Goal: Task Accomplishment & Management: Complete application form

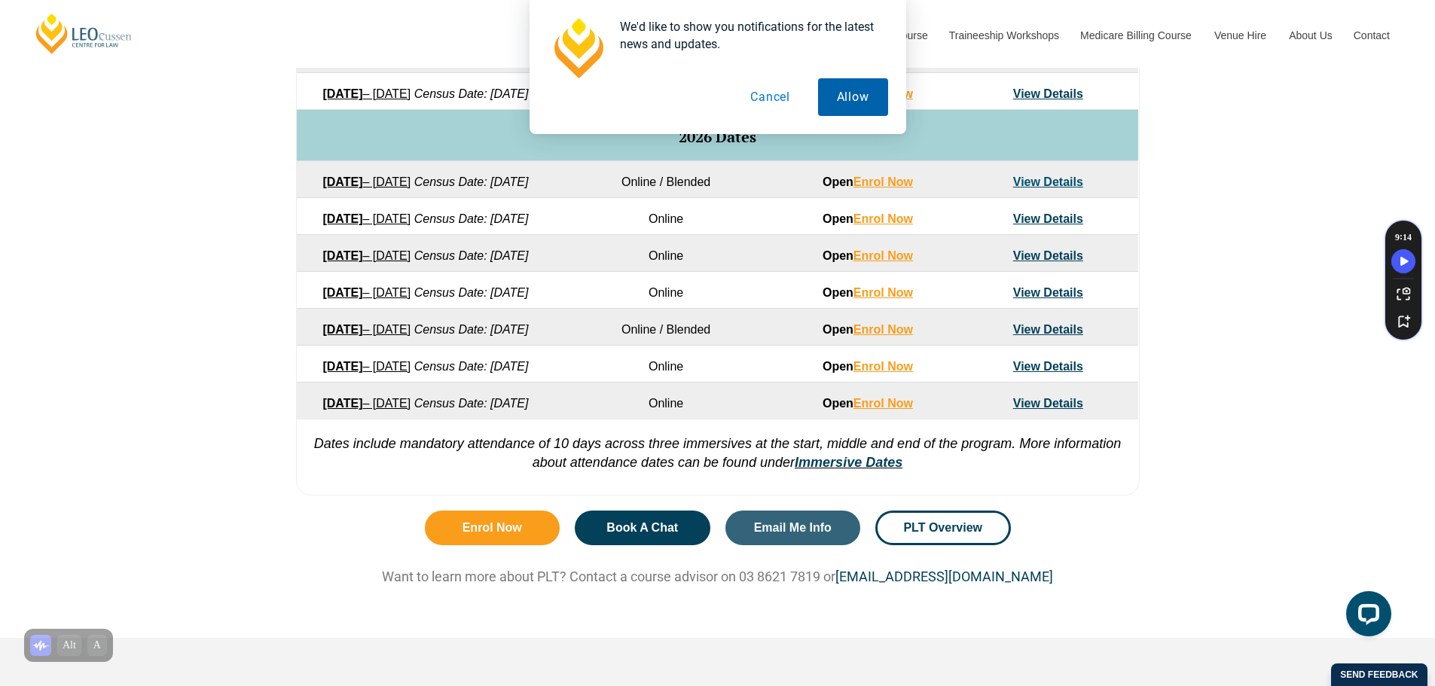
click at [858, 84] on button "Allow" at bounding box center [853, 97] width 70 height 38
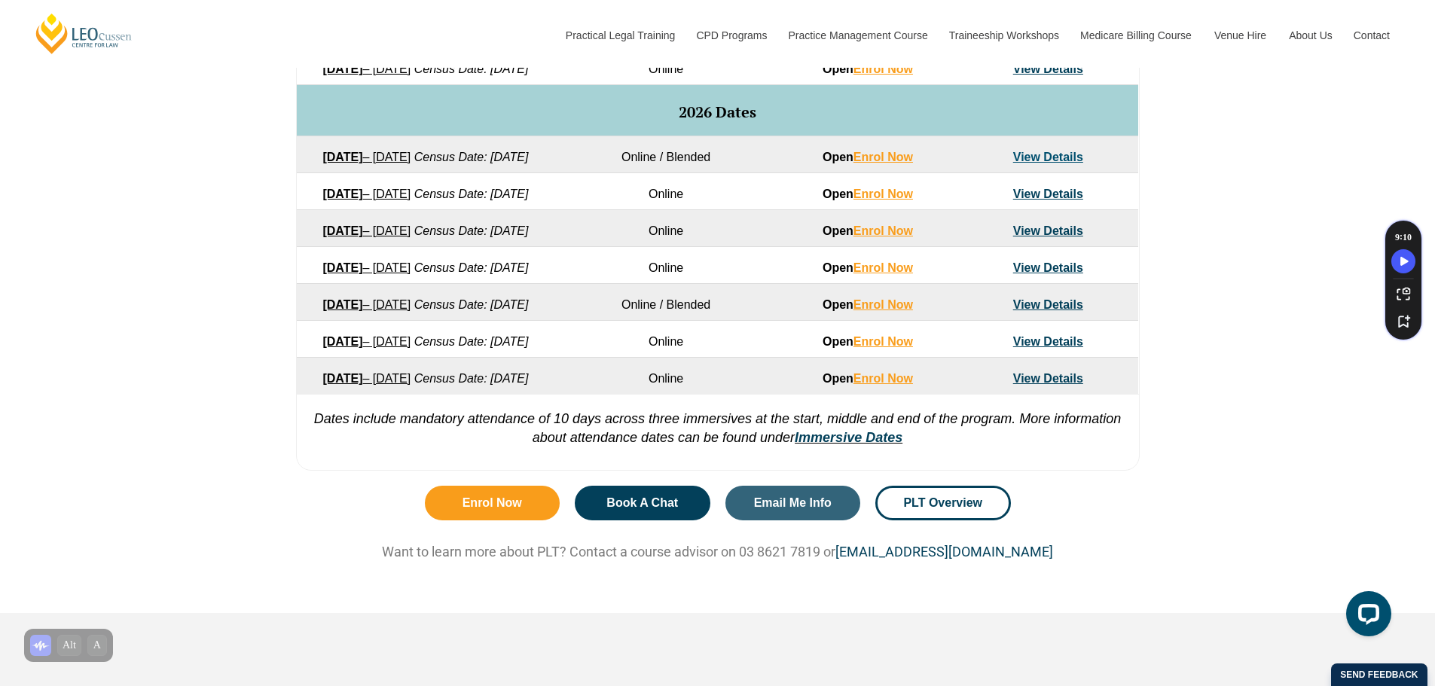
scroll to position [906, 0]
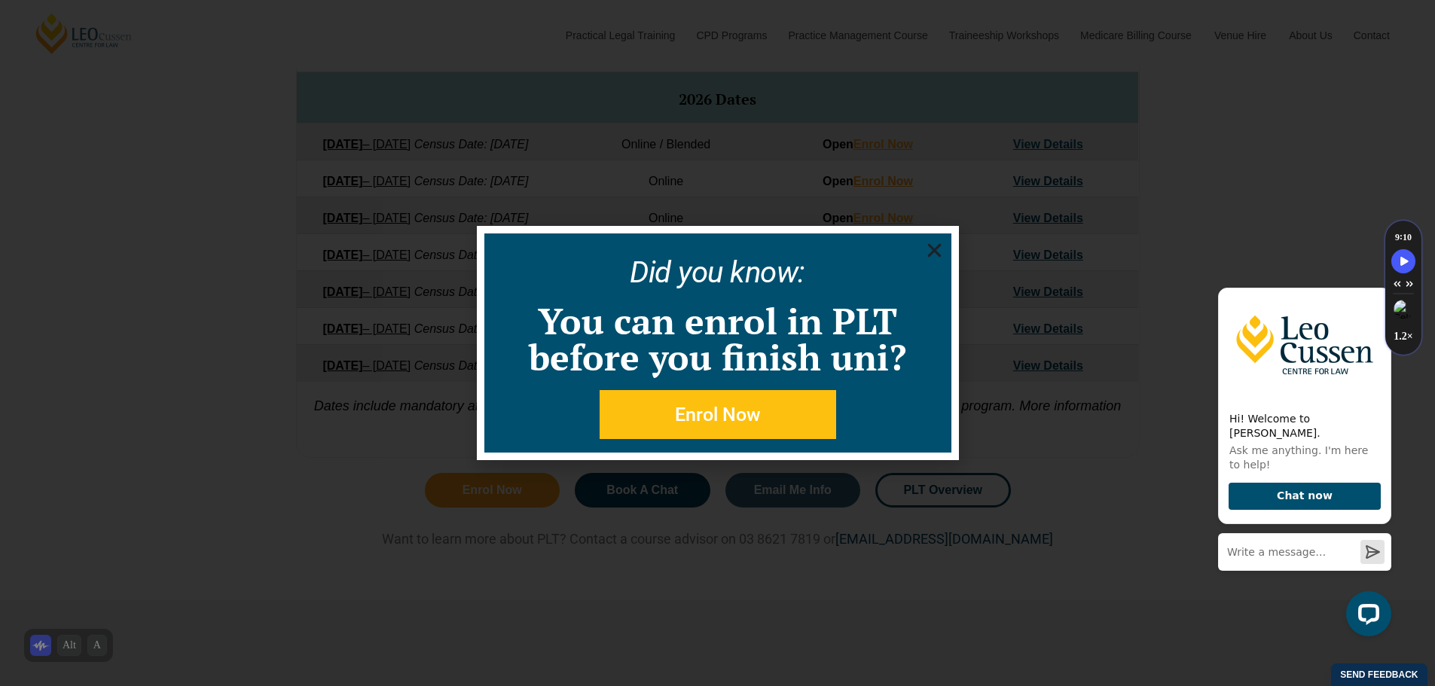
click at [938, 247] on use "Close" at bounding box center [934, 251] width 14 height 14
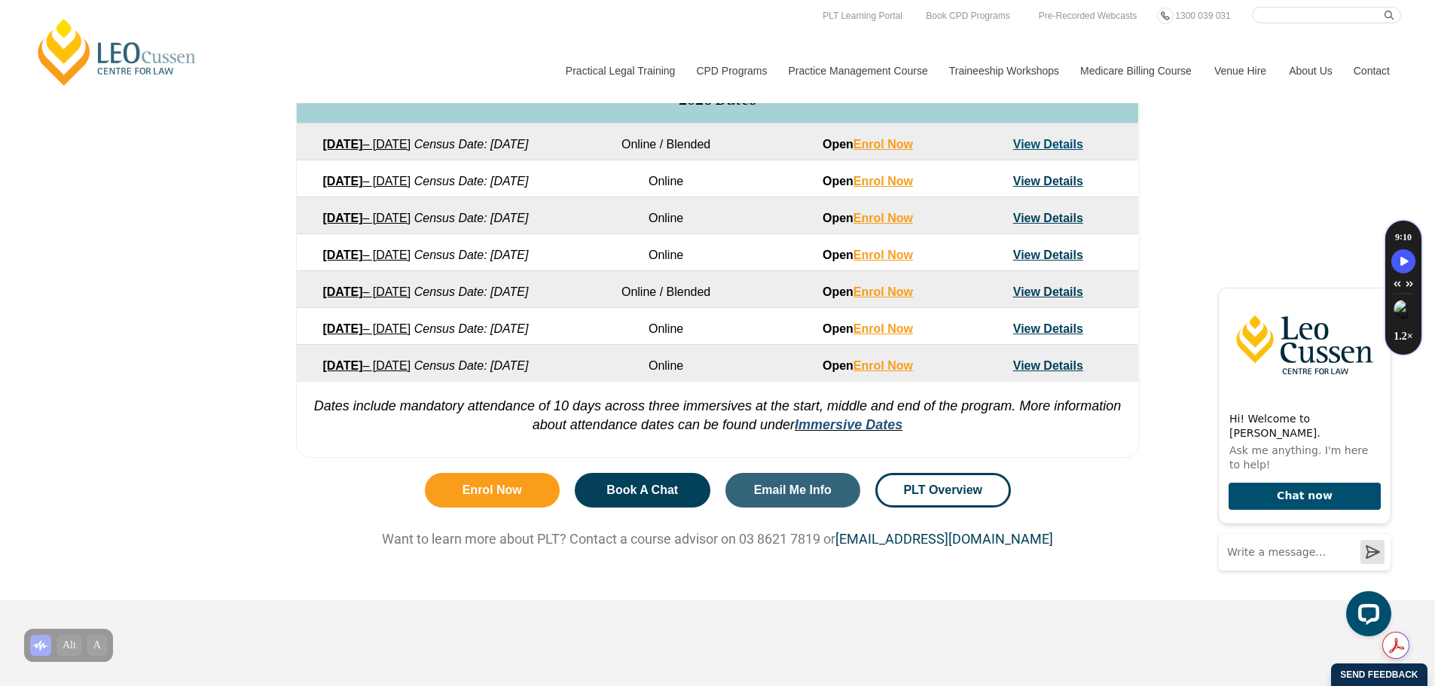
click at [841, 432] on link "Immersive Dates" at bounding box center [849, 424] width 108 height 15
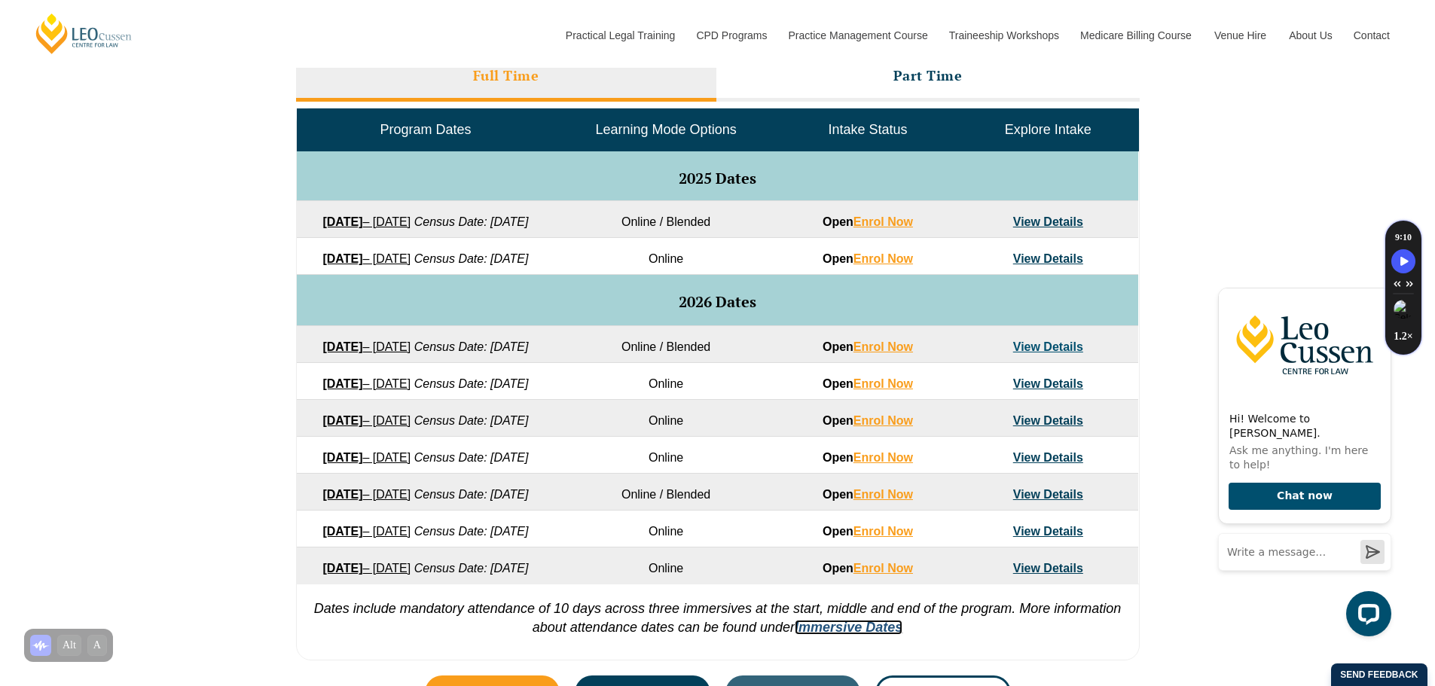
scroll to position [721, 0]
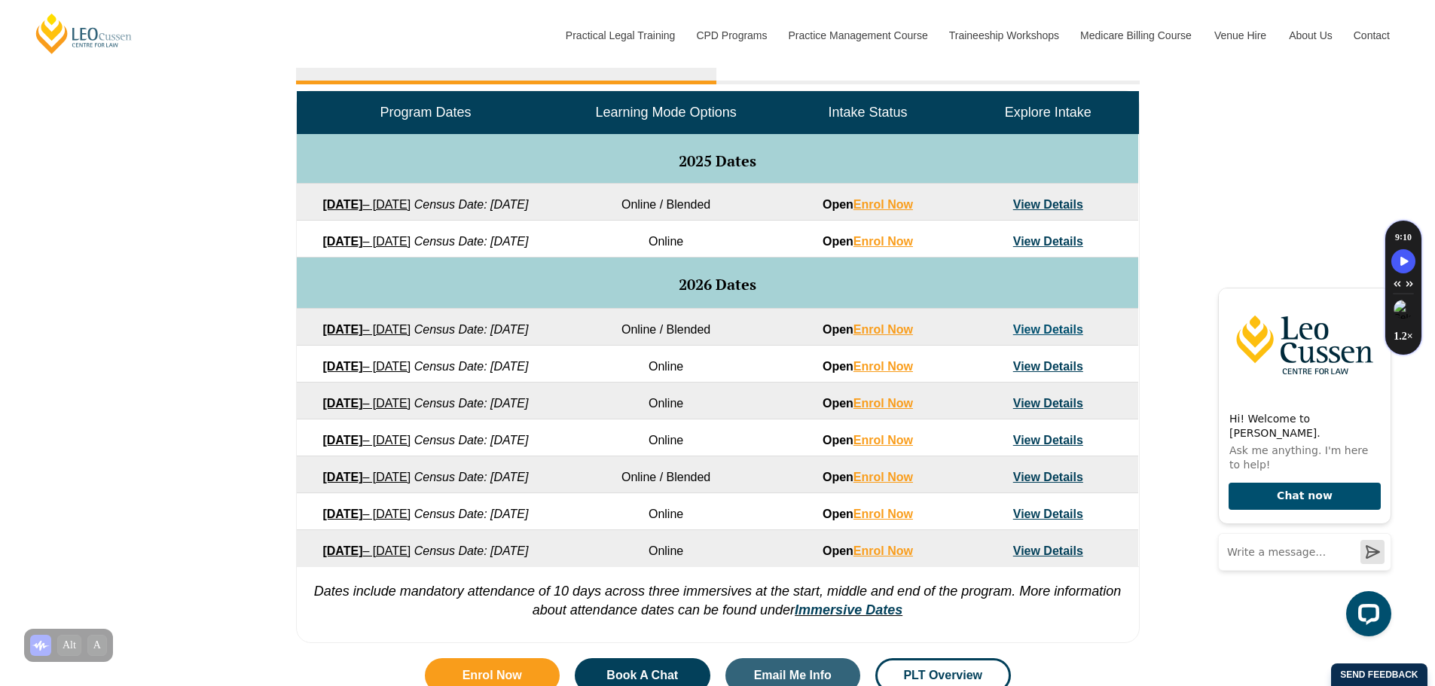
click at [1036, 248] on link "View Details" at bounding box center [1048, 241] width 70 height 13
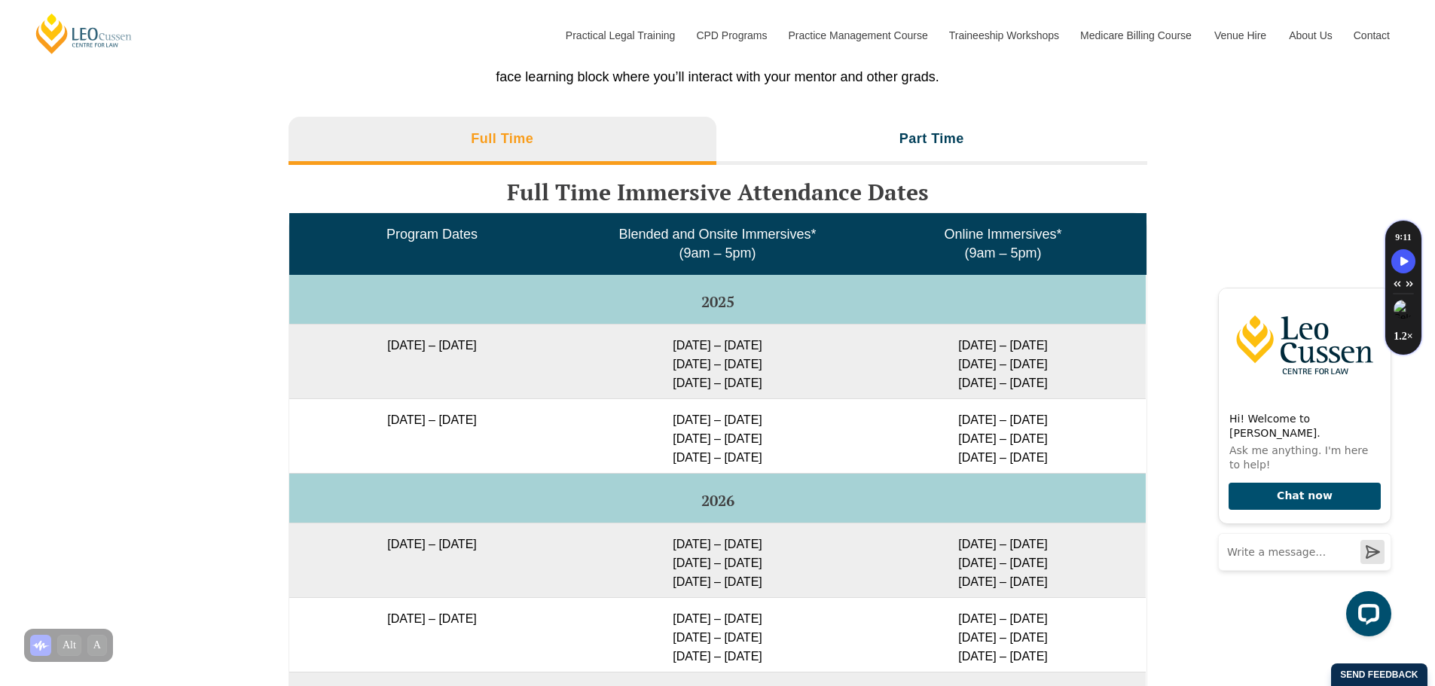
scroll to position [2374, 0]
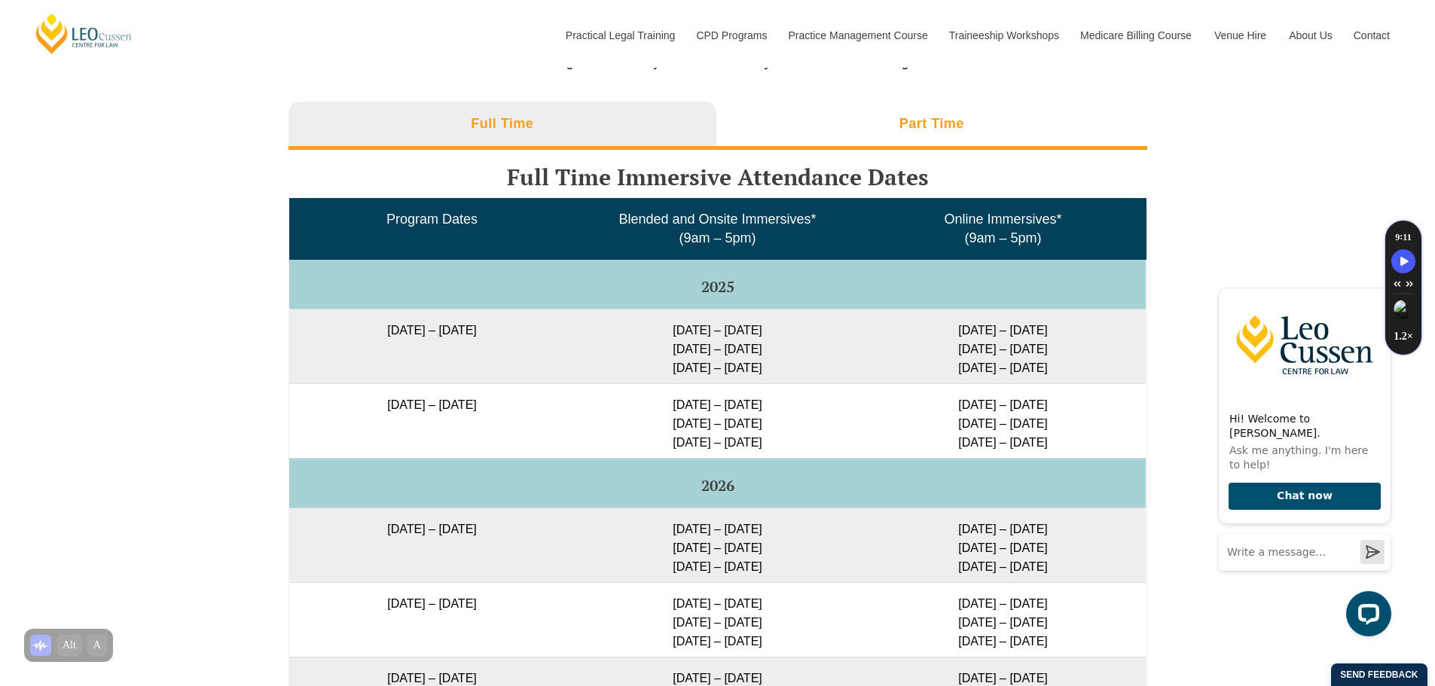
click at [931, 133] on h3 "Part Time" at bounding box center [931, 123] width 65 height 17
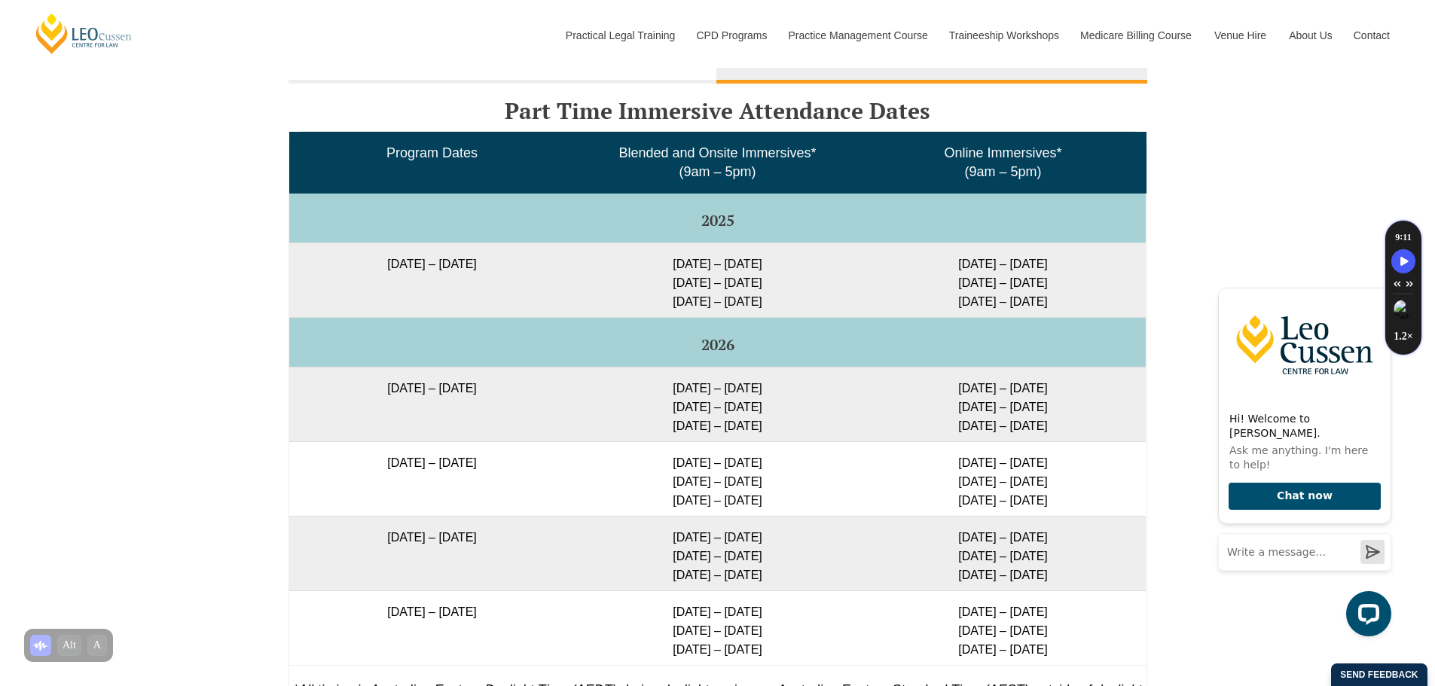
scroll to position [2431, 0]
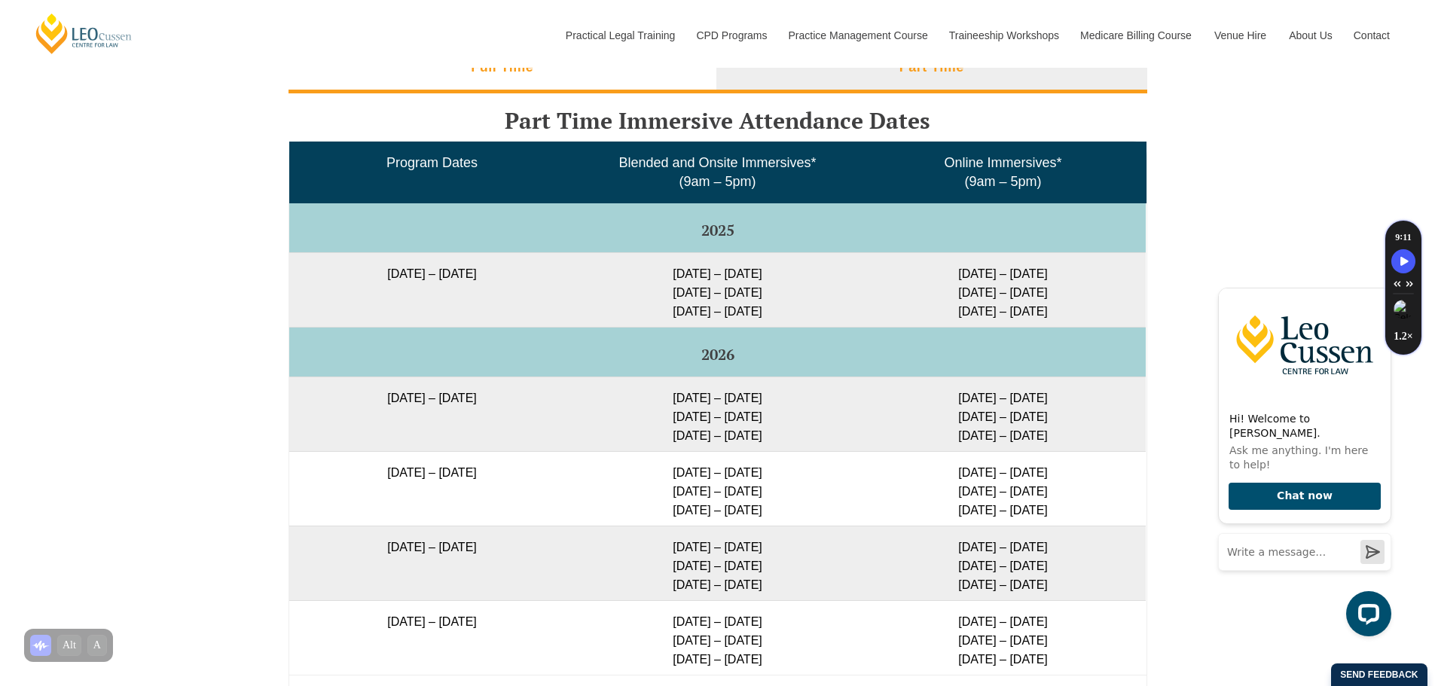
click at [583, 90] on li "Full Time" at bounding box center [503, 69] width 429 height 48
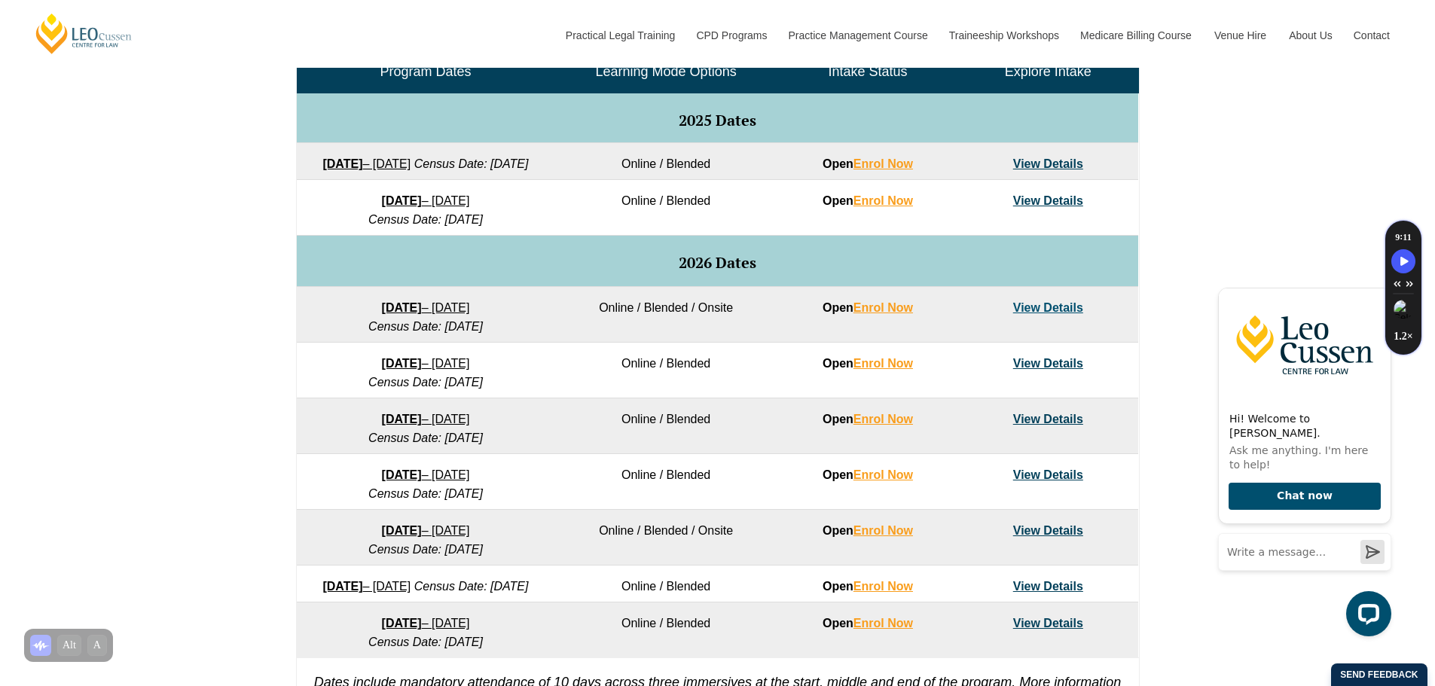
scroll to position [774, 0]
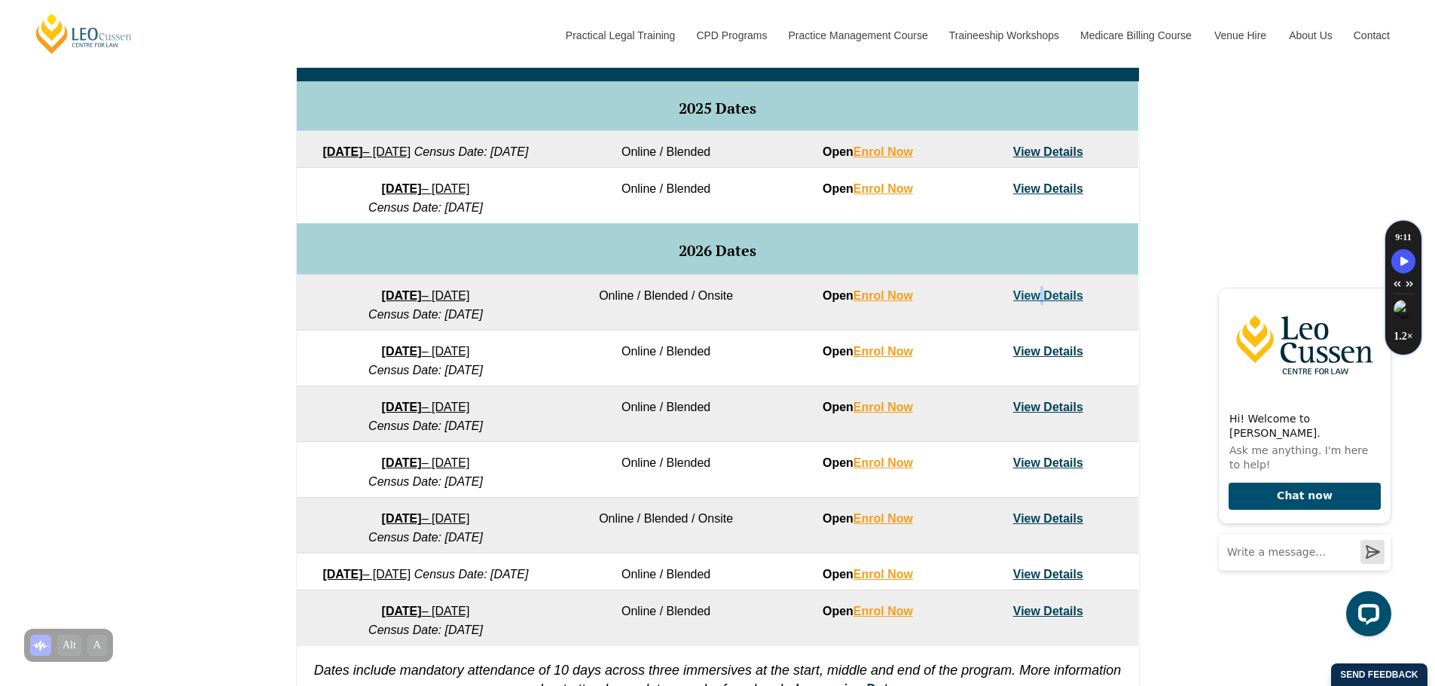
click at [1043, 307] on td "View Details" at bounding box center [1048, 303] width 180 height 56
click at [1061, 302] on link "View Details" at bounding box center [1048, 295] width 70 height 13
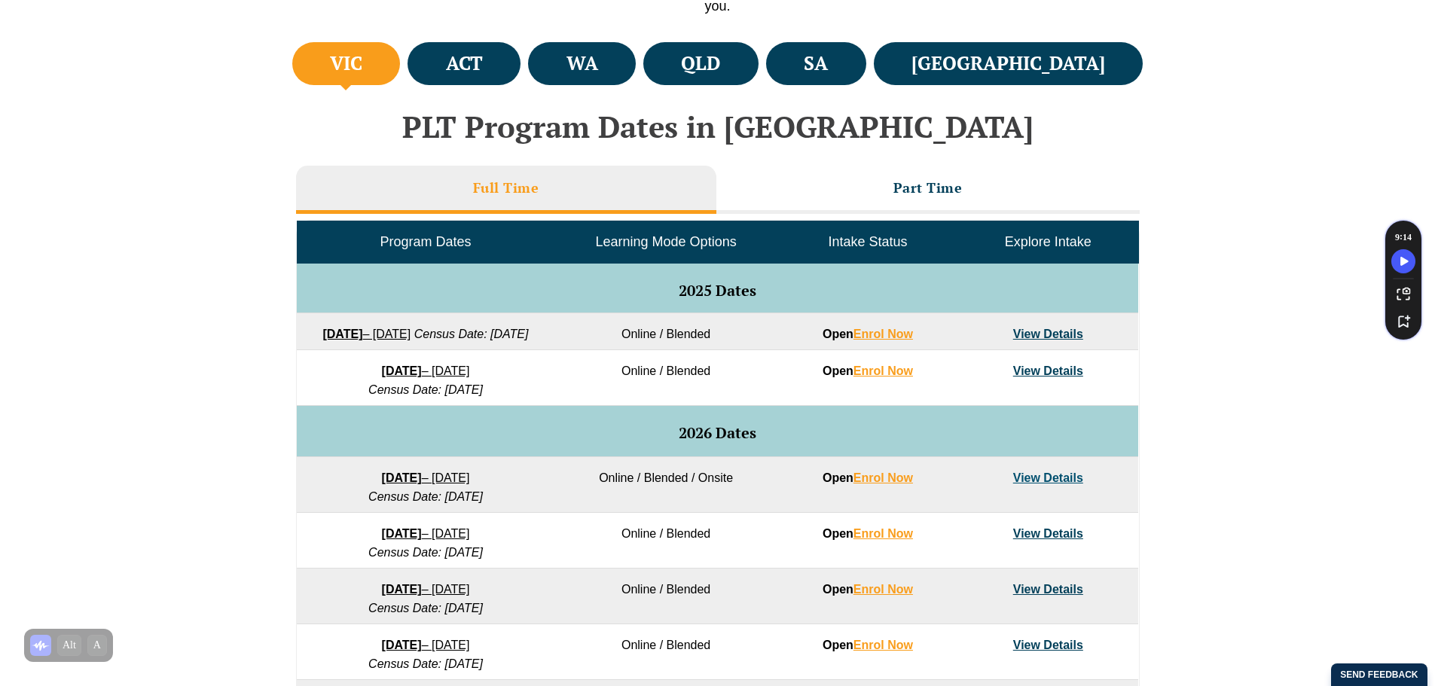
scroll to position [774, 0]
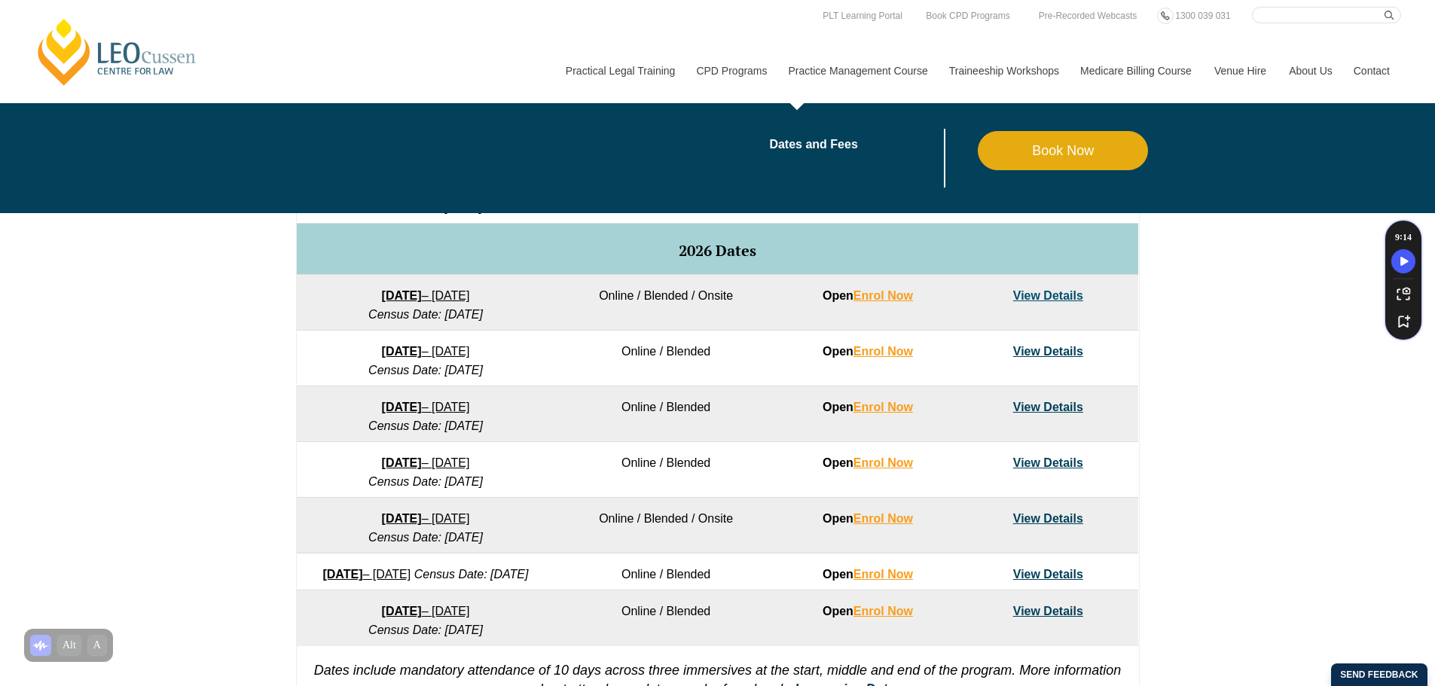
click at [798, 66] on link "Practice Management Course" at bounding box center [857, 70] width 160 height 65
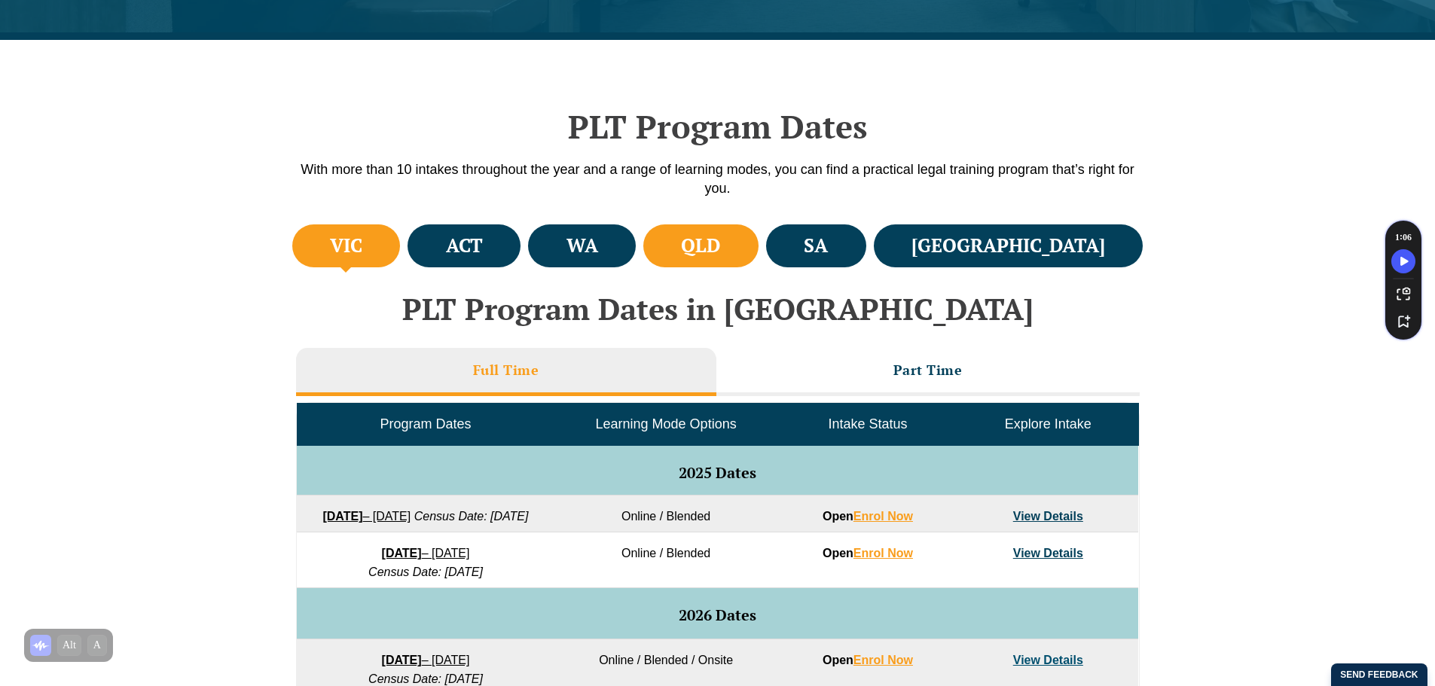
click at [720, 235] on h4 "QLD" at bounding box center [700, 246] width 39 height 25
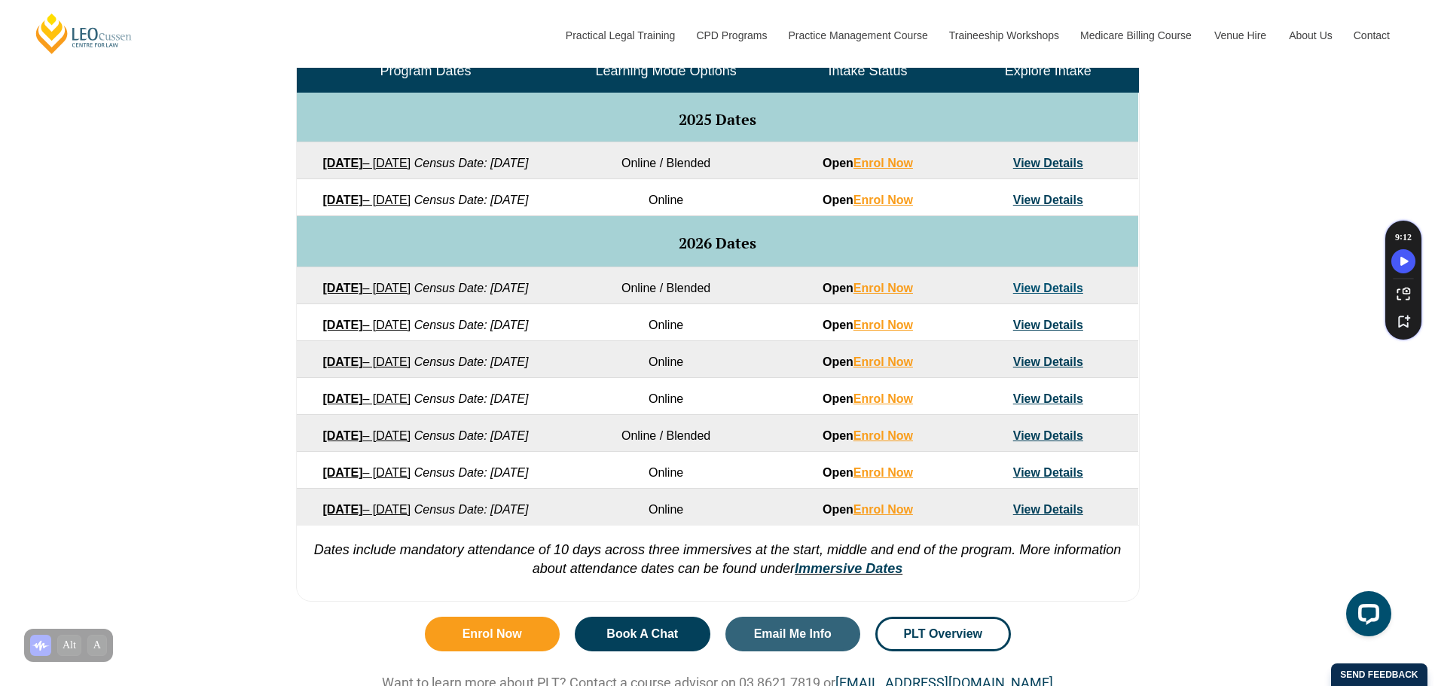
scroll to position [771, 0]
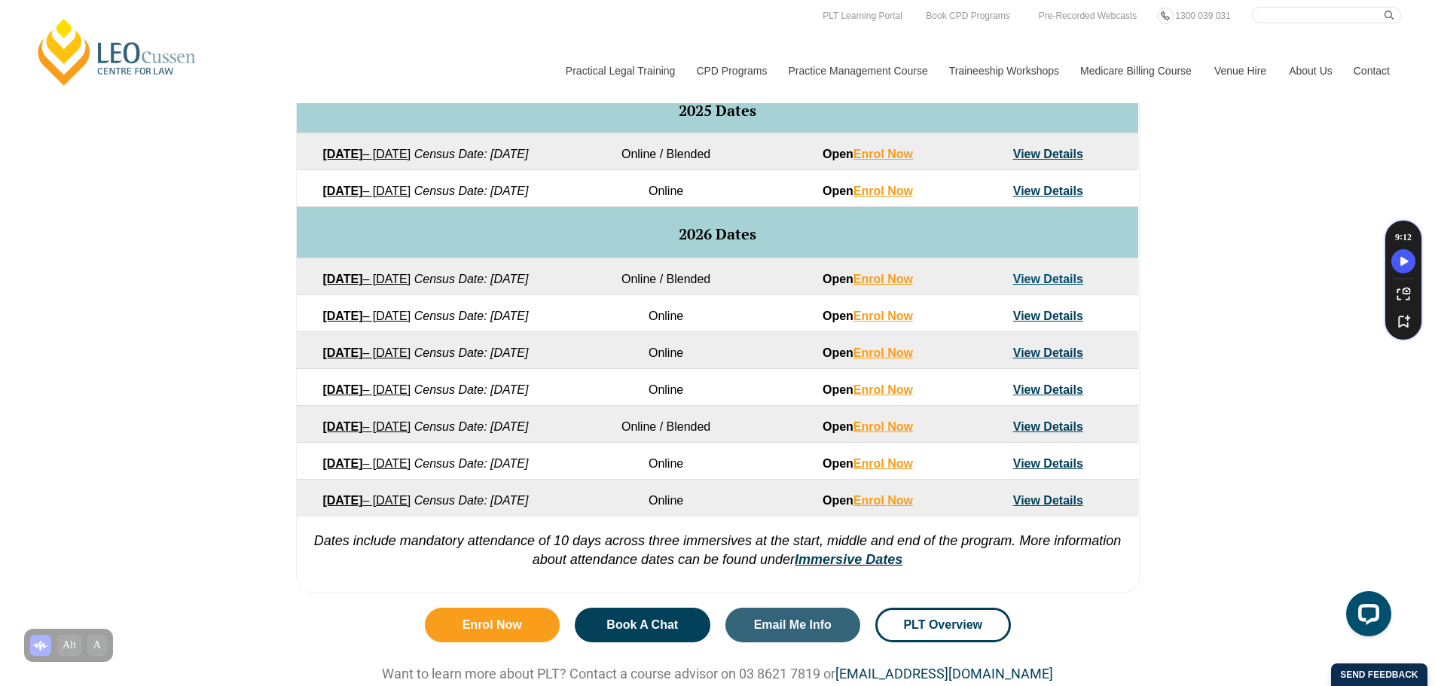
click at [1031, 286] on link "View Details" at bounding box center [1048, 279] width 70 height 13
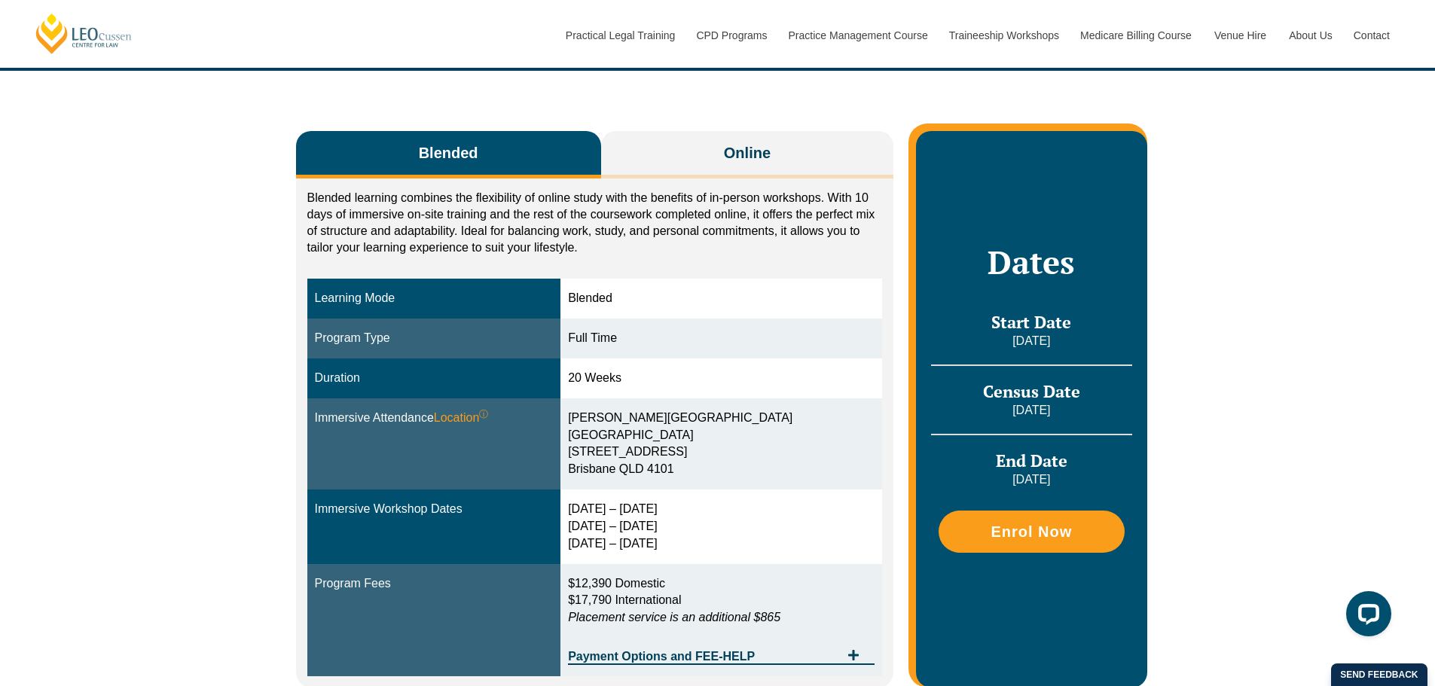
scroll to position [184, 0]
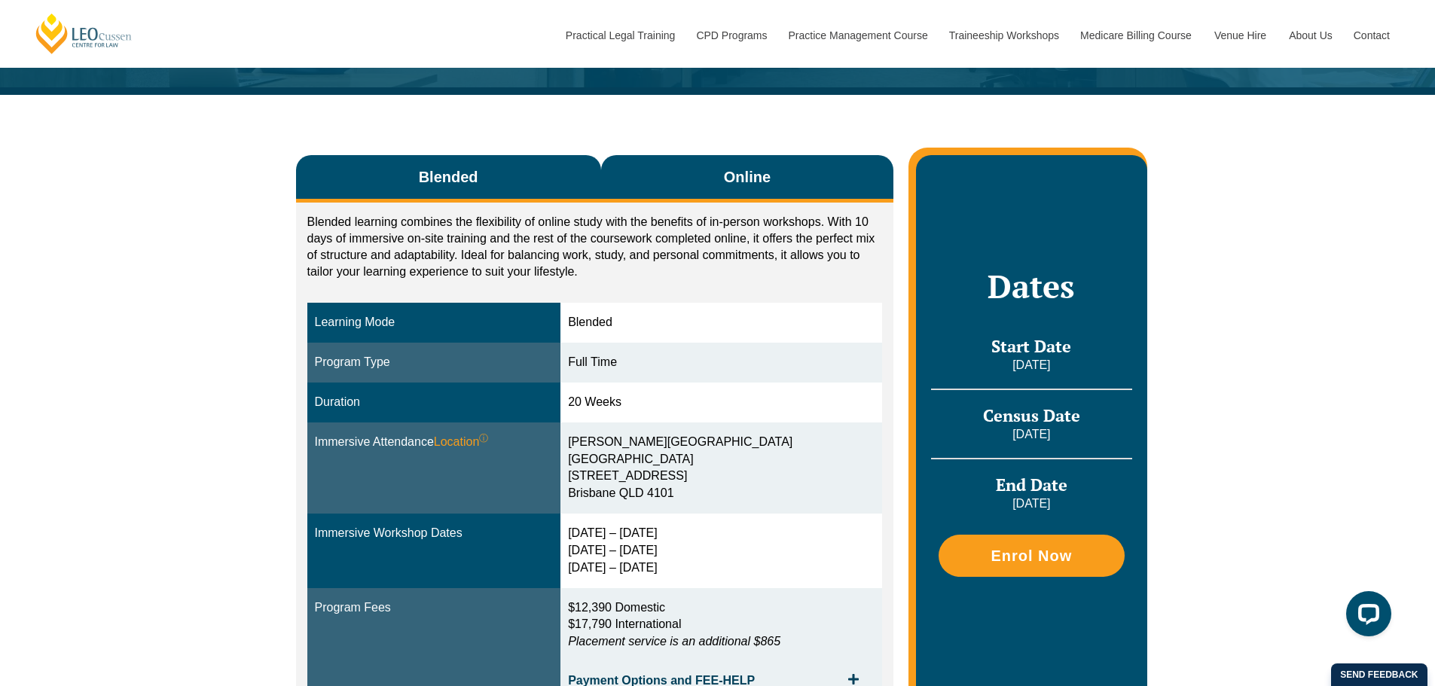
click at [758, 172] on span "Online" at bounding box center [747, 176] width 47 height 21
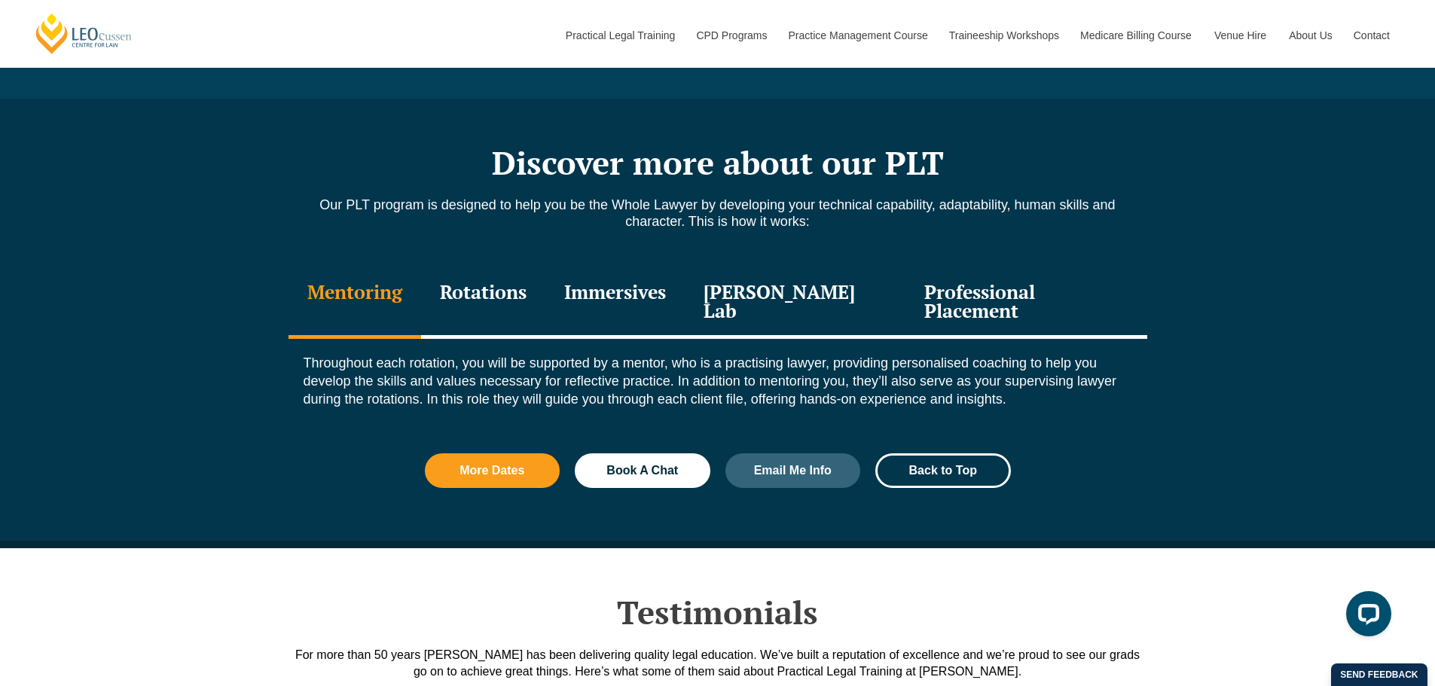
scroll to position [1561, 0]
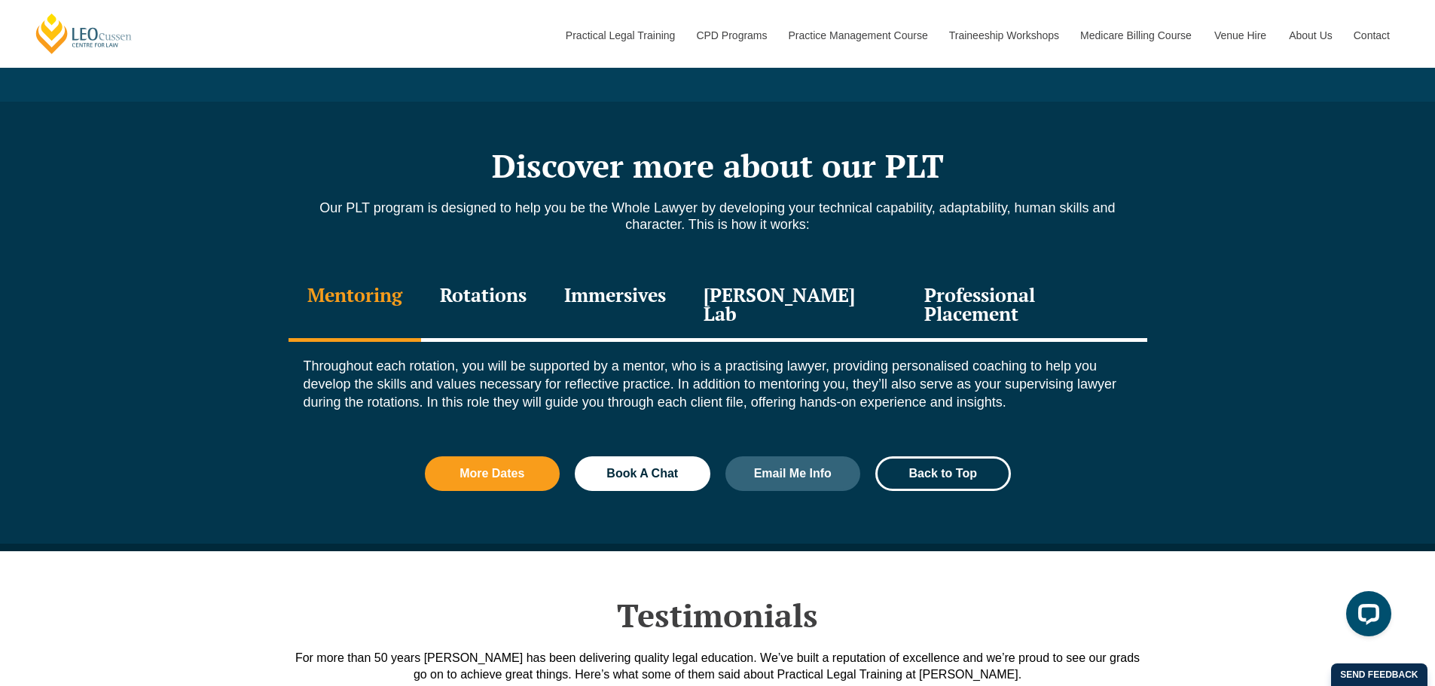
click at [1019, 295] on div "Professional Placement" at bounding box center [1025, 306] width 241 height 72
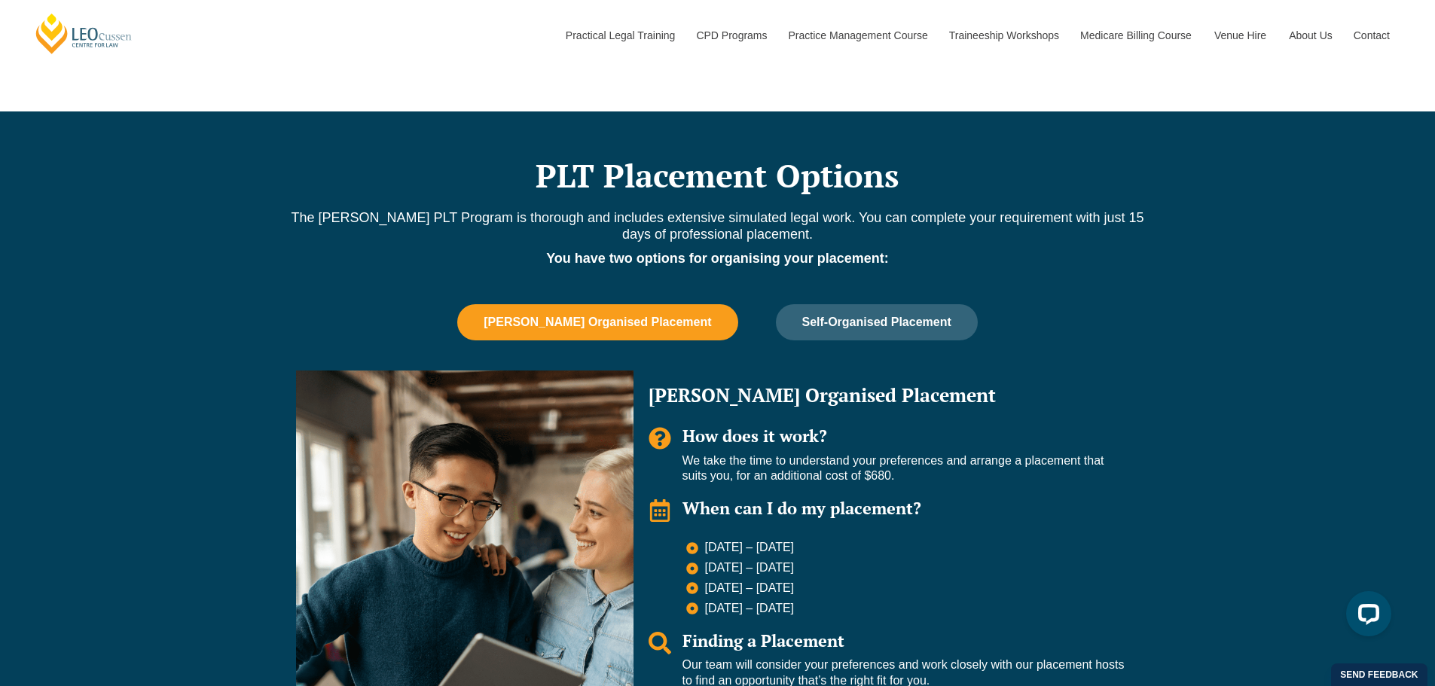
scroll to position [891, 0]
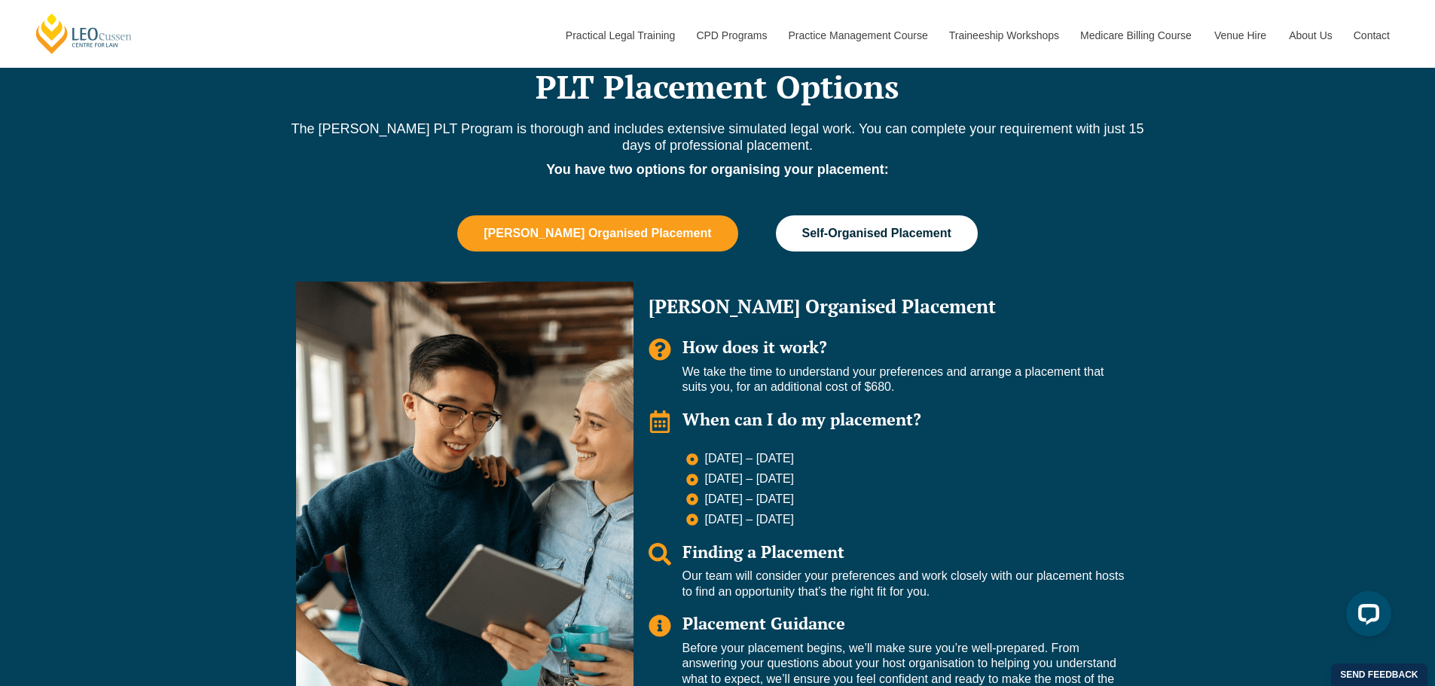
click at [847, 250] on button "Self-Organised Placement" at bounding box center [877, 233] width 202 height 36
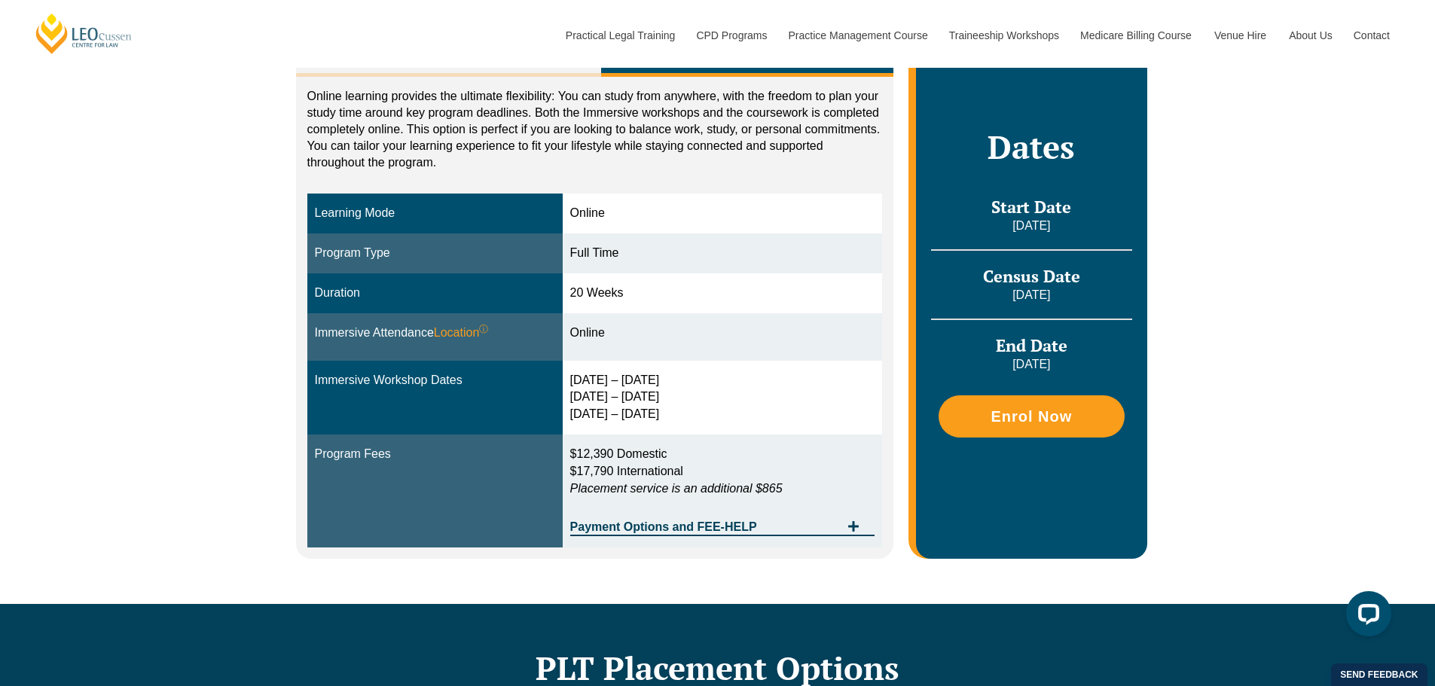
scroll to position [306, 0]
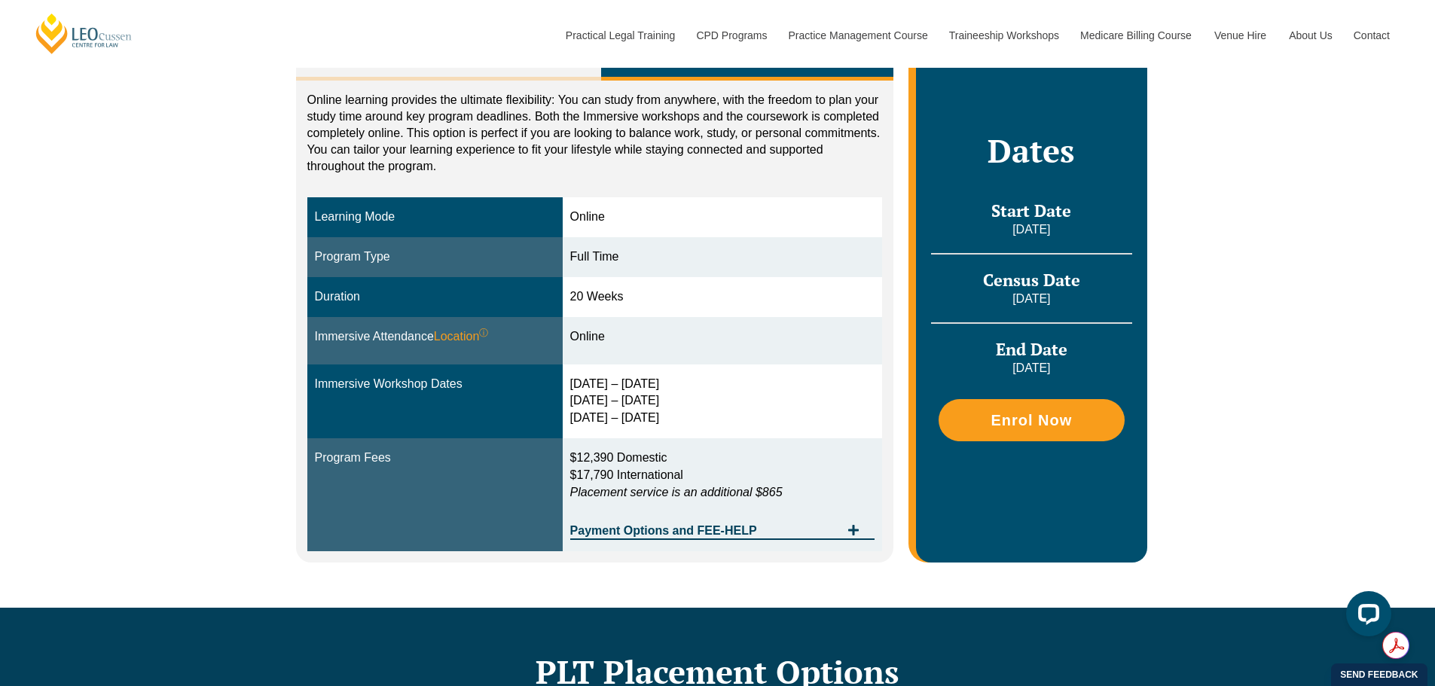
click at [857, 527] on icon "Tabs. Open items with Enter or Space, close with Escape and navigate using the …" at bounding box center [853, 530] width 12 height 12
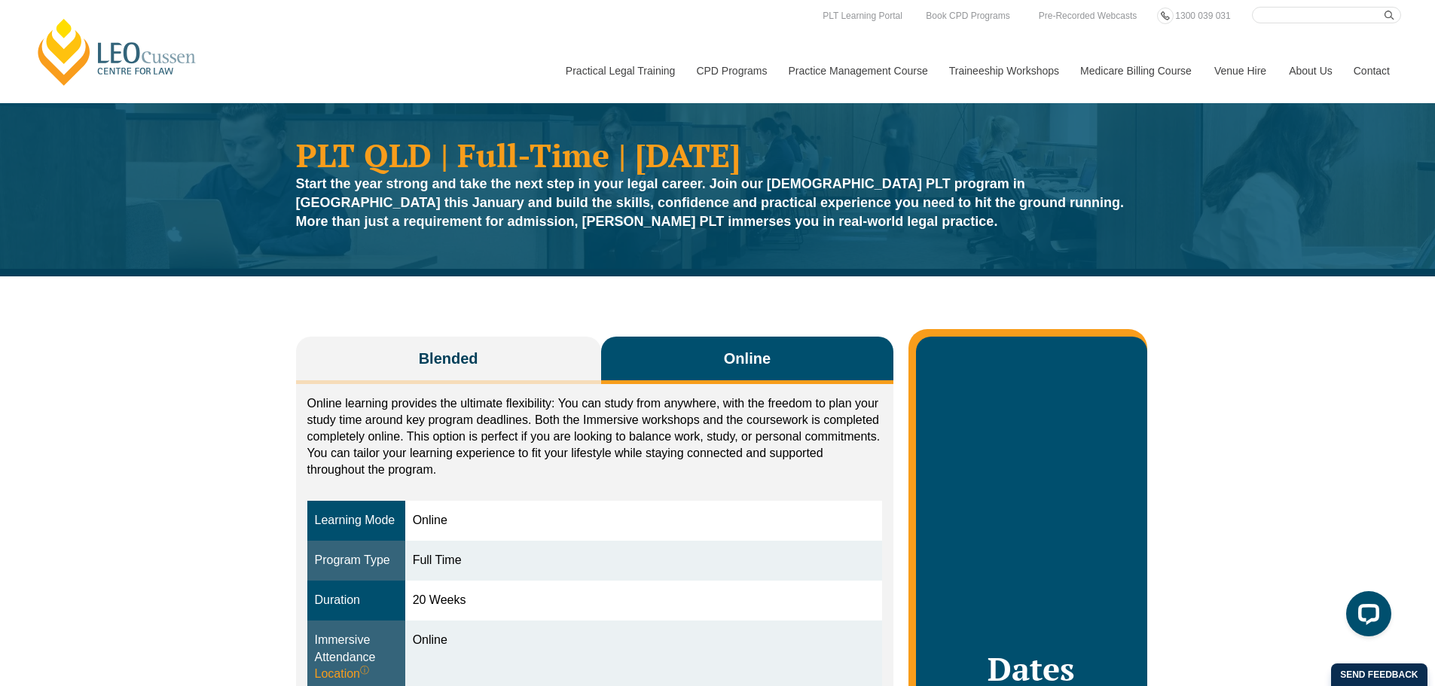
scroll to position [0, 0]
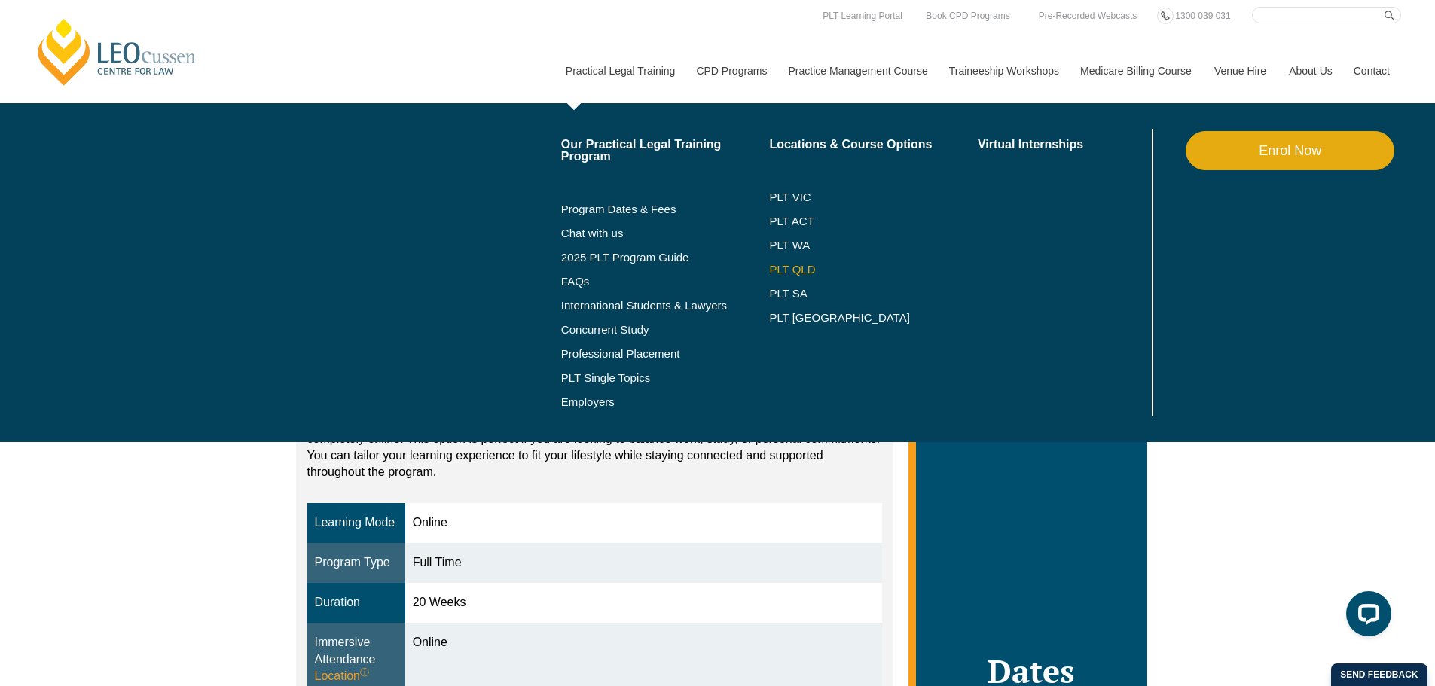
click at [786, 267] on link "PLT QLD" at bounding box center [873, 270] width 209 height 12
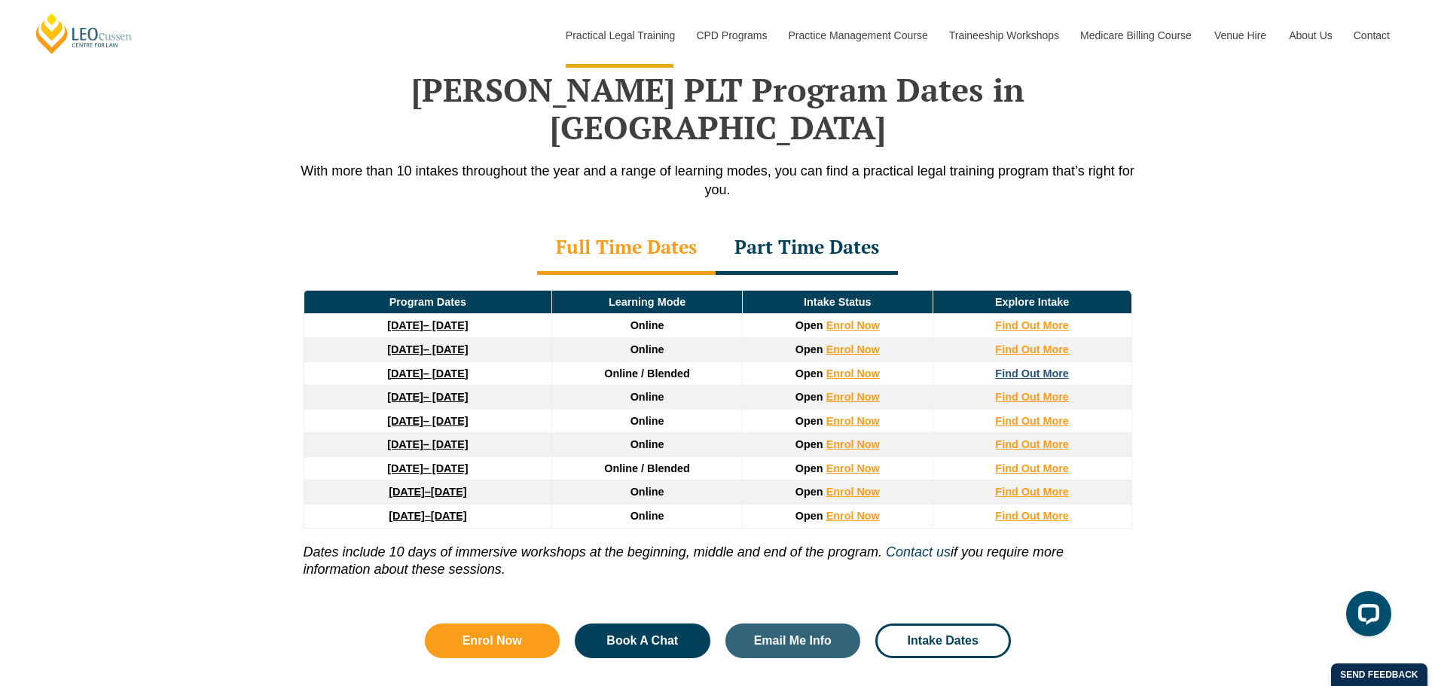
click at [1015, 368] on strong "Find Out More" at bounding box center [1032, 374] width 74 height 12
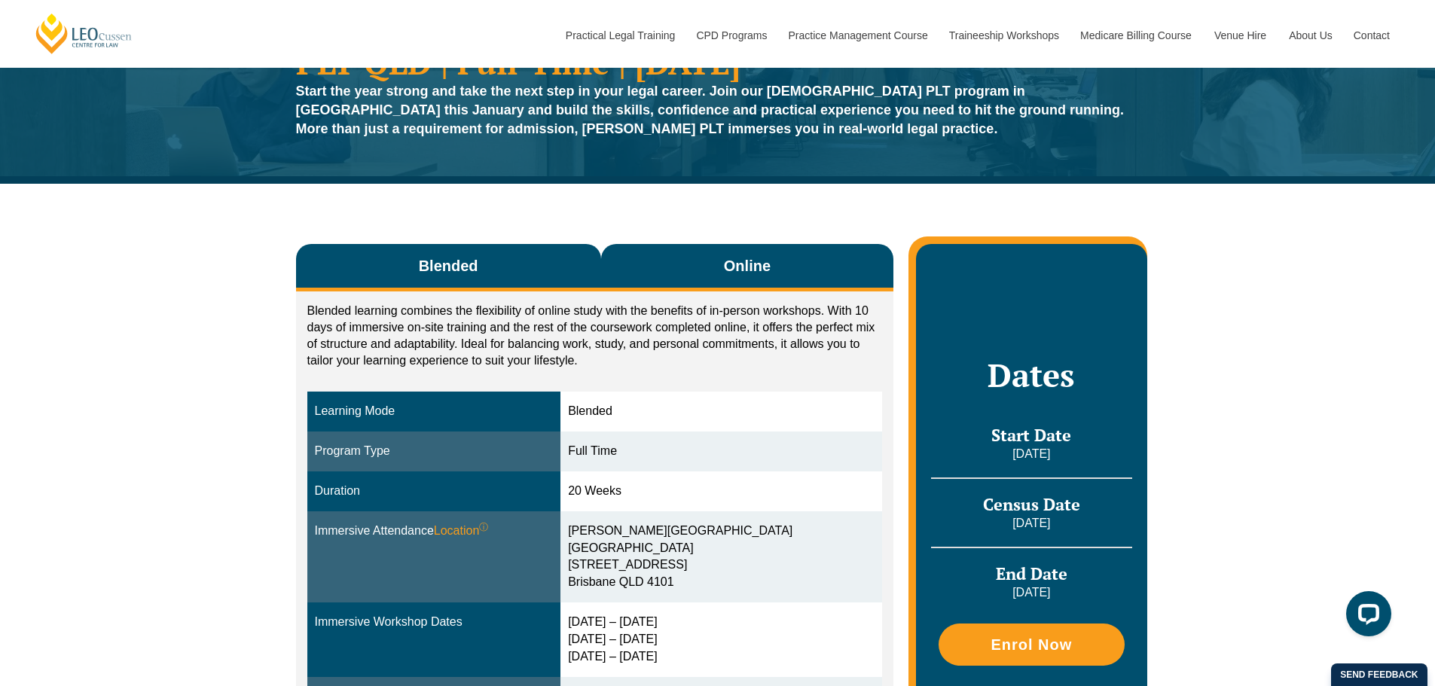
click at [738, 258] on span "Online" at bounding box center [747, 265] width 47 height 21
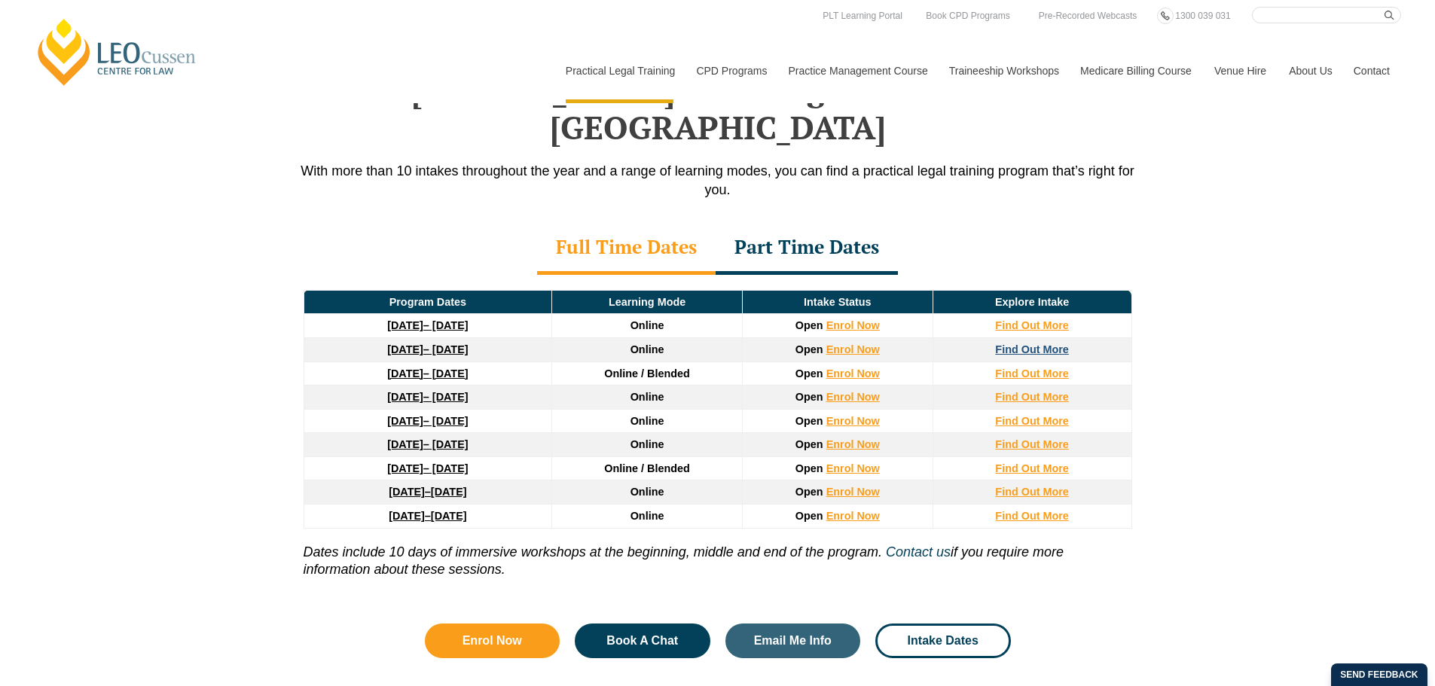
click at [1052, 344] on strong "Find Out More" at bounding box center [1032, 350] width 74 height 12
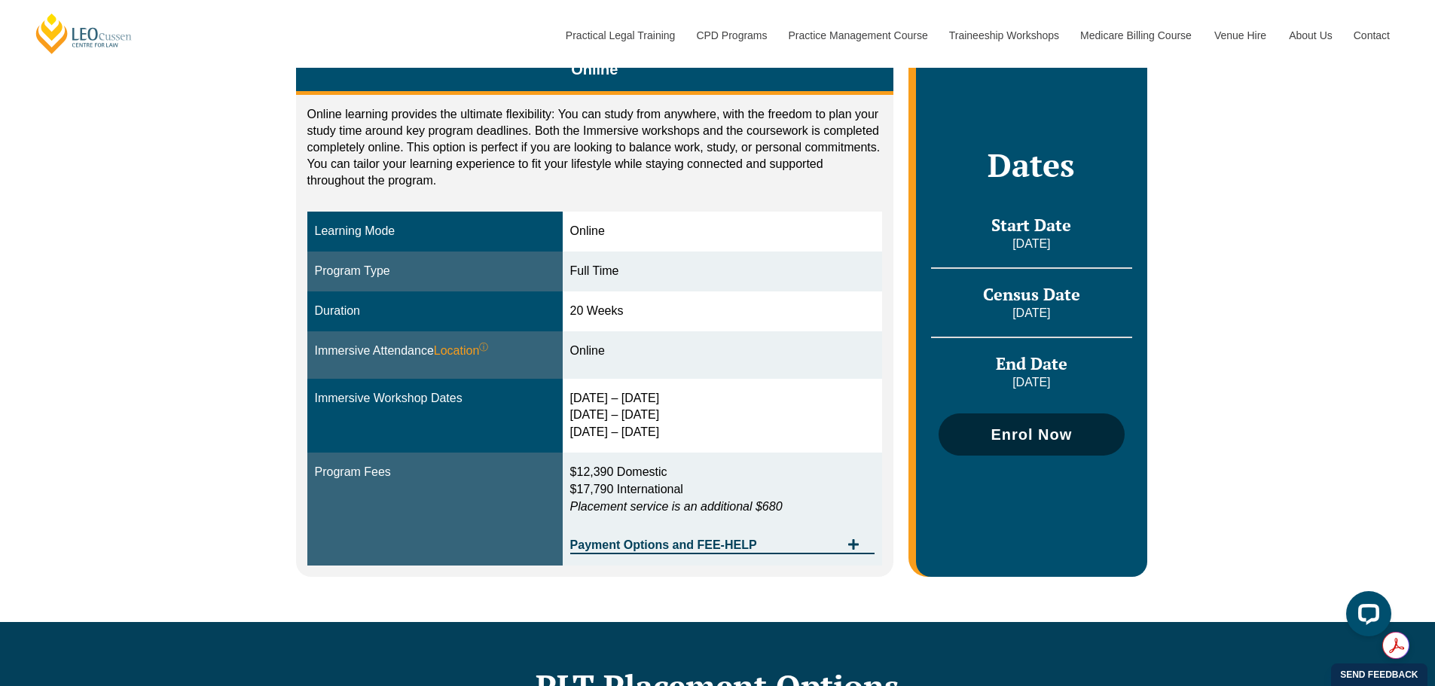
click at [1028, 433] on span "Enrol Now" at bounding box center [1031, 434] width 81 height 15
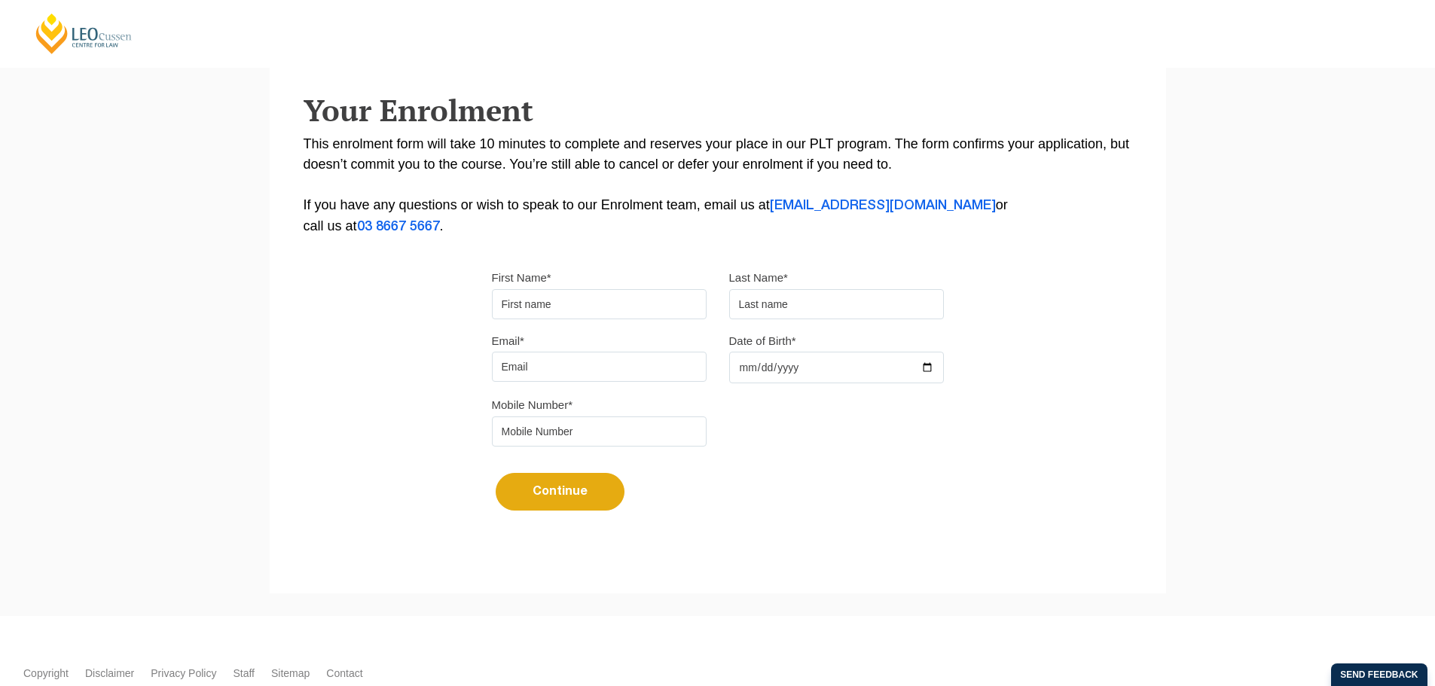
click at [555, 292] on input "First Name*" at bounding box center [599, 304] width 215 height 30
type input "JUSTIN"
type input "DEAN"
type input "0497667754"
click at [558, 375] on input "Email*" at bounding box center [599, 367] width 215 height 30
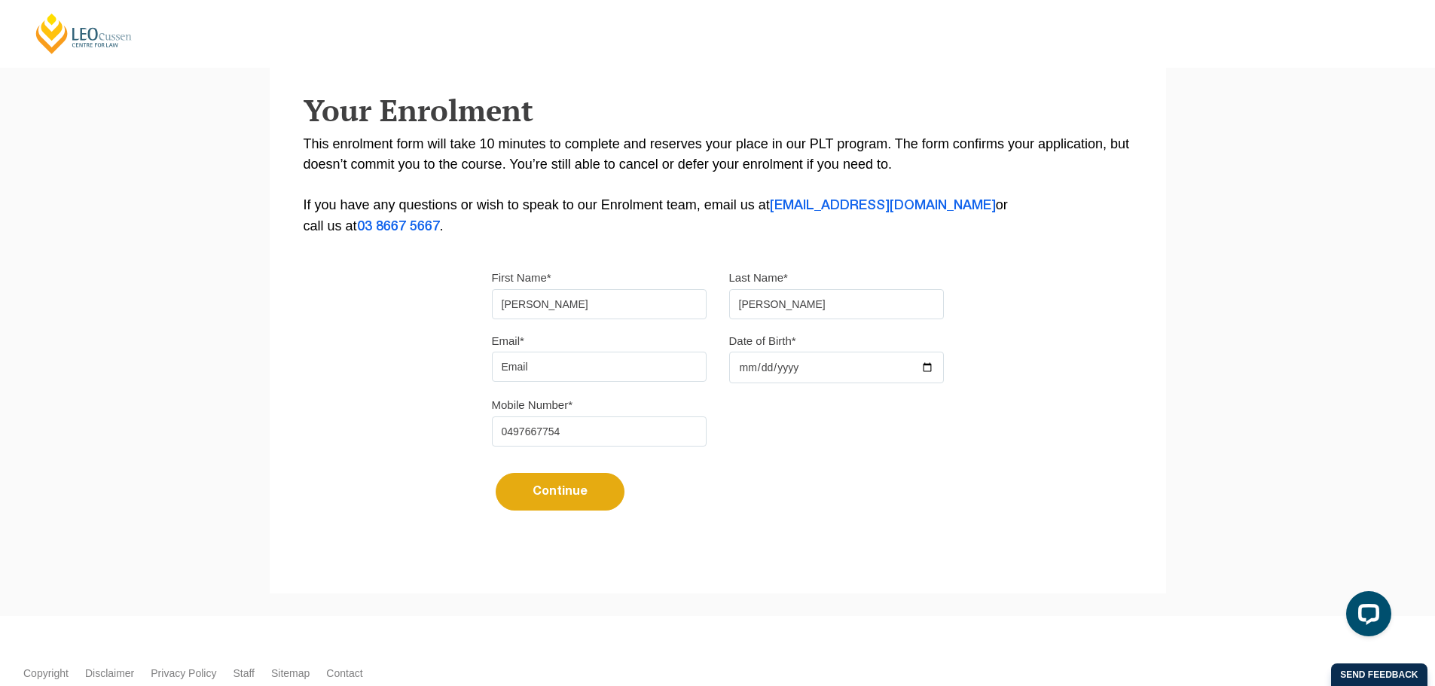
type input "justin@hstconsulting.com.au"
click at [753, 365] on input "Date of Birth*" at bounding box center [836, 368] width 215 height 32
click at [934, 366] on input "Date of Birth*" at bounding box center [836, 368] width 215 height 32
drag, startPoint x: 933, startPoint y: 368, endPoint x: 925, endPoint y: 368, distance: 7.6
click at [930, 368] on input "Date of Birth*" at bounding box center [836, 368] width 215 height 32
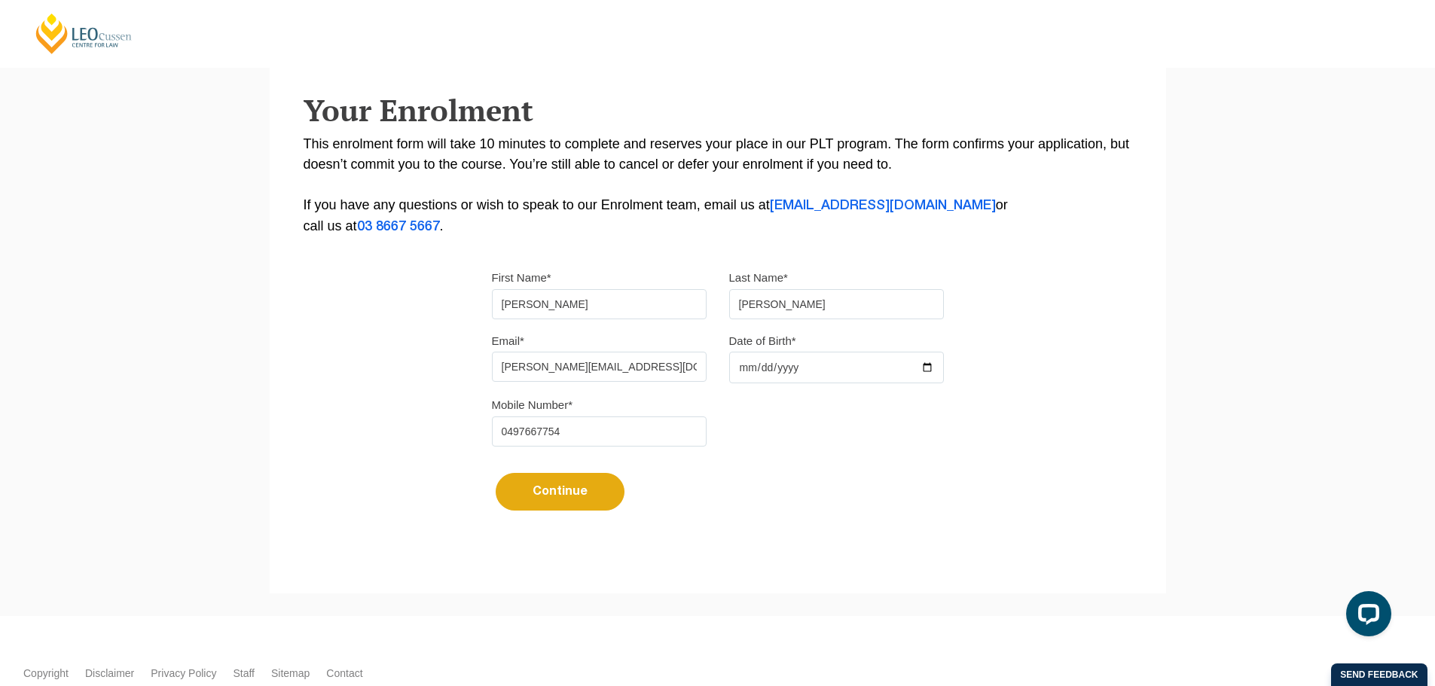
type input "1983-09-29"
click at [556, 492] on button "Continue" at bounding box center [560, 492] width 129 height 38
select select
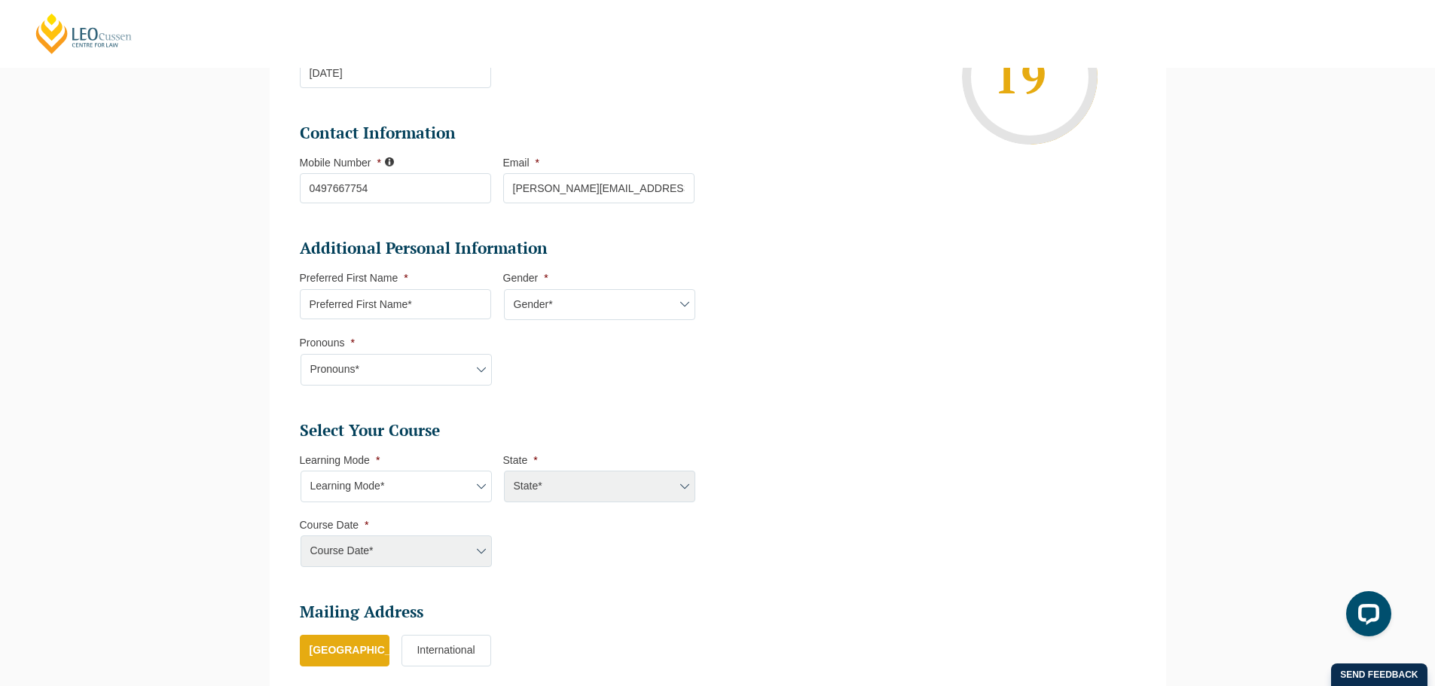
scroll to position [377, 0]
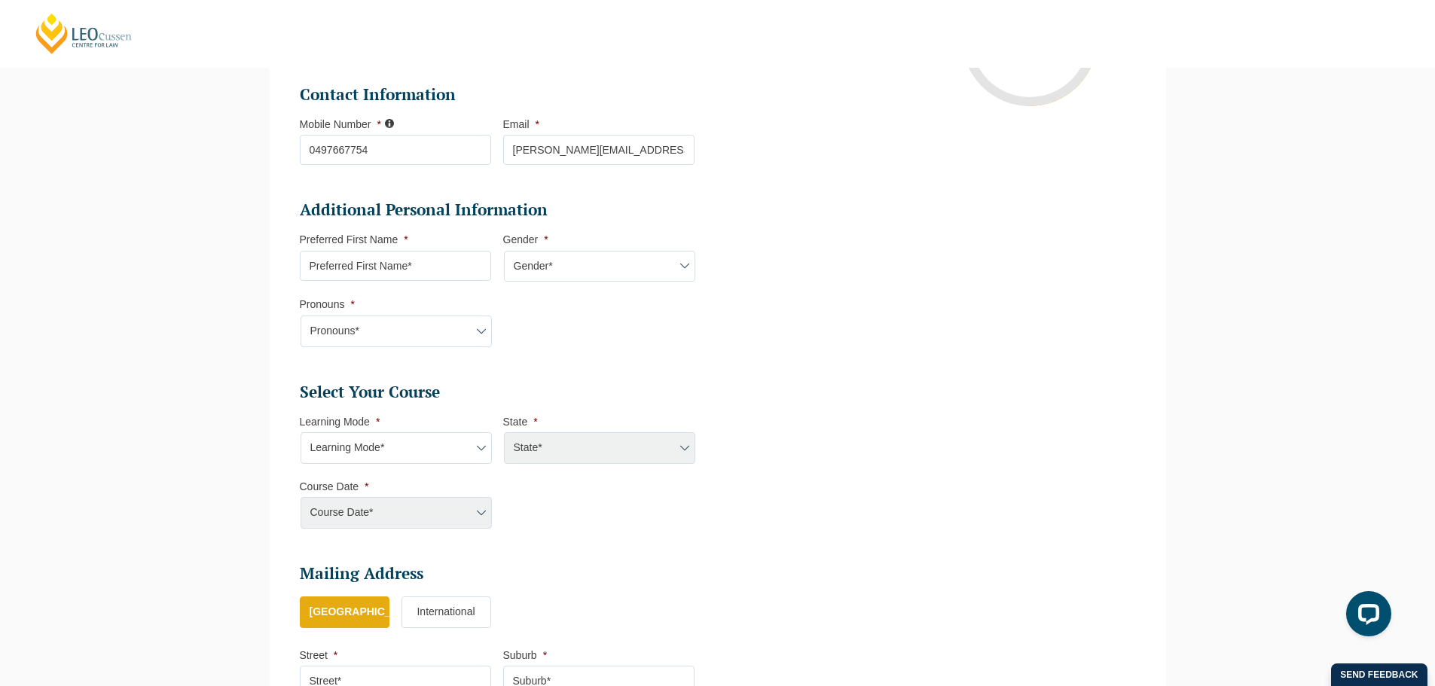
click at [426, 275] on input "Preferred First Name *" at bounding box center [395, 266] width 191 height 30
type input "JUSTIN"
select select "QLD"
select select
click at [544, 272] on select "Gender* Male Female Nonbinary Intersex Prefer not to disclose Other" at bounding box center [599, 267] width 191 height 32
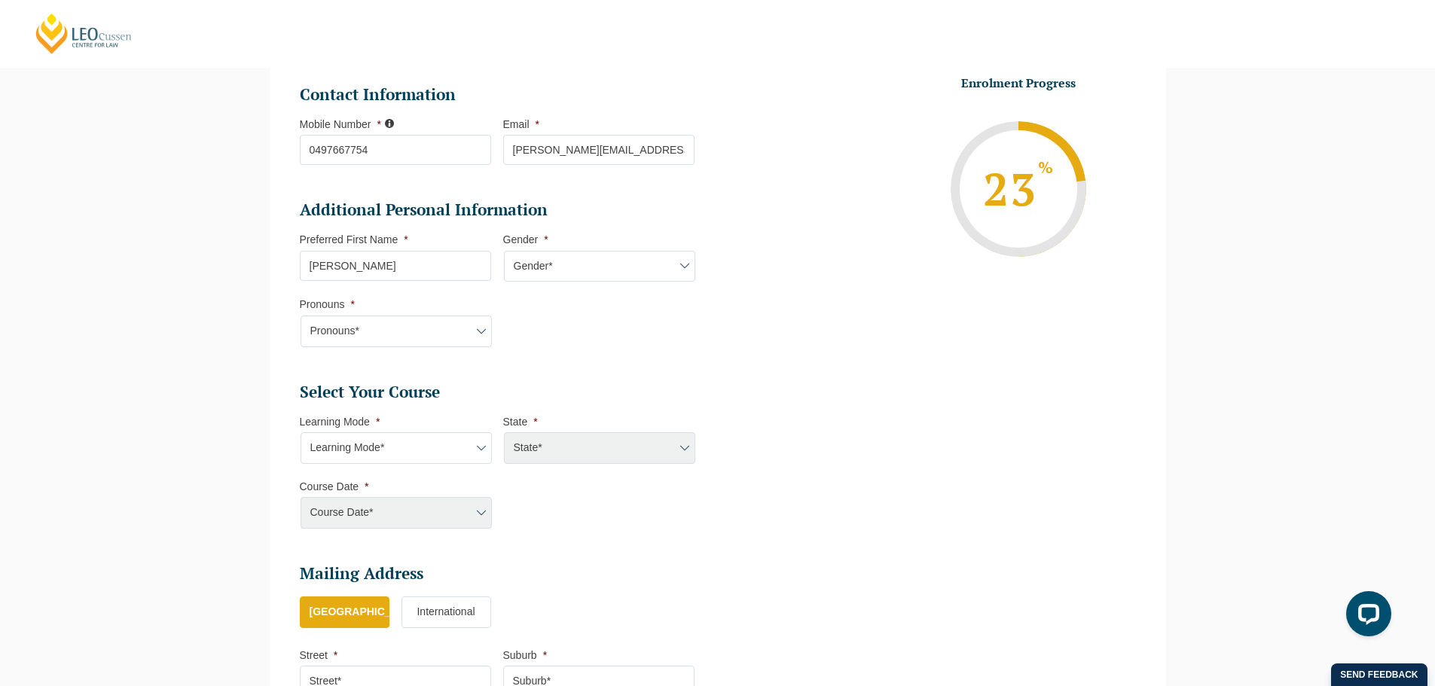
select select "[DEMOGRAPHIC_DATA]"
click at [504, 251] on select "Gender* Male Female Nonbinary Intersex Prefer not to disclose Other" at bounding box center [599, 267] width 191 height 32
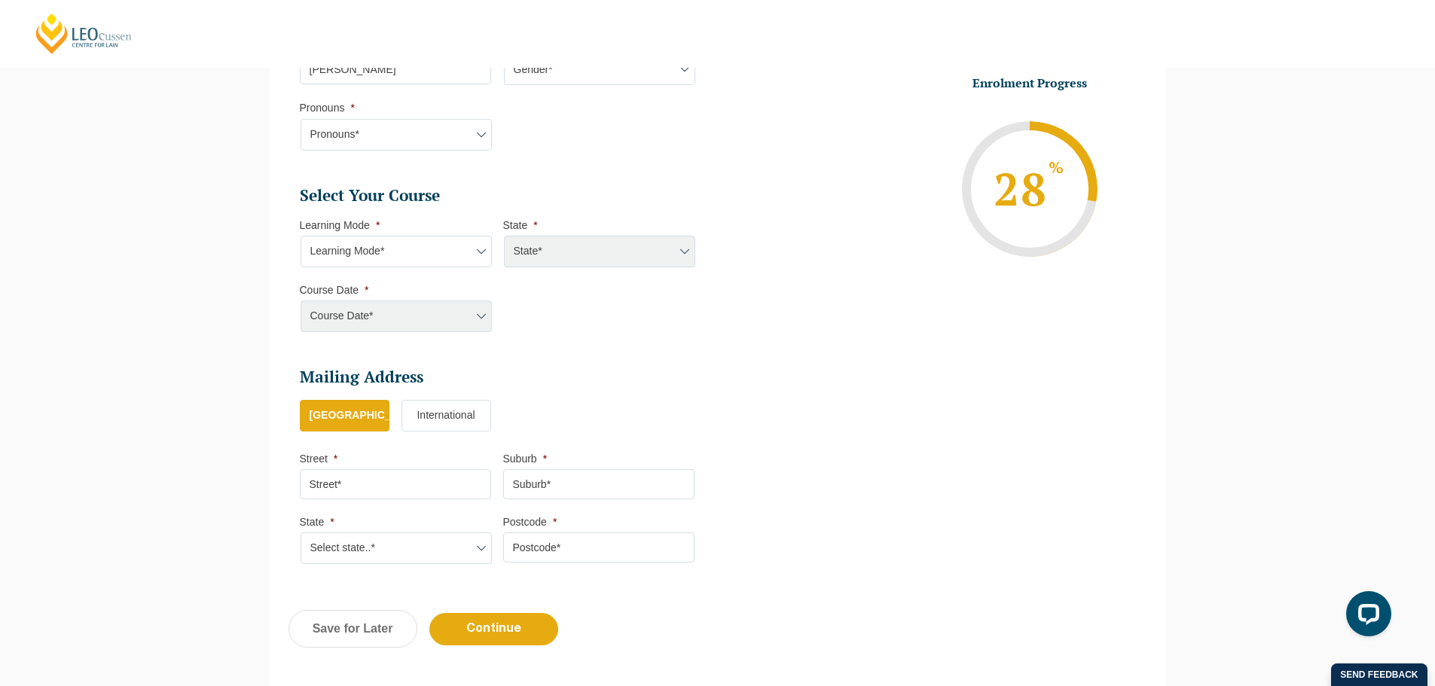
scroll to position [579, 0]
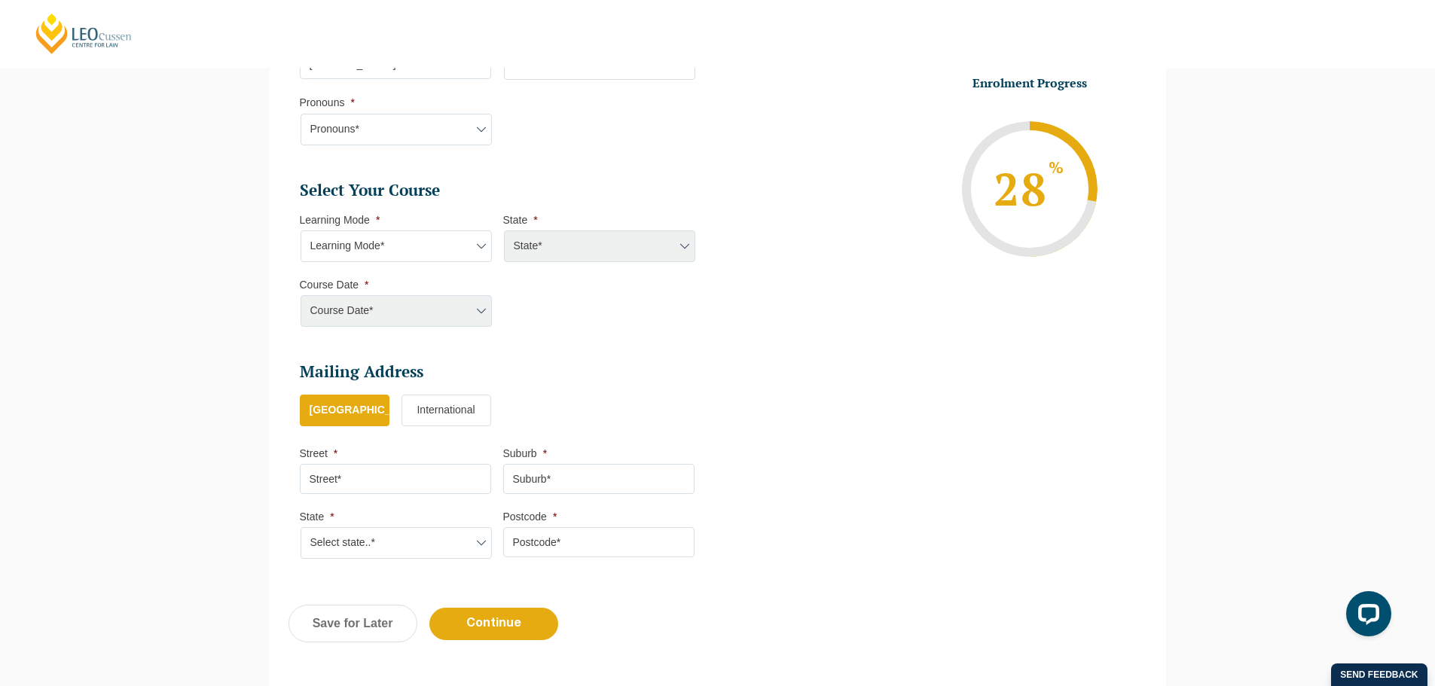
click at [418, 126] on select "Pronouns* She/Her/Hers He/Him/His They/Them/Theirs Other Prefer not to disclose" at bounding box center [396, 130] width 191 height 32
select select "He/Him/His"
click at [301, 114] on select "Pronouns* She/Her/Hers He/Him/His They/Them/Theirs Other Prefer not to disclose" at bounding box center [396, 130] width 191 height 32
click at [441, 246] on select "Learning Mode* Online Full Time Learning Online Part Time Learning Blended Full…" at bounding box center [396, 247] width 191 height 32
select select "Online Full Time Learning"
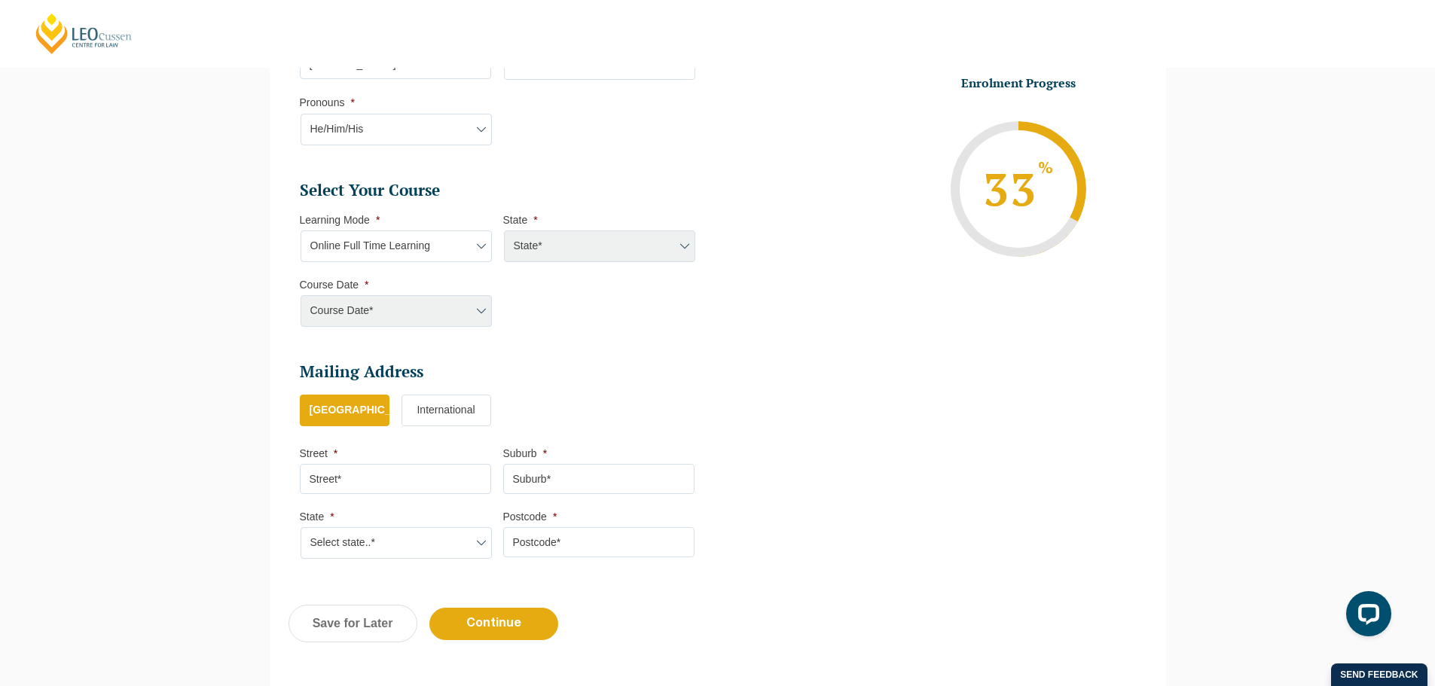
click at [301, 231] on select "Learning Mode* Online Full Time Learning Online Part Time Learning Blended Full…" at bounding box center [396, 247] width 191 height 32
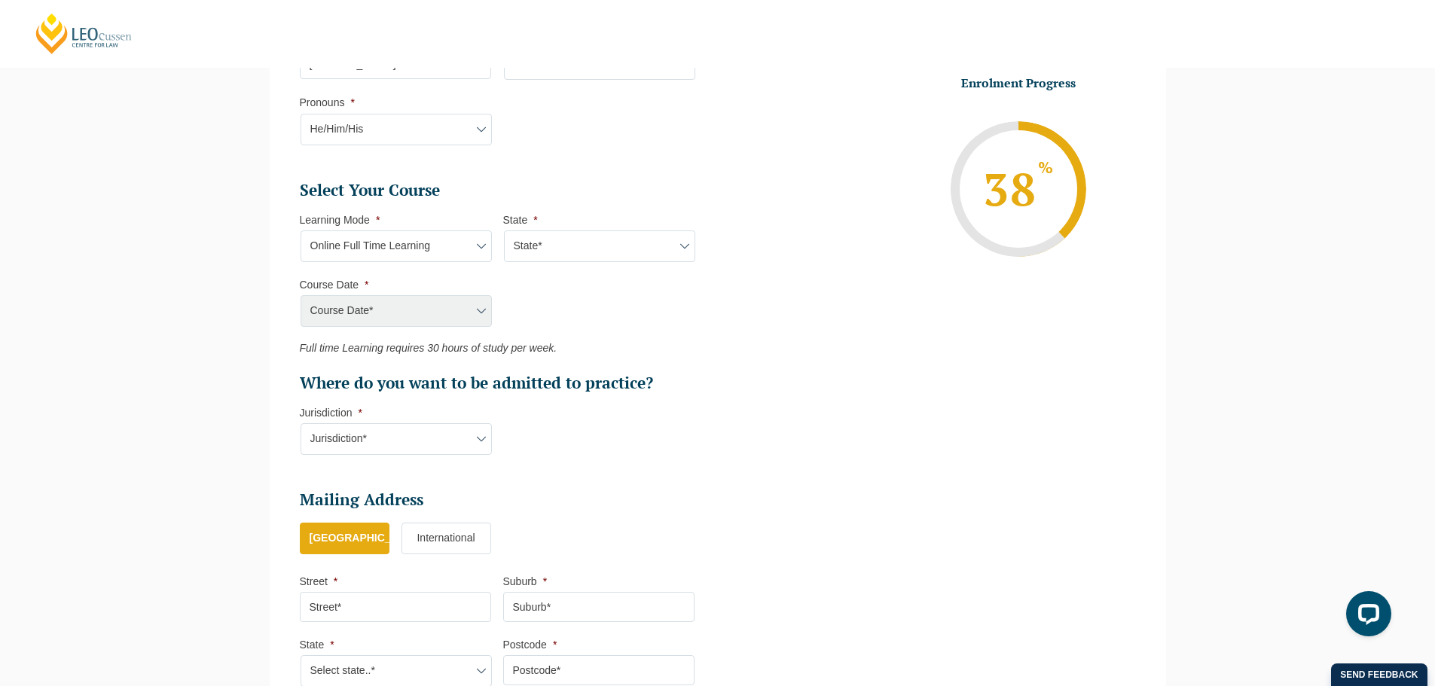
click at [533, 244] on select "State* National (ACT/NSW, VIC, QLD, SA, WA)" at bounding box center [599, 247] width 191 height 32
select select "National ([GEOGRAPHIC_DATA]/[GEOGRAPHIC_DATA], [GEOGRAPHIC_DATA], [GEOGRAPHIC_D…"
click at [504, 231] on select "State* National (ACT/NSW, VIC, QLD, SA, WA)" at bounding box center [599, 247] width 191 height 32
click at [432, 310] on select "Course Date* September 2025 (22-Sep-2025 to 20-Feb-2026) December 2025 (08-Dec-…" at bounding box center [396, 311] width 191 height 32
select select "[DATE] ([DATE] to [DATE])"
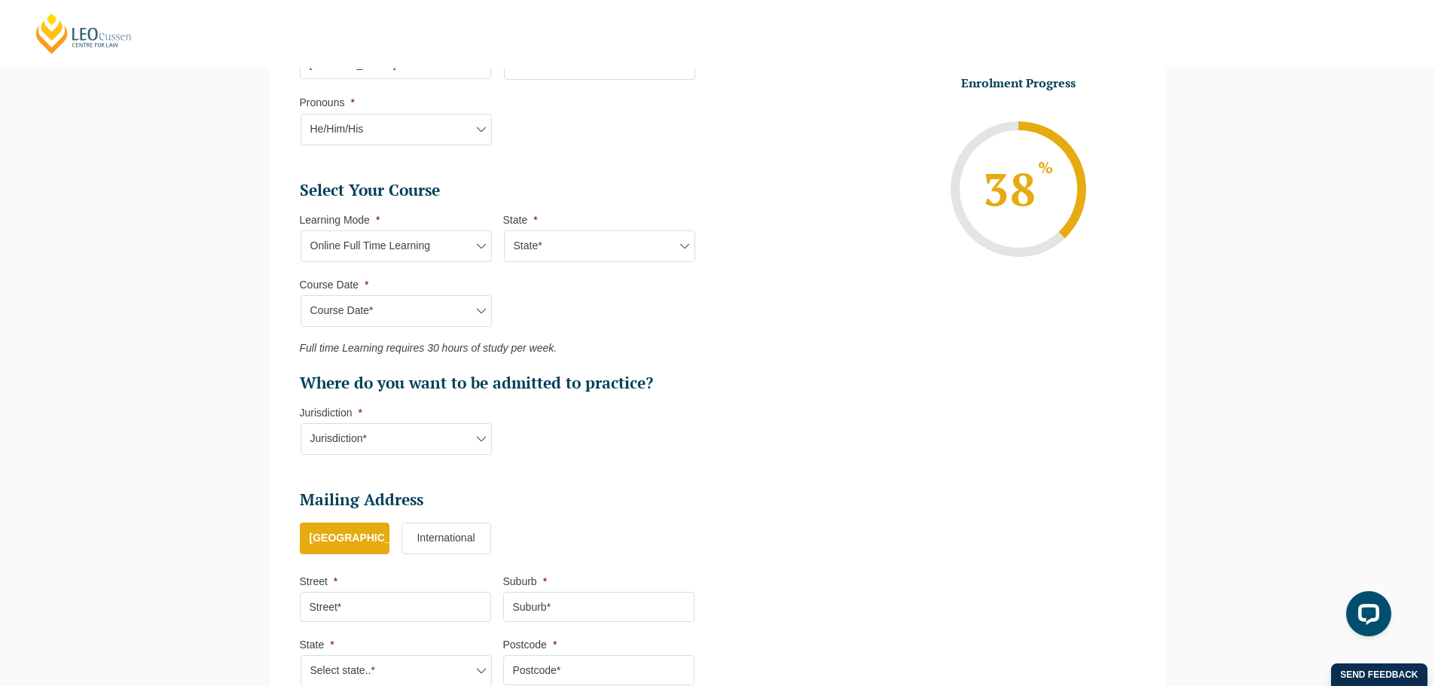
click at [301, 295] on select "Course Date* September 2025 (22-Sep-2025 to 20-Feb-2026) December 2025 (08-Dec-…" at bounding box center [396, 311] width 191 height 32
type input "Intake 11 December 2025 FT"
type input "Practical Legal Training (NAT)"
select select "NAT PLT (DEC) 2025 Full Time Online"
click at [461, 435] on select "Jurisdiction* VIC ACT/NSW SA WA QLD" at bounding box center [396, 439] width 191 height 32
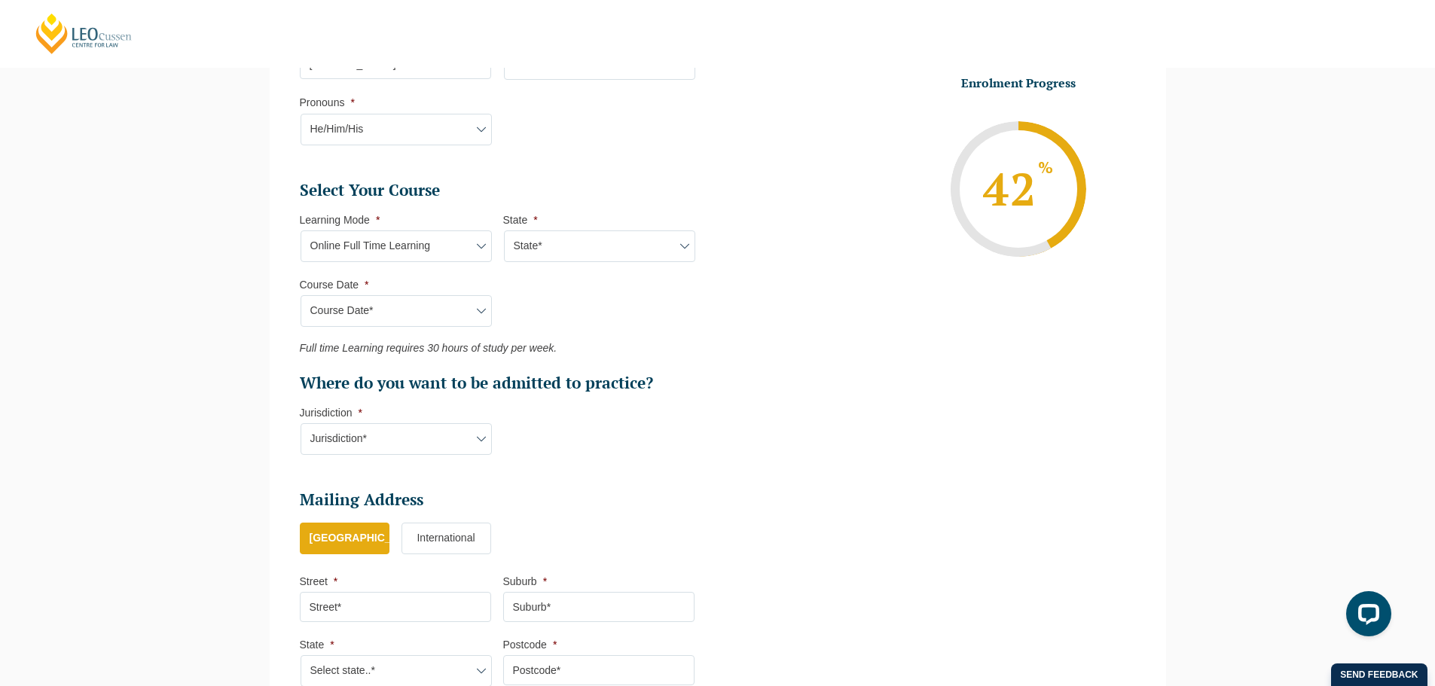
select select "QLD"
click at [301, 423] on select "Jurisdiction* VIC ACT/NSW SA WA QLD" at bounding box center [396, 439] width 191 height 32
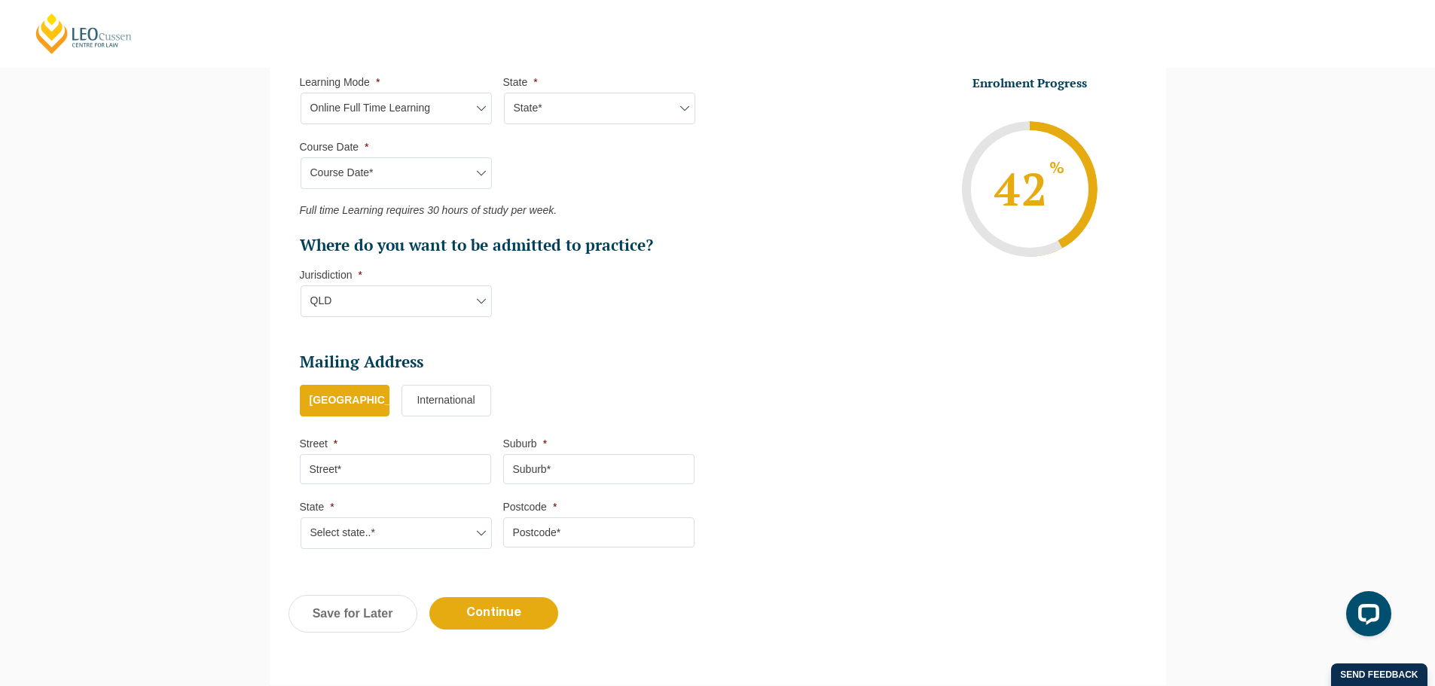
scroll to position [889, 0]
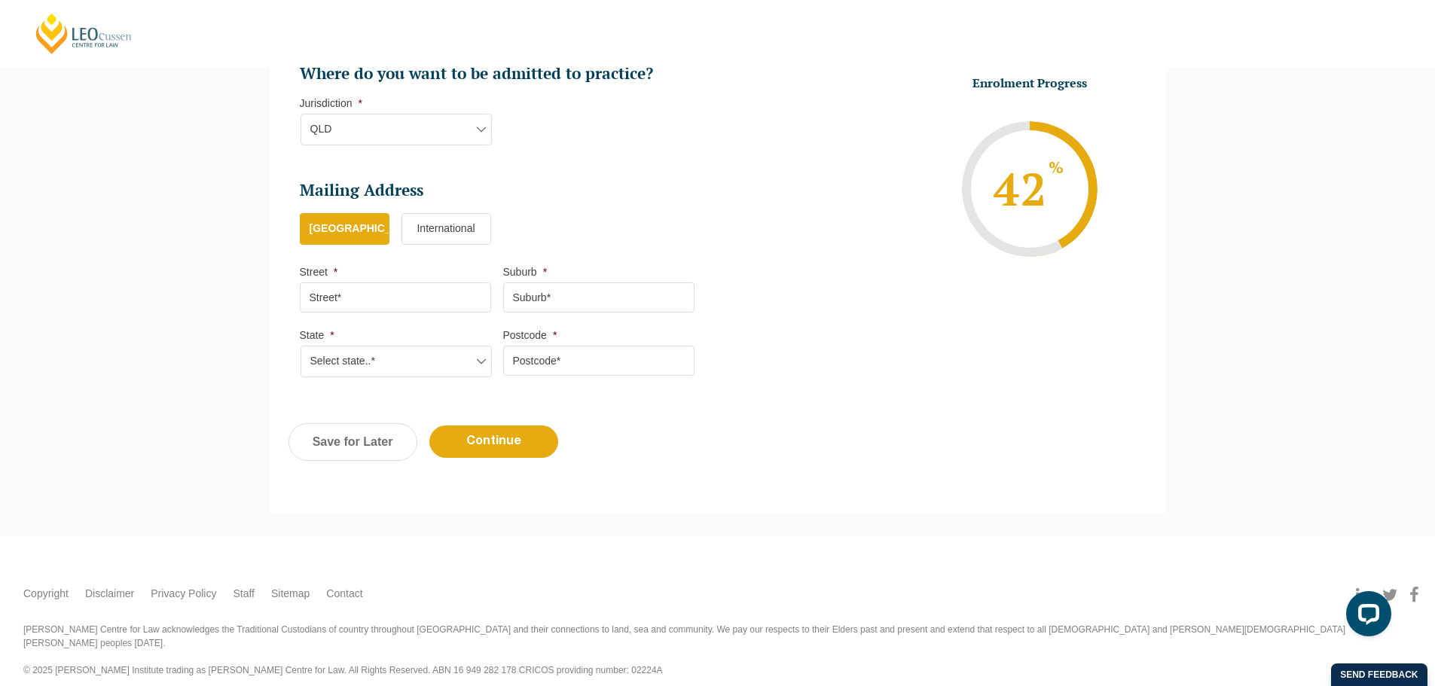
click at [402, 302] on input "Street *" at bounding box center [395, 297] width 191 height 30
type input "PO Box 395"
type input "ASPLEY"
select select "QLD"
type input "4034"
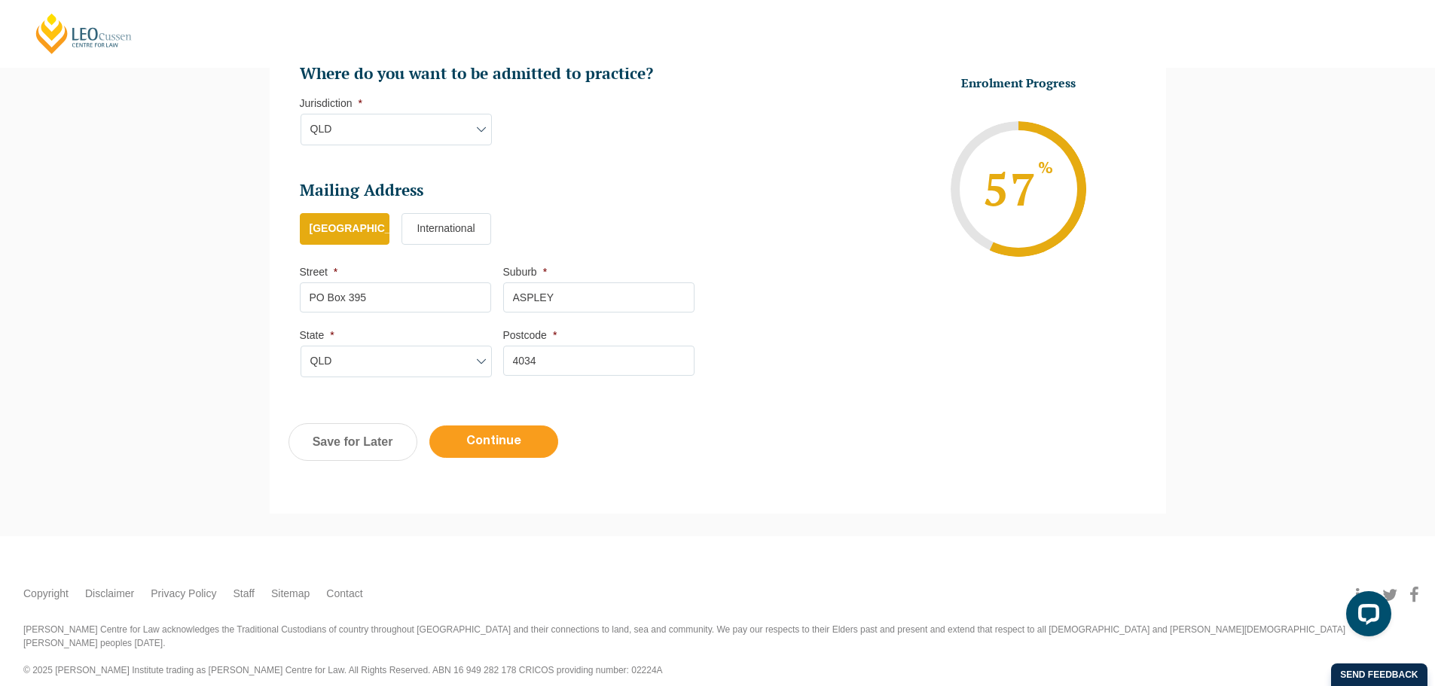
click at [499, 444] on input "Continue" at bounding box center [493, 442] width 129 height 32
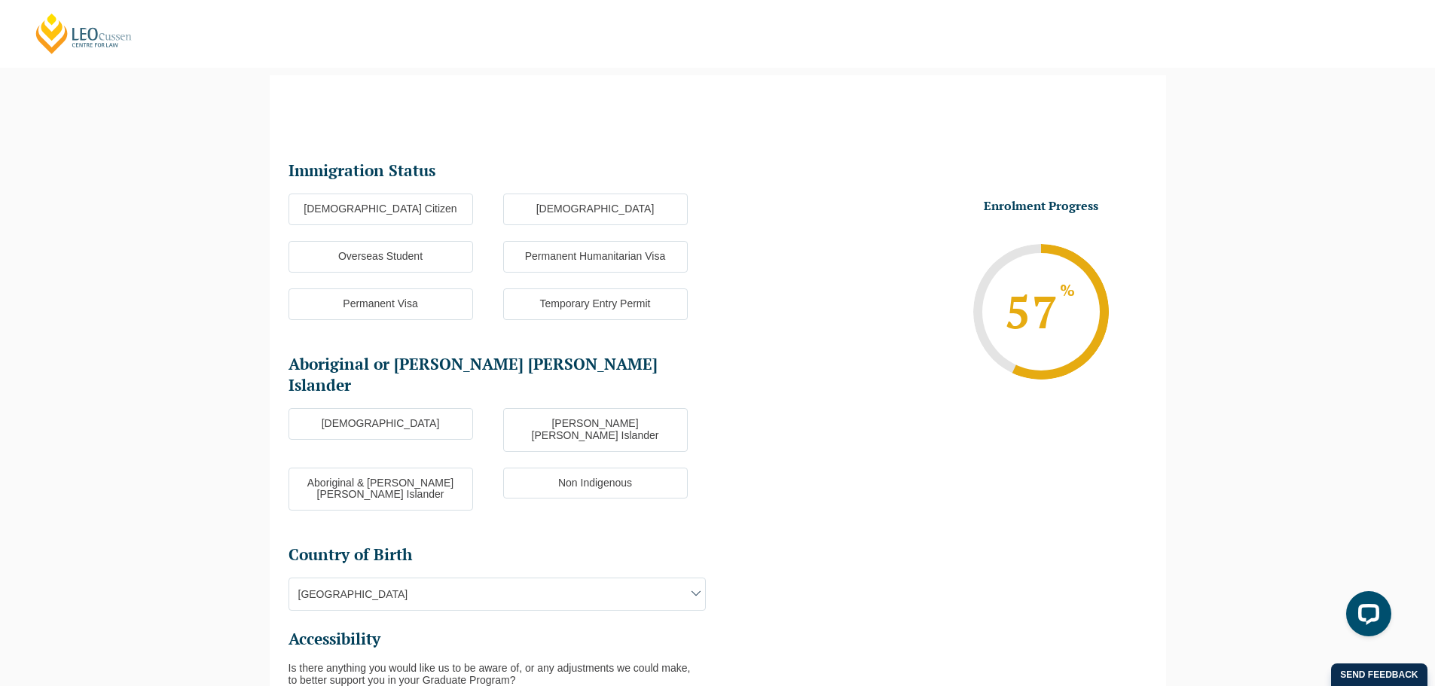
scroll to position [0, 0]
click at [399, 205] on label "[DEMOGRAPHIC_DATA] Citizen" at bounding box center [381, 210] width 185 height 32
click at [0, 0] on input "[DEMOGRAPHIC_DATA] Citizen" at bounding box center [0, 0] width 0 height 0
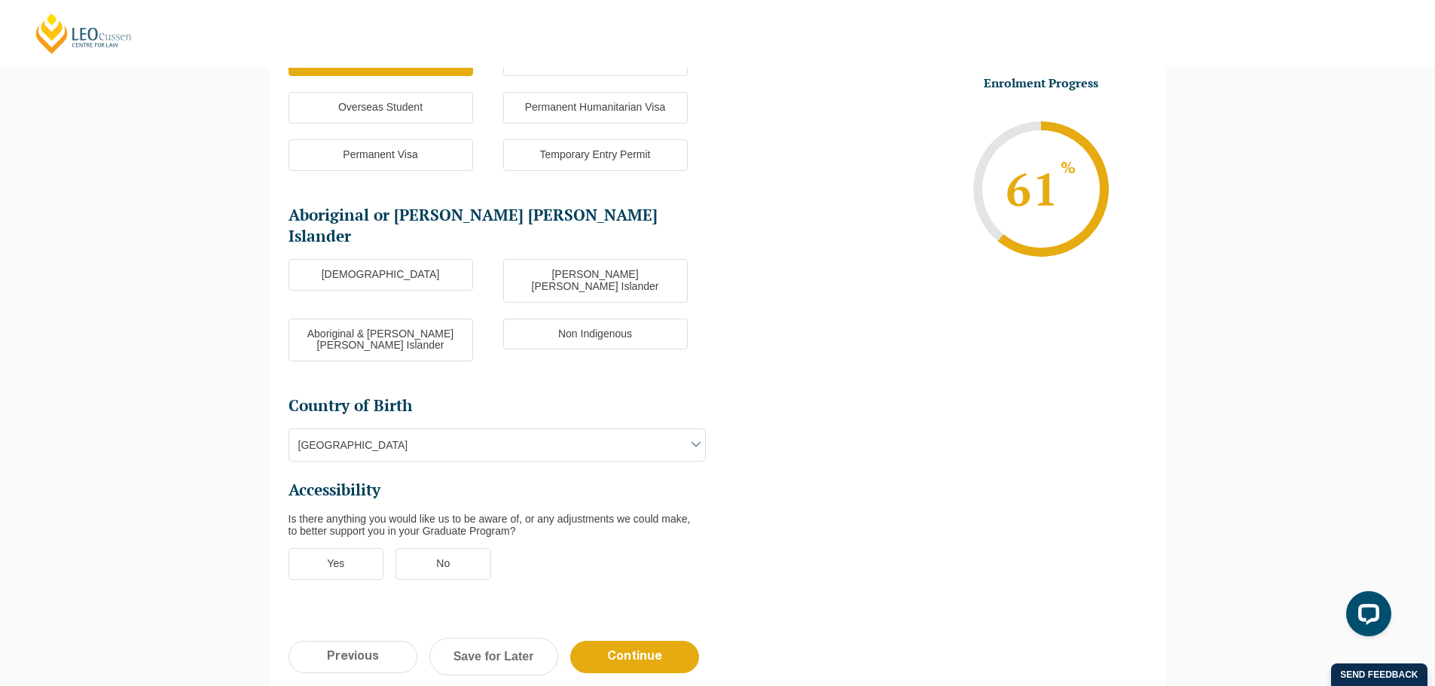
scroll to position [294, 0]
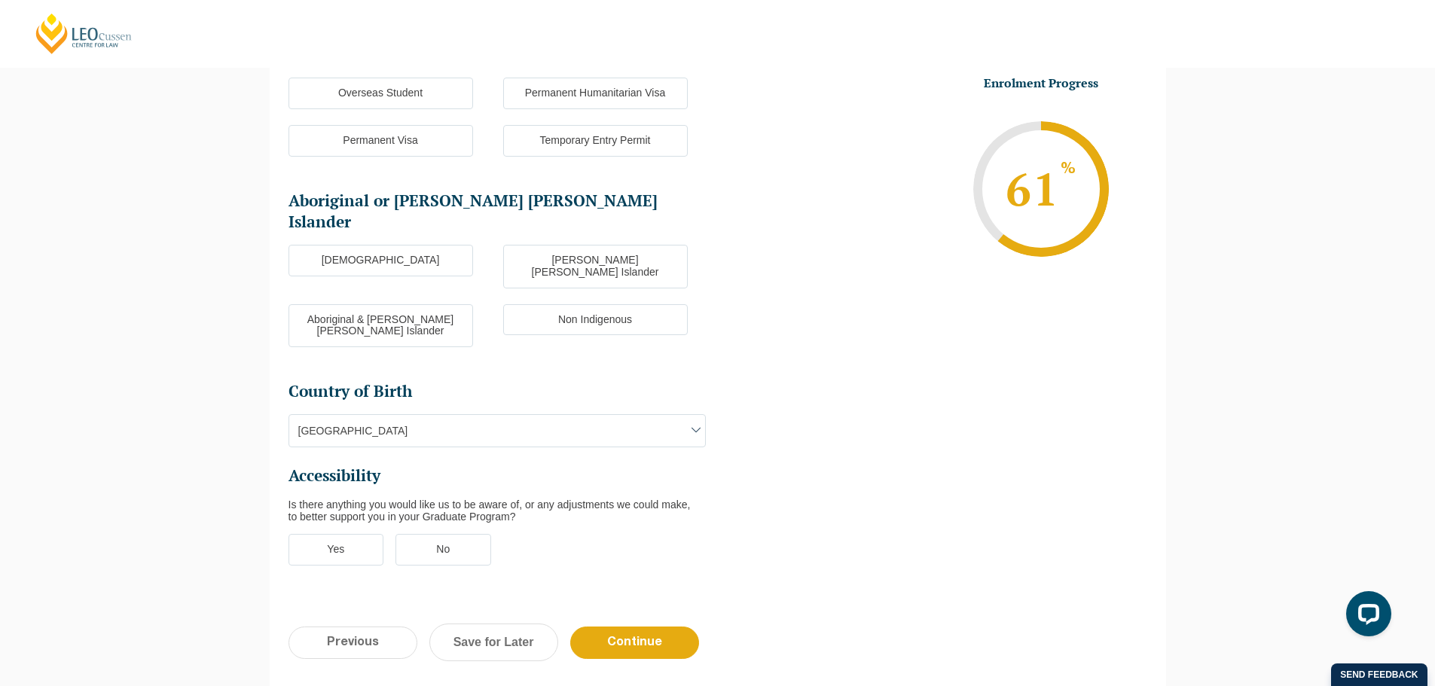
click at [569, 304] on label "Non Indigenous" at bounding box center [595, 320] width 185 height 32
click at [0, 0] on input "Non Indigenous" at bounding box center [0, 0] width 0 height 0
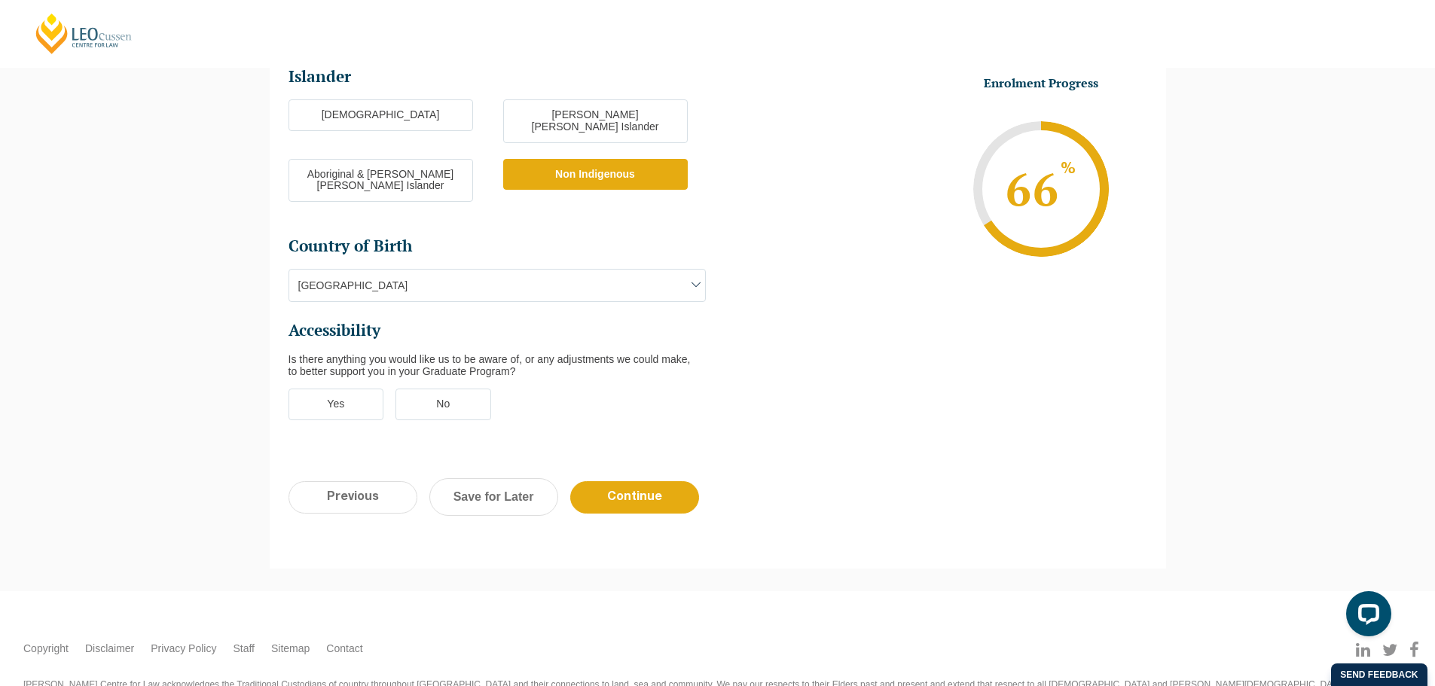
scroll to position [449, 0]
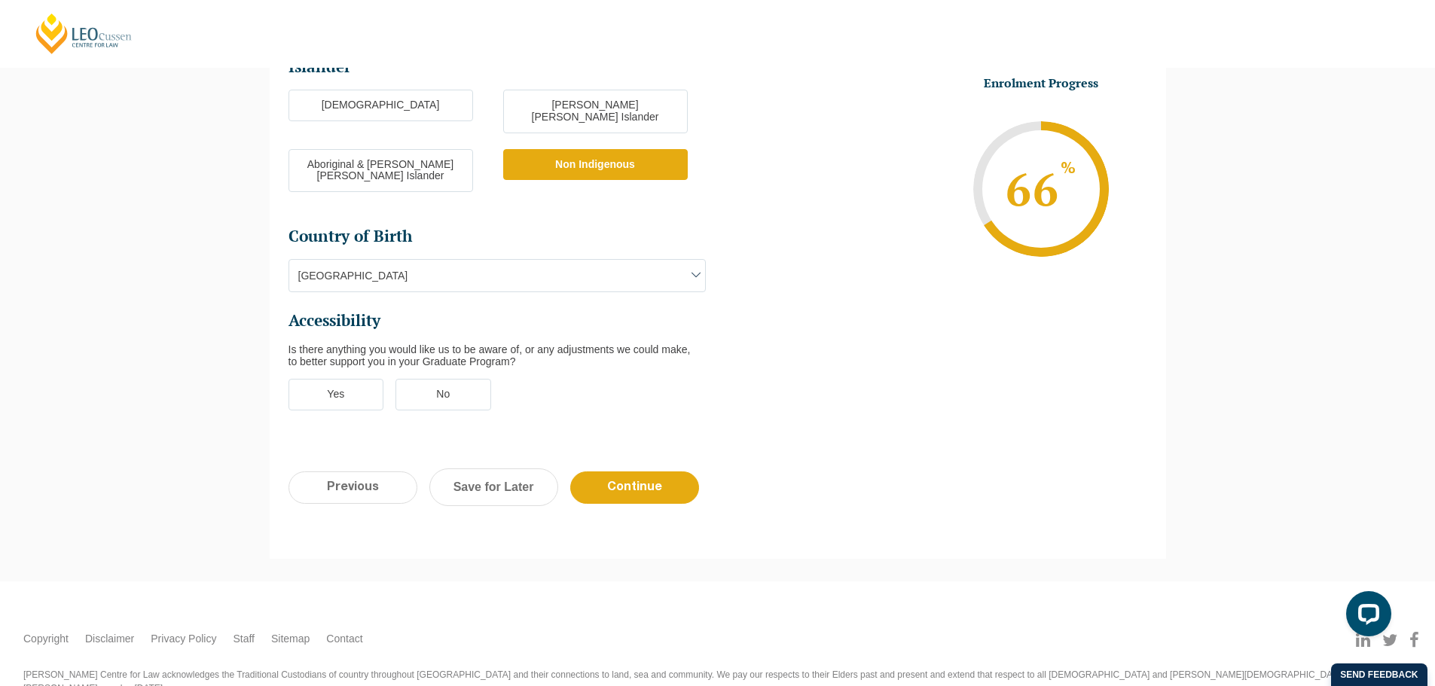
click at [356, 379] on label "Yes" at bounding box center [337, 395] width 96 height 32
click at [0, 0] on input "Yes" at bounding box center [0, 0] width 0 height 0
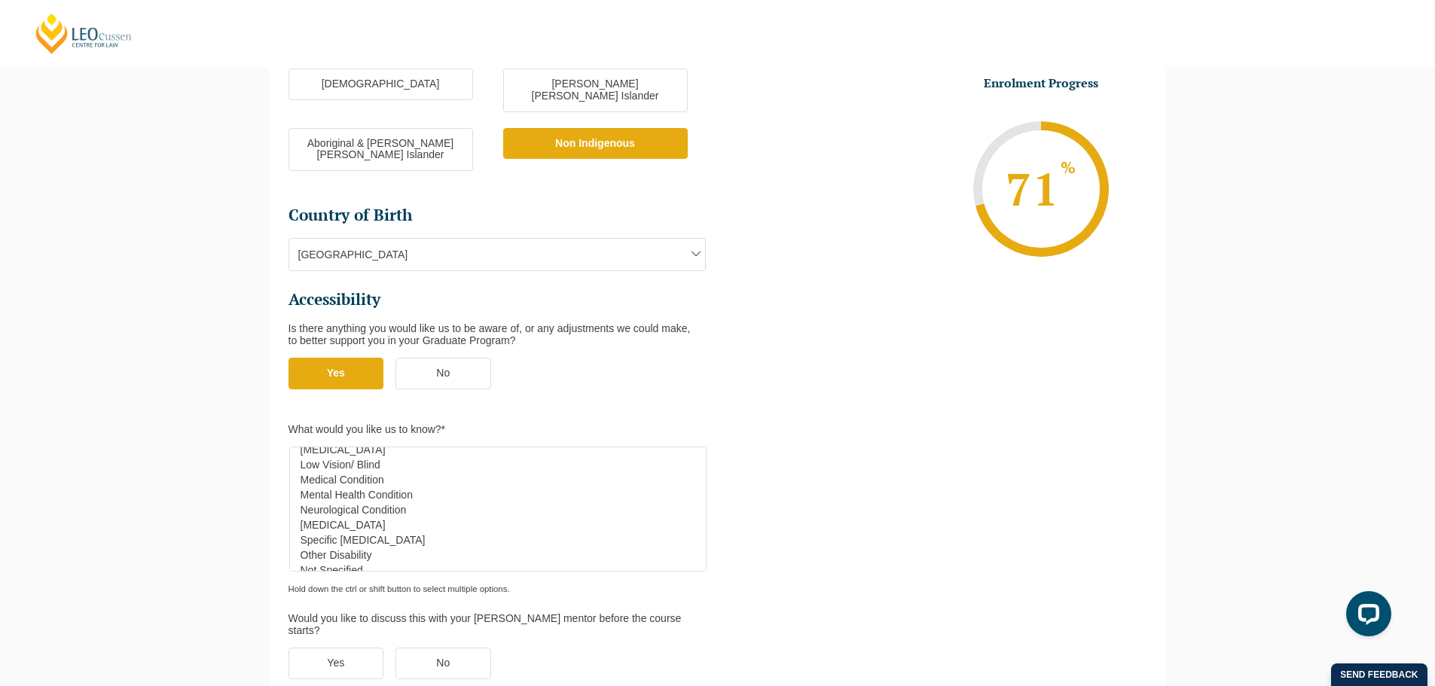
scroll to position [60, 0]
click at [451, 648] on label "No" at bounding box center [443, 664] width 96 height 32
click at [0, 0] on input "No" at bounding box center [0, 0] width 0 height 0
click at [457, 358] on label "No" at bounding box center [443, 374] width 96 height 32
click at [0, 0] on input "No" at bounding box center [0, 0] width 0 height 0
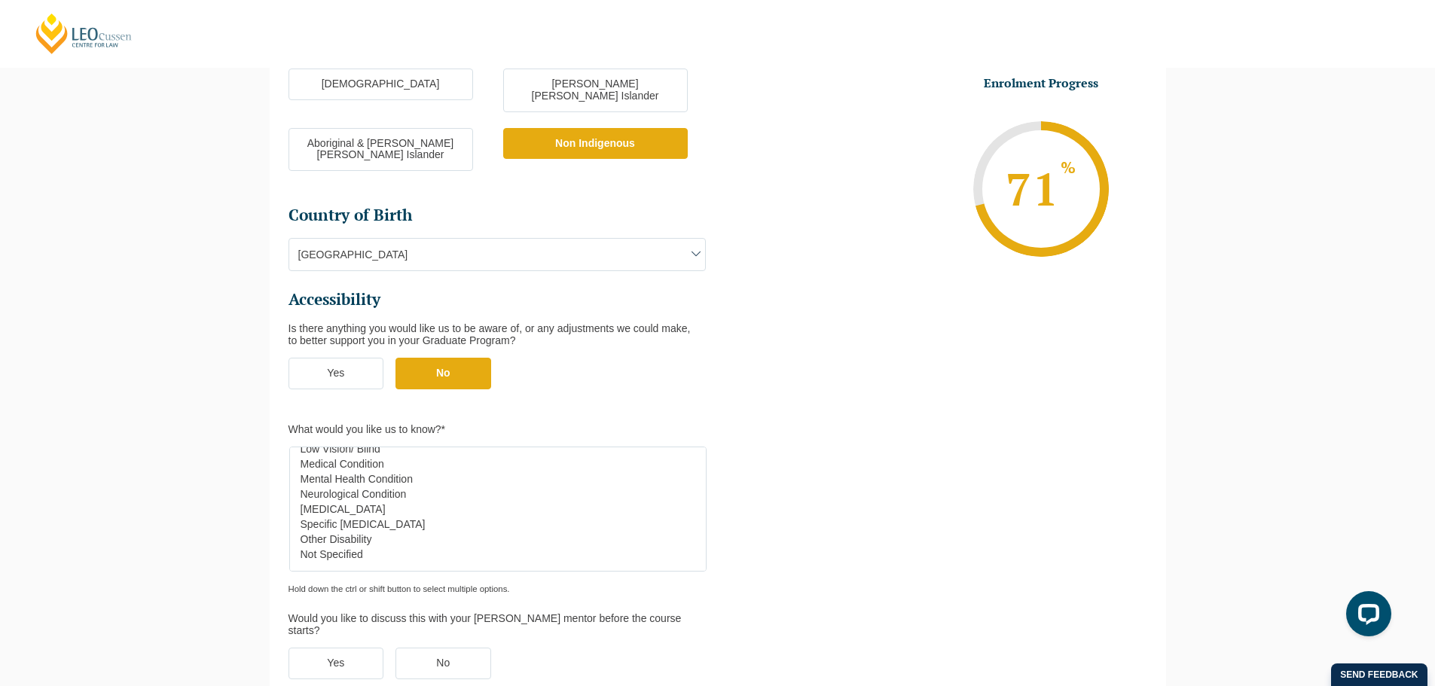
scroll to position [449, 0]
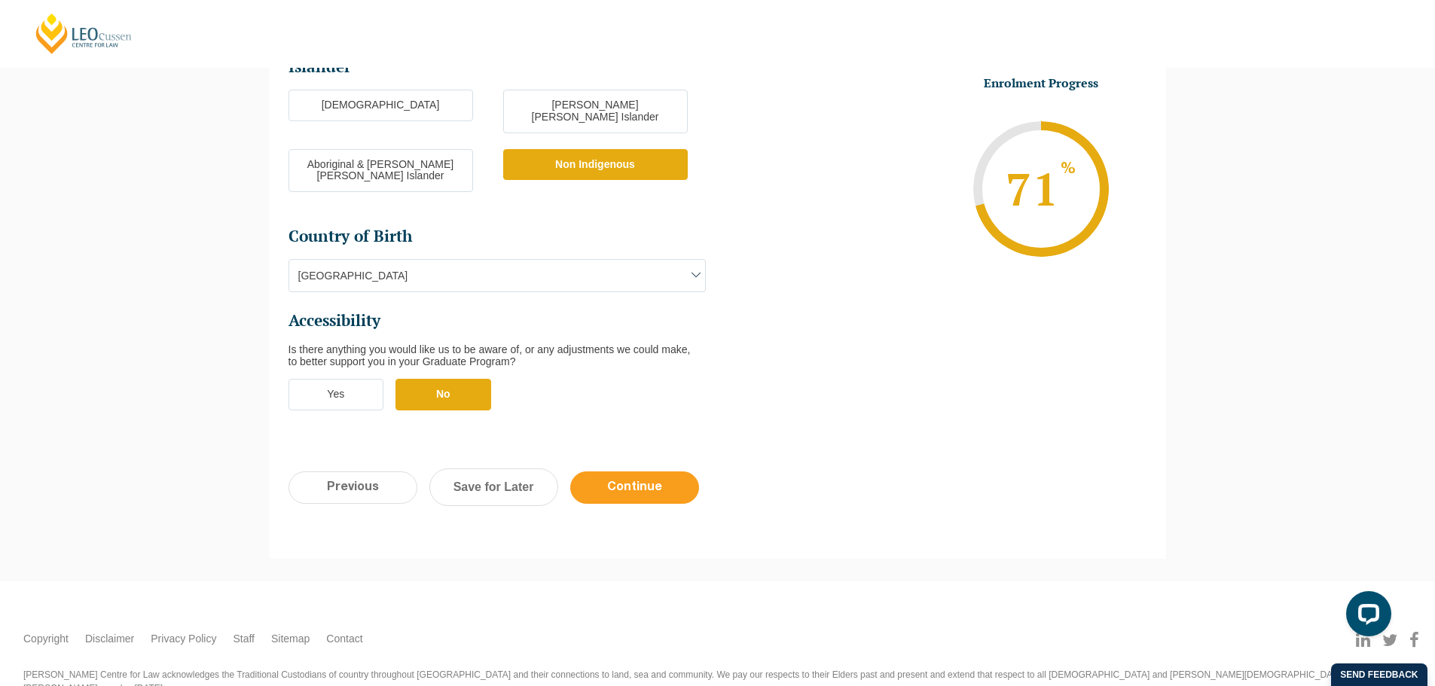
click at [647, 472] on input "Continue" at bounding box center [634, 488] width 129 height 32
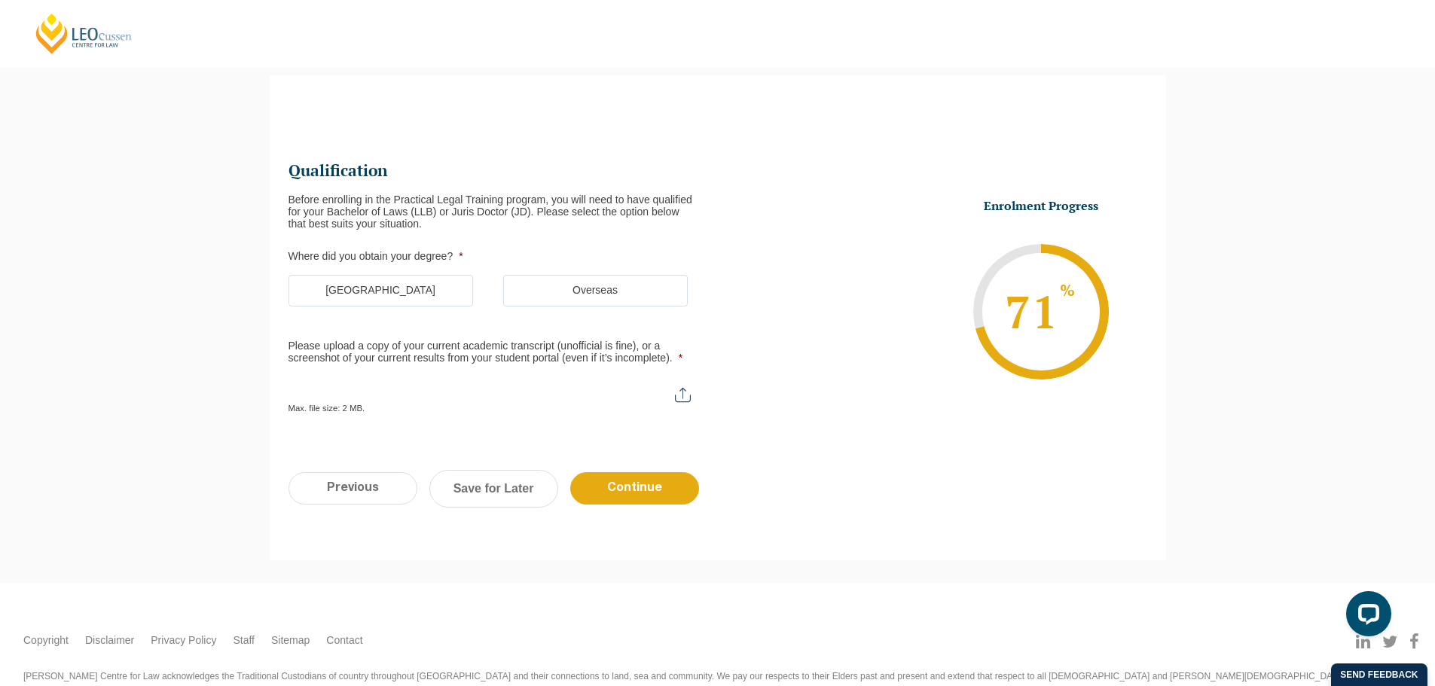
scroll to position [0, 0]
click at [405, 281] on label "[GEOGRAPHIC_DATA]" at bounding box center [381, 291] width 185 height 32
click at [0, 0] on input "[GEOGRAPHIC_DATA]" at bounding box center [0, 0] width 0 height 0
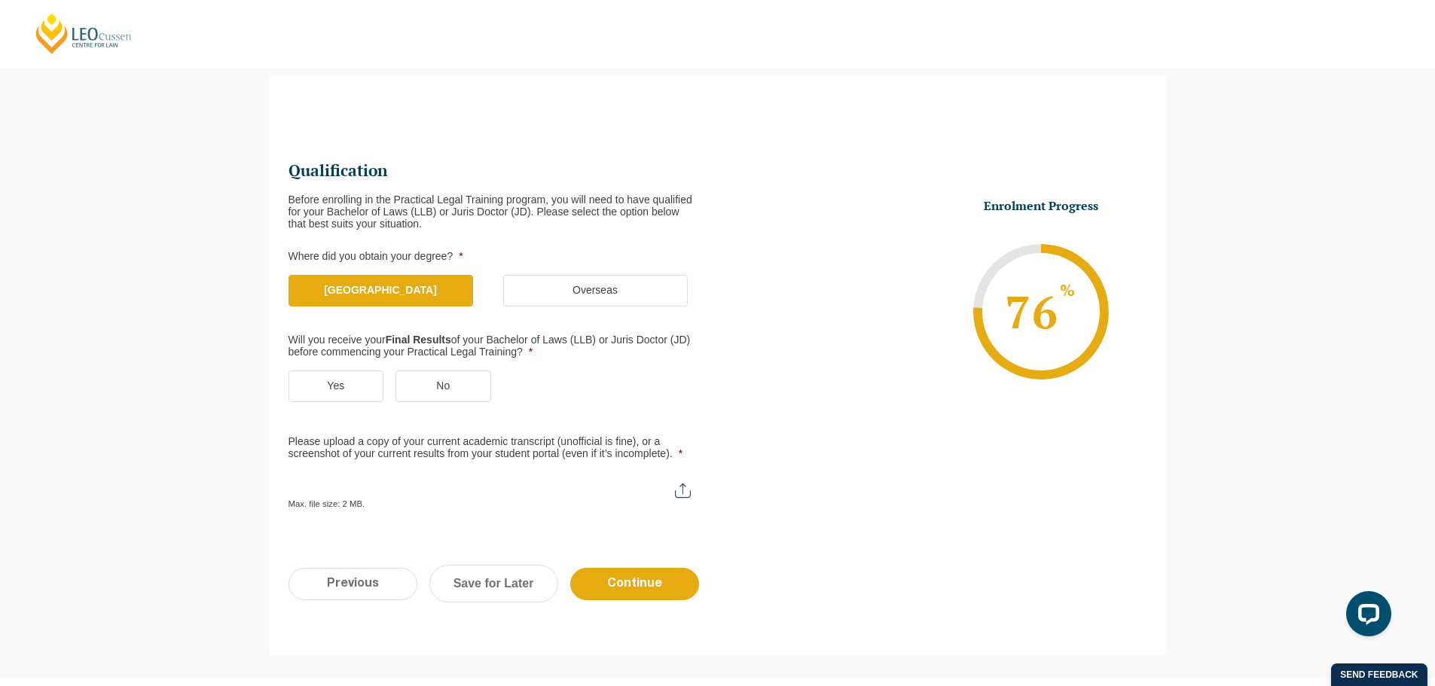
type input "C:\fakepath\J.Dean - USQ_TSRPT - as at 19 Aug 25.pdf"
click at [450, 390] on label "No" at bounding box center [443, 387] width 96 height 32
click at [0, 0] on input "No" at bounding box center [0, 0] width 0 height 0
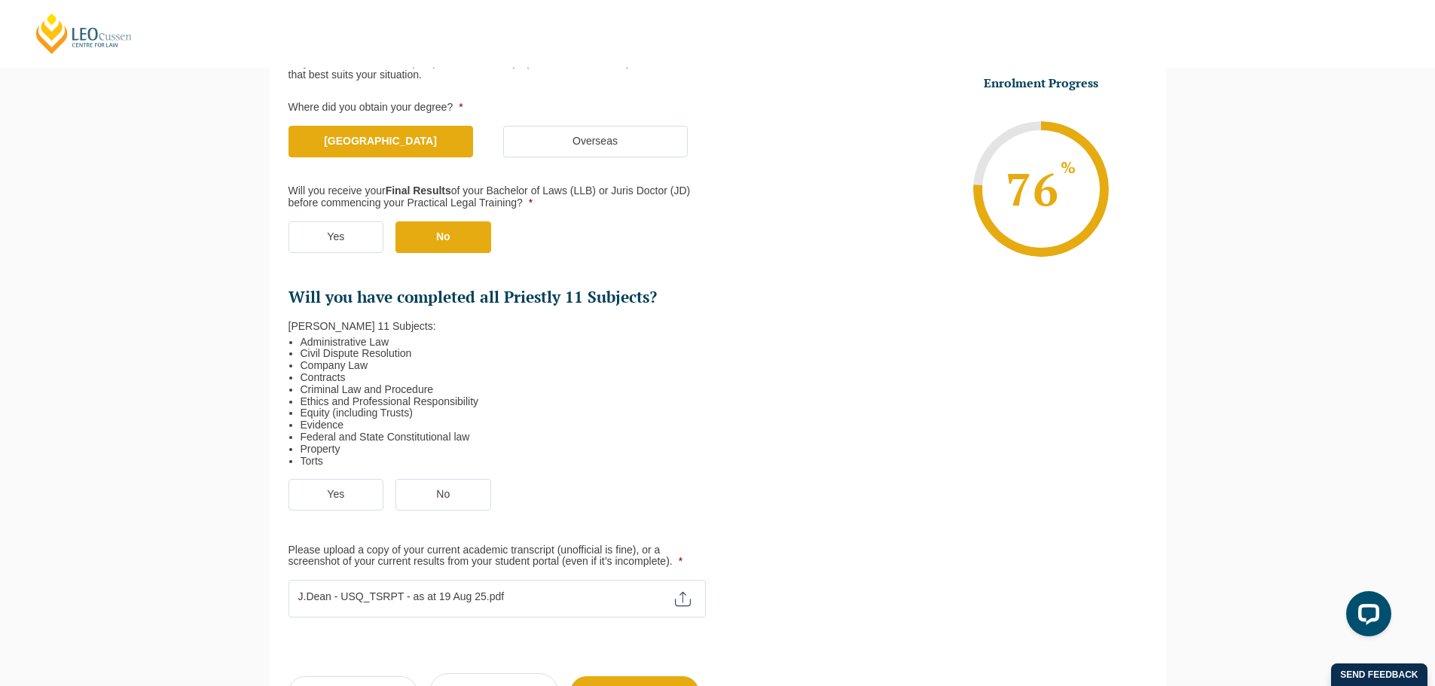
scroll to position [281, 0]
click at [334, 491] on label "Yes" at bounding box center [337, 494] width 96 height 32
click at [0, 0] on input "Yes" at bounding box center [0, 0] width 0 height 0
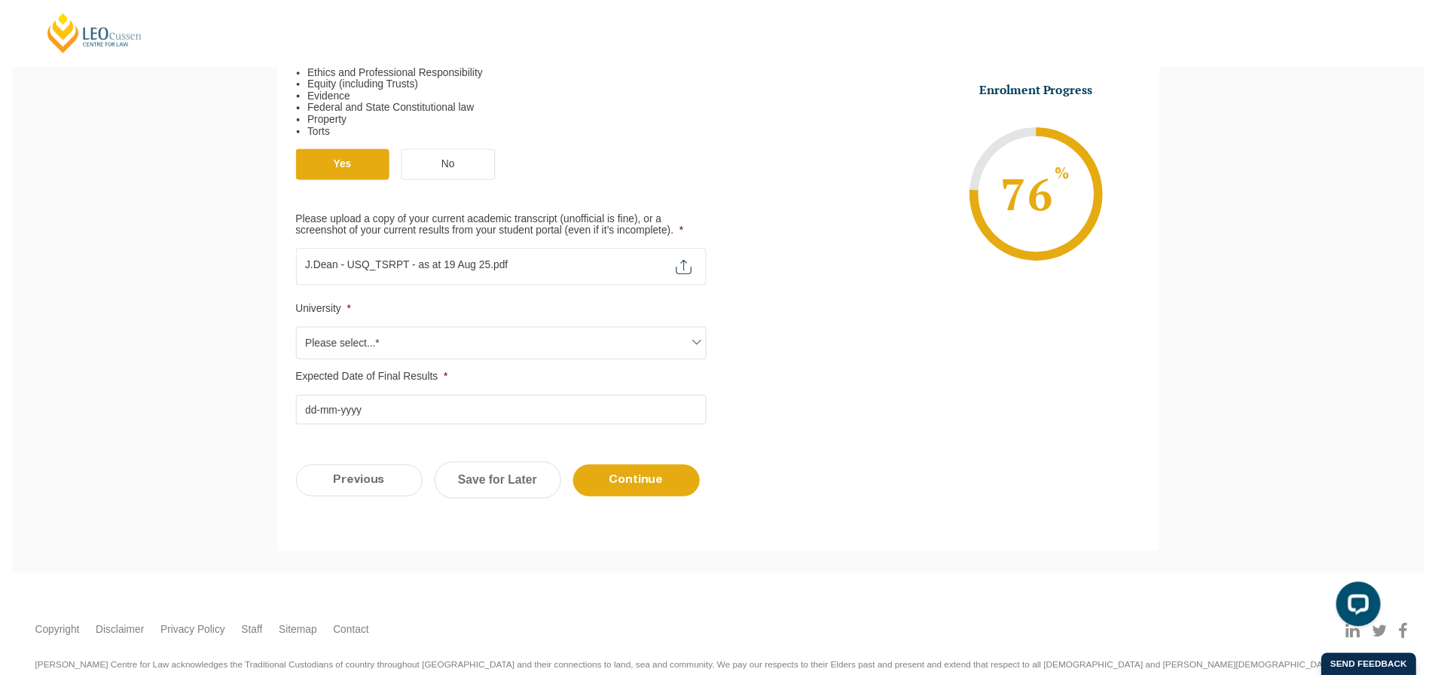
scroll to position [615, 0]
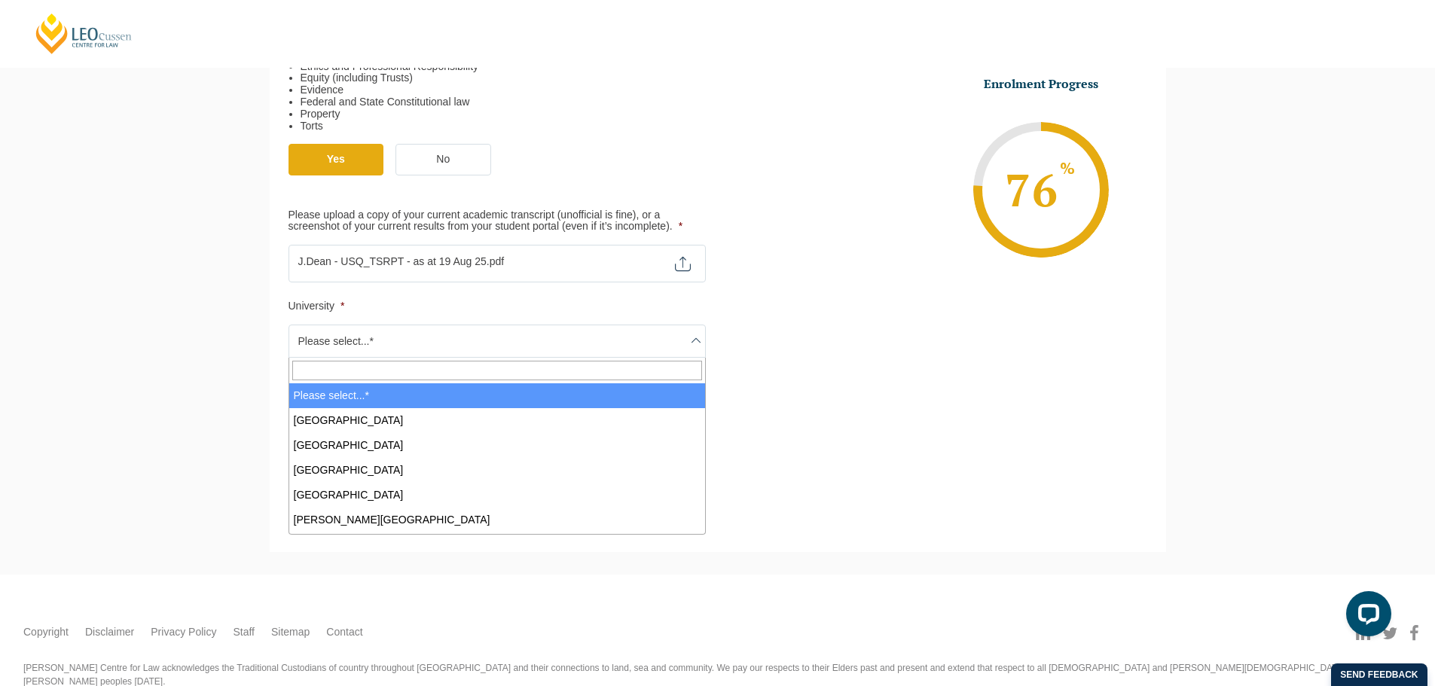
click at [445, 340] on span "Please select...*" at bounding box center [497, 341] width 416 height 32
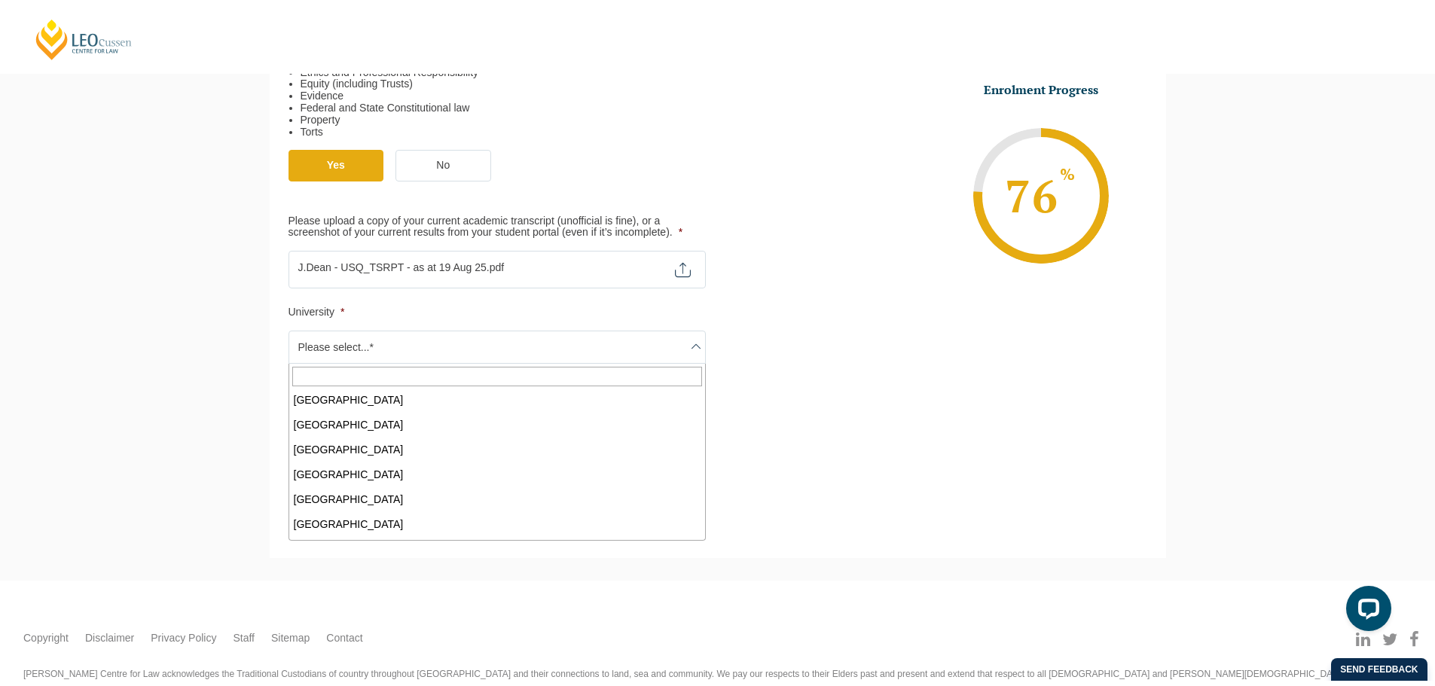
scroll to position [748, 0]
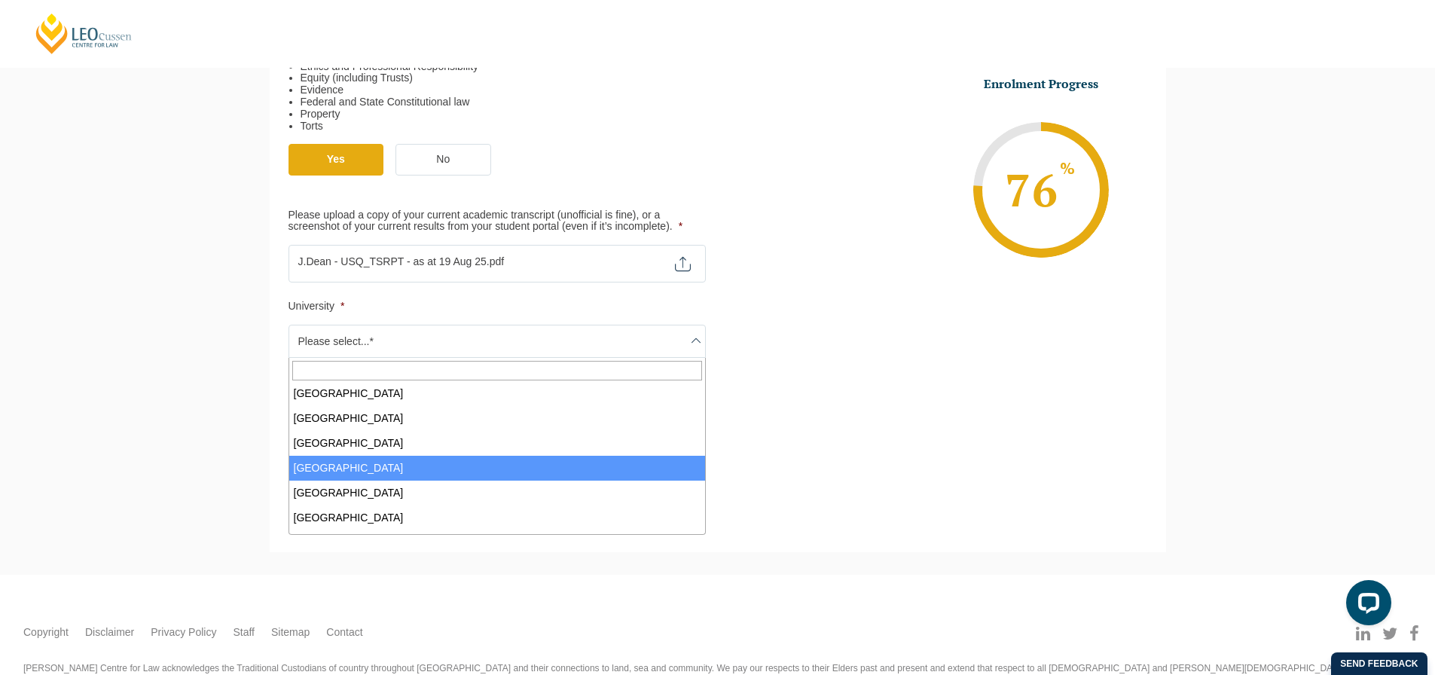
select select "[GEOGRAPHIC_DATA]"
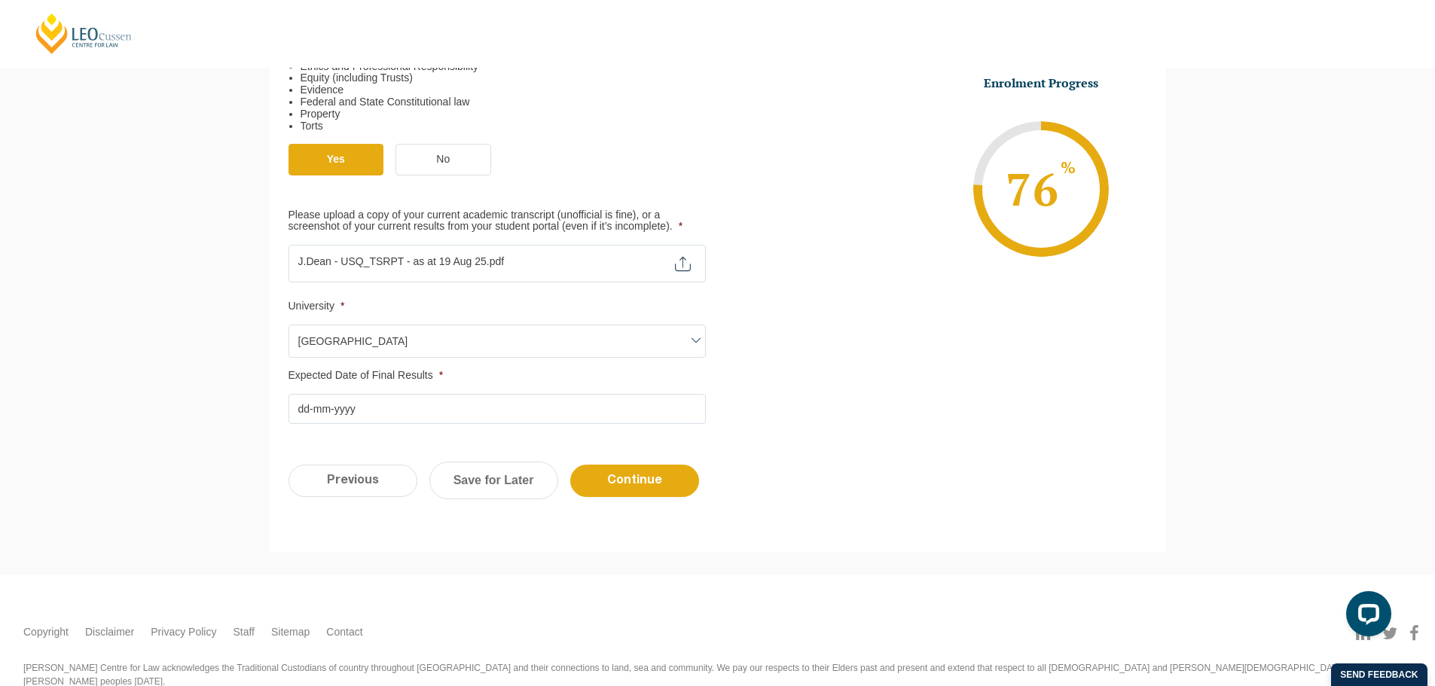
click at [579, 414] on input "Expected Date of Final Results *" at bounding box center [497, 409] width 417 height 30
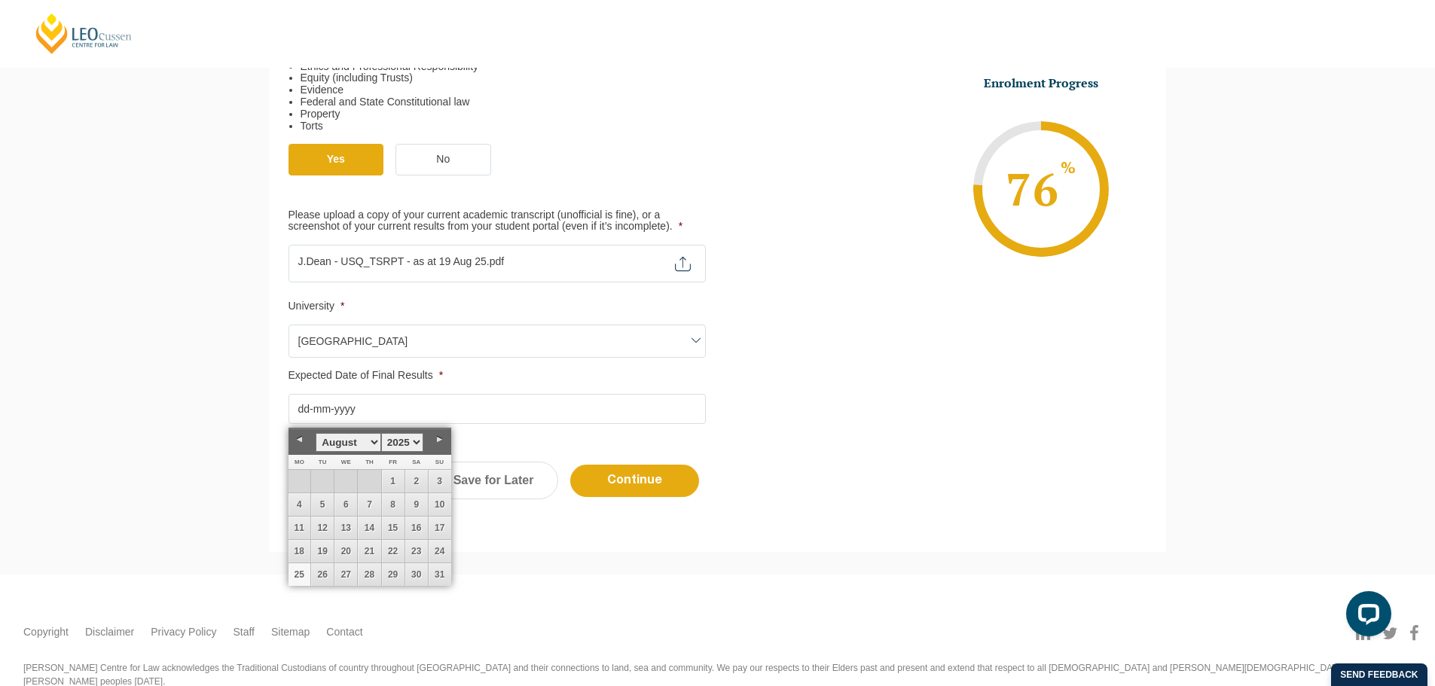
click at [370, 441] on select "January February March April May June July August September October November De…" at bounding box center [348, 442] width 65 height 19
click at [302, 548] on link "22" at bounding box center [300, 551] width 23 height 23
type input "22-12-2025"
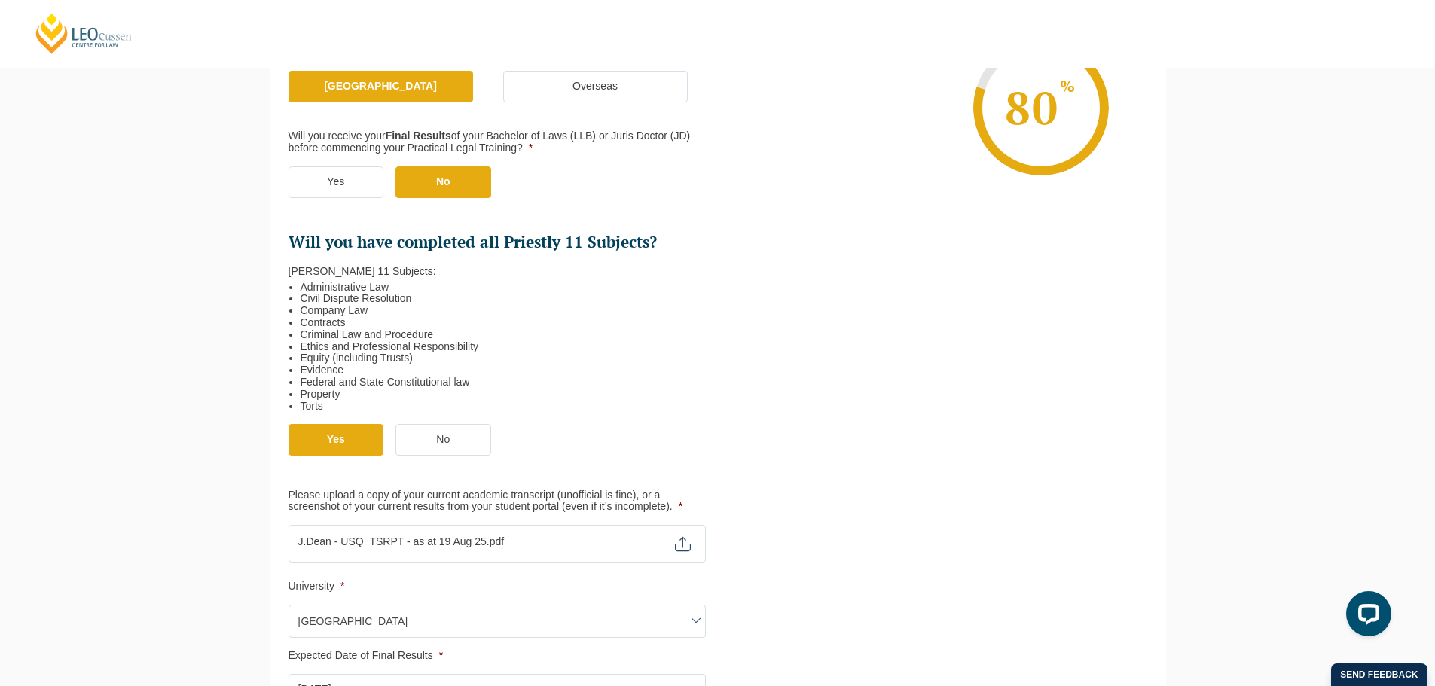
scroll to position [653, 0]
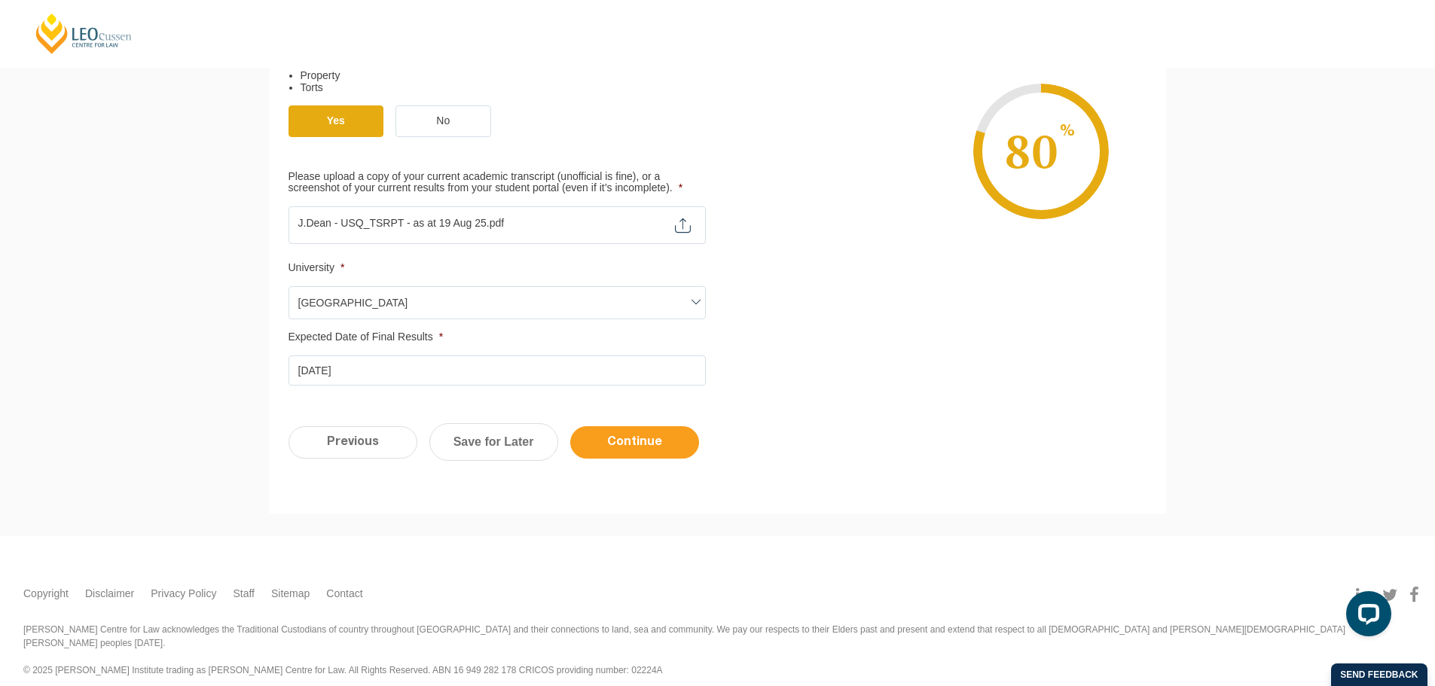
click at [648, 443] on input "Continue" at bounding box center [634, 442] width 129 height 32
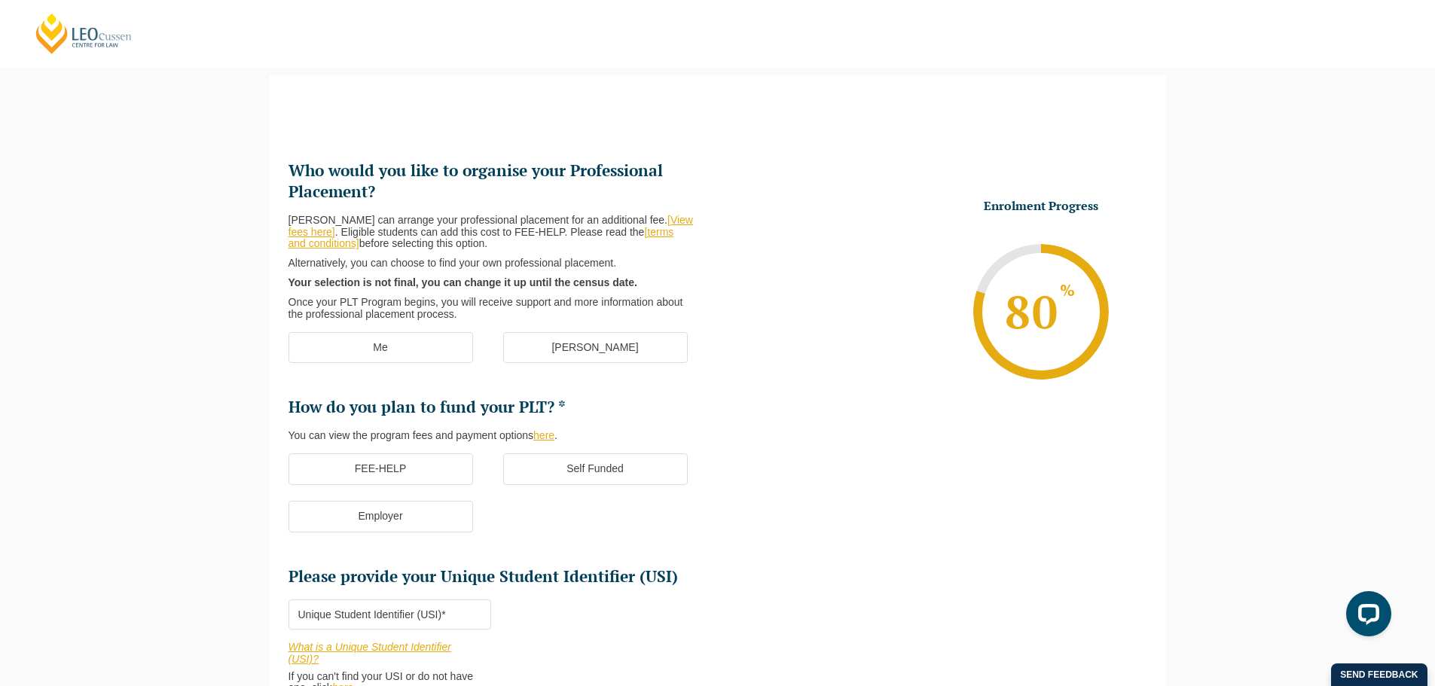
scroll to position [0, 0]
click at [404, 341] on label "Me" at bounding box center [381, 348] width 185 height 32
click at [0, 0] on input "Me" at bounding box center [0, 0] width 0 height 0
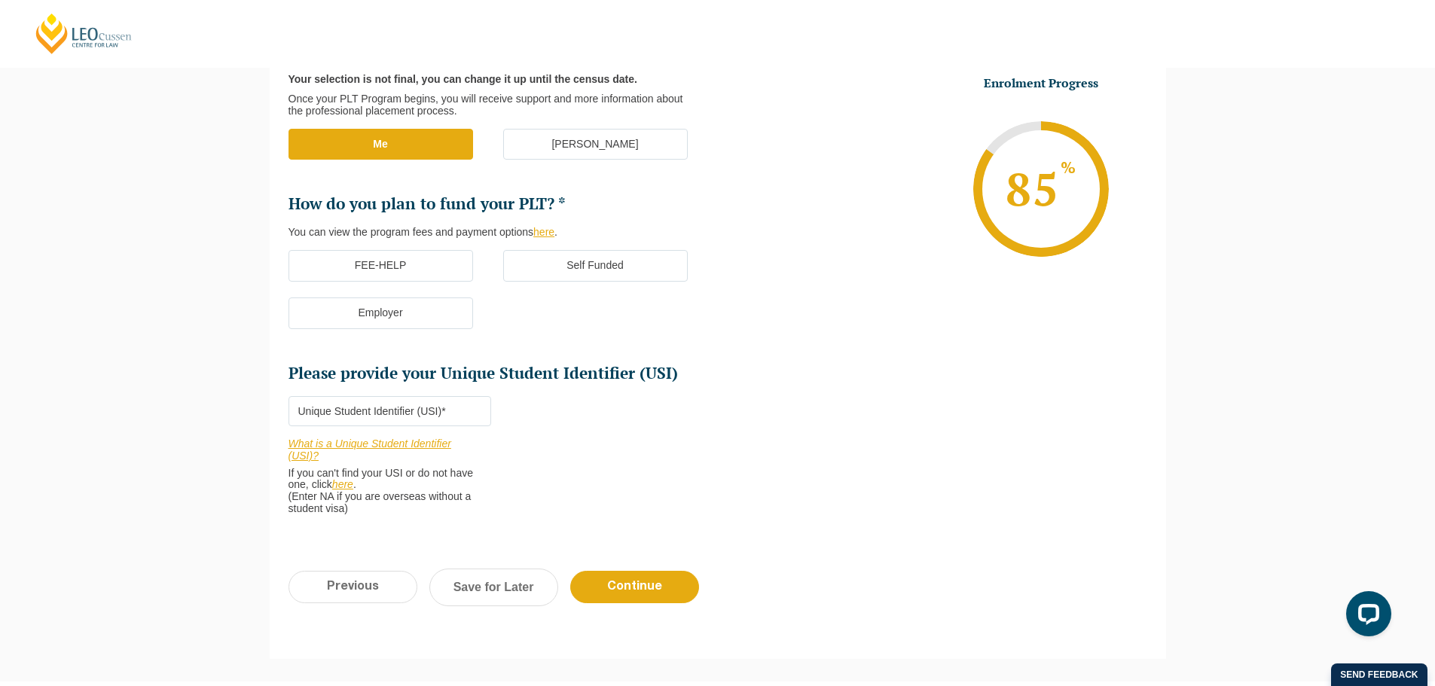
scroll to position [350, 0]
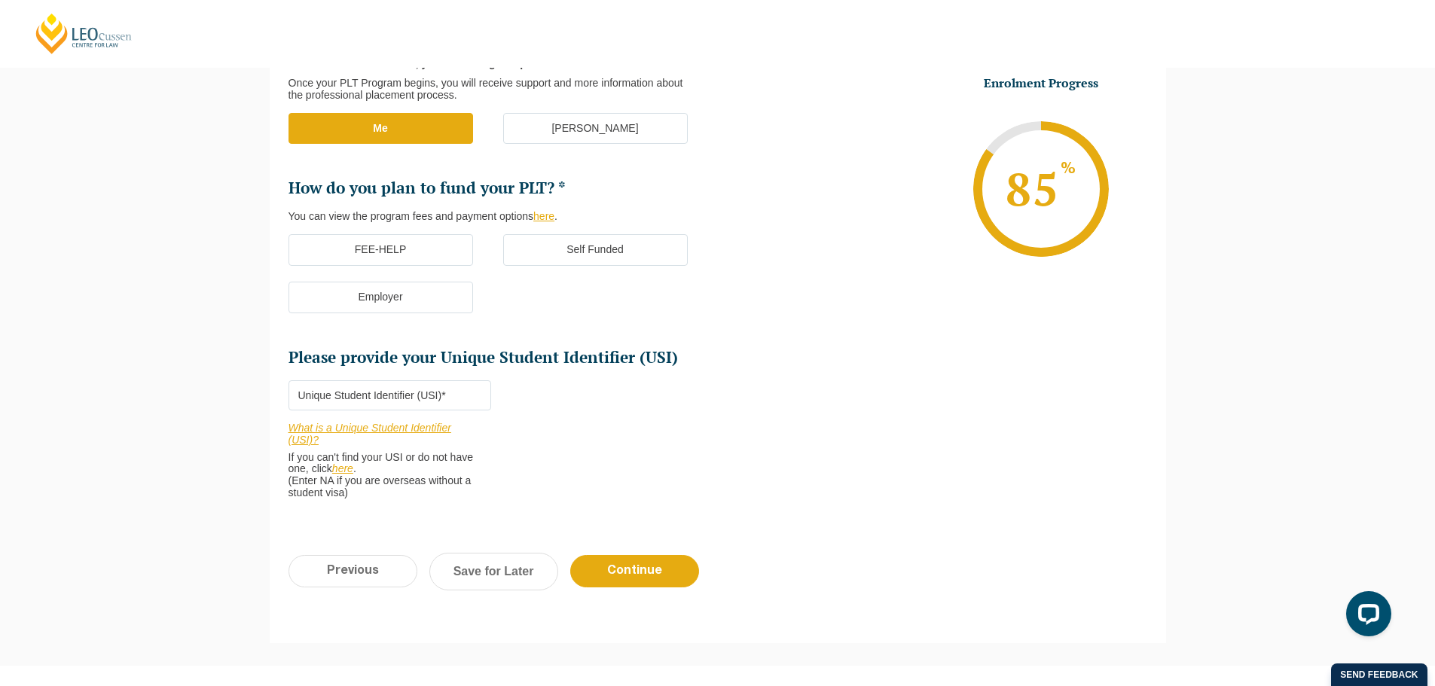
click at [412, 244] on label "FEE-HELP" at bounding box center [381, 250] width 185 height 32
click at [0, 0] on input "FEE-HELP" at bounding box center [0, 0] width 0 height 0
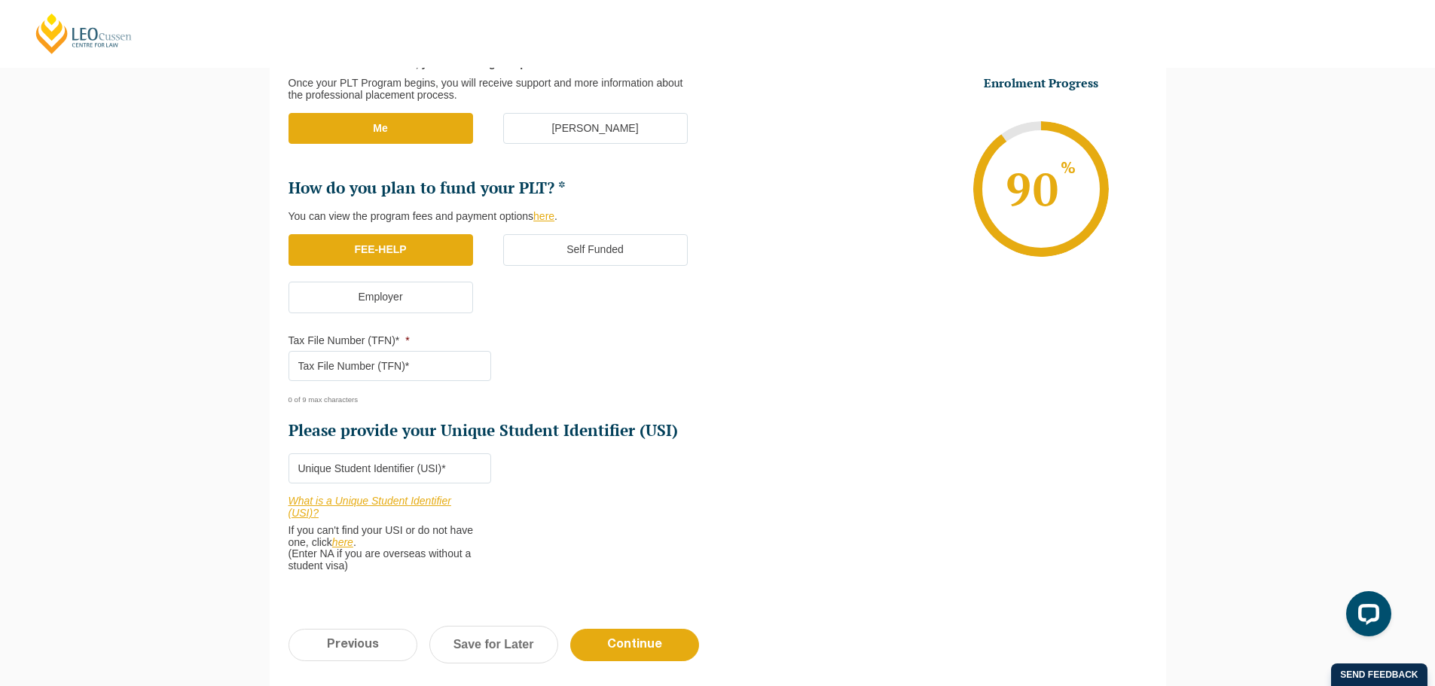
click at [368, 342] on label "Tax File Number (TFN)* *" at bounding box center [349, 340] width 121 height 12
click at [368, 351] on input "Tax File Number (TFN)* *" at bounding box center [390, 366] width 203 height 30
type input "412087977"
click at [373, 463] on input "Please provide your Unique Student Identifier (USI) *" at bounding box center [390, 468] width 203 height 30
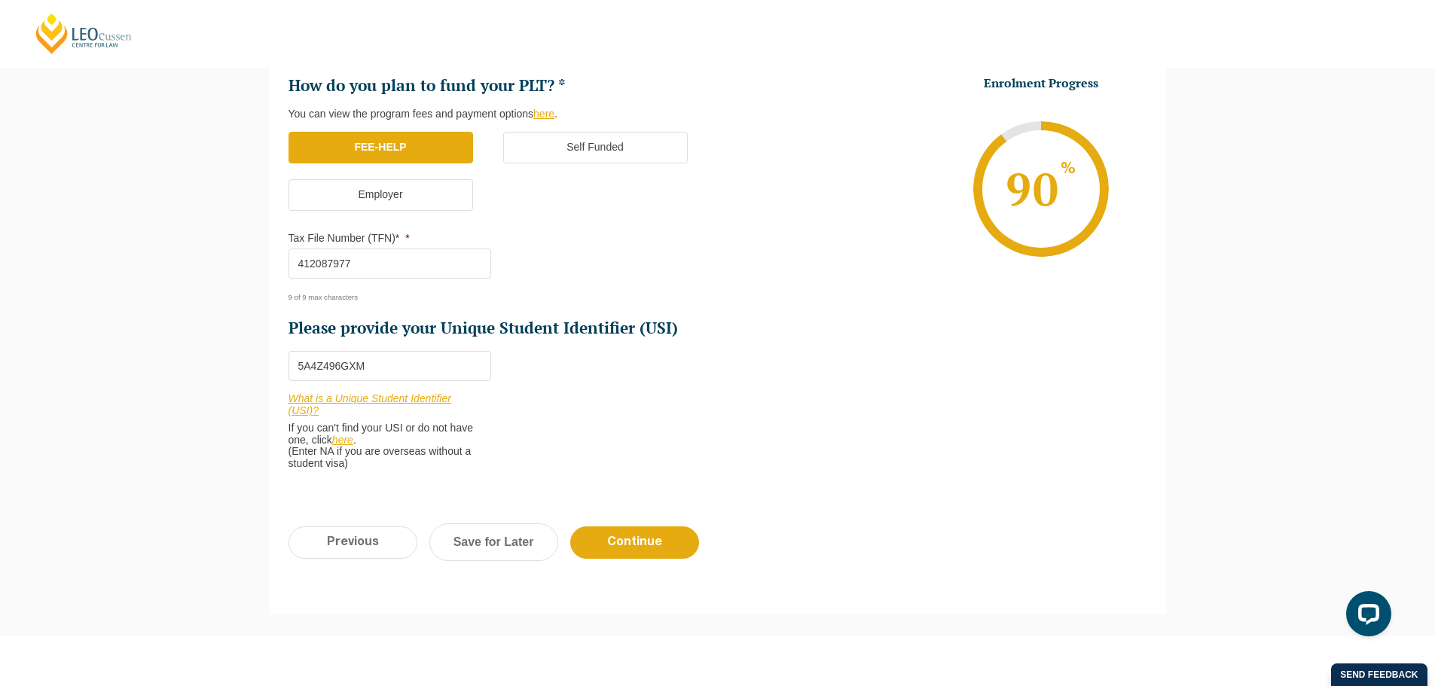
scroll to position [465, 0]
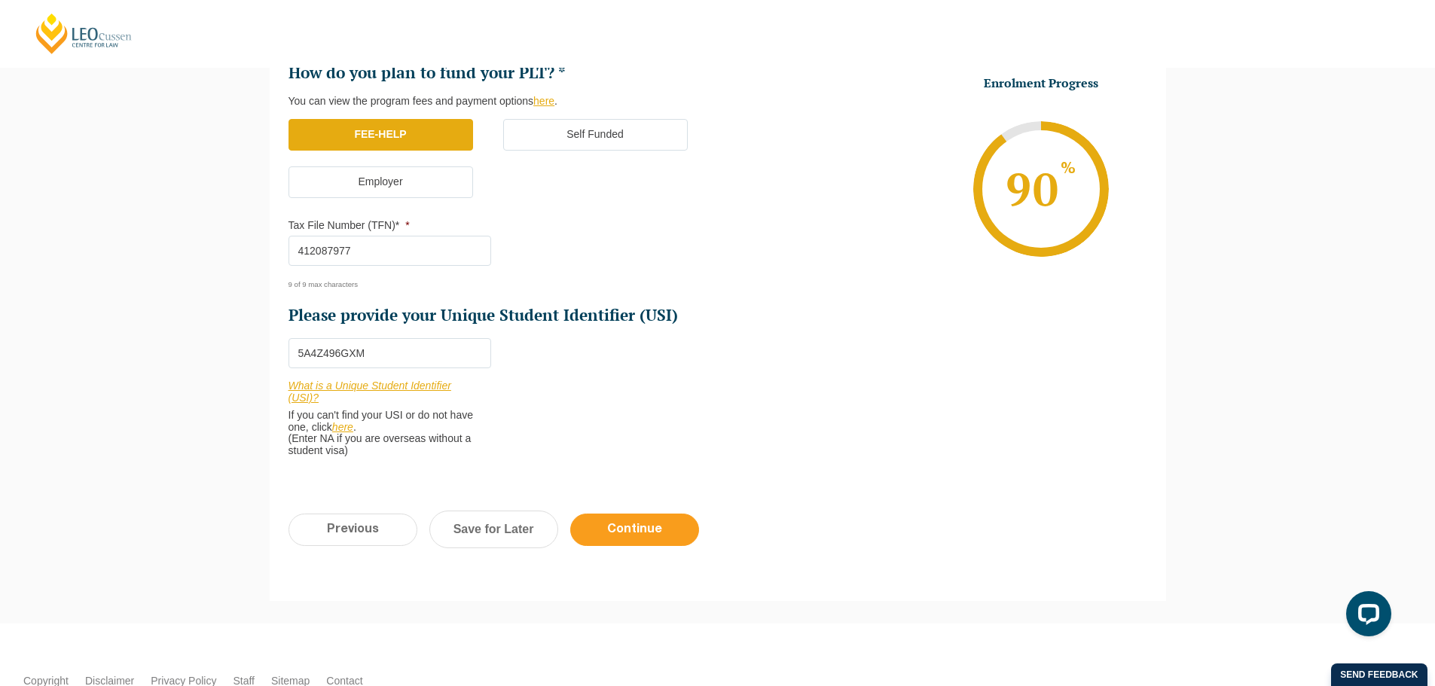
type input "5A4Z496GXM"
click at [631, 539] on input "Continue" at bounding box center [634, 530] width 129 height 32
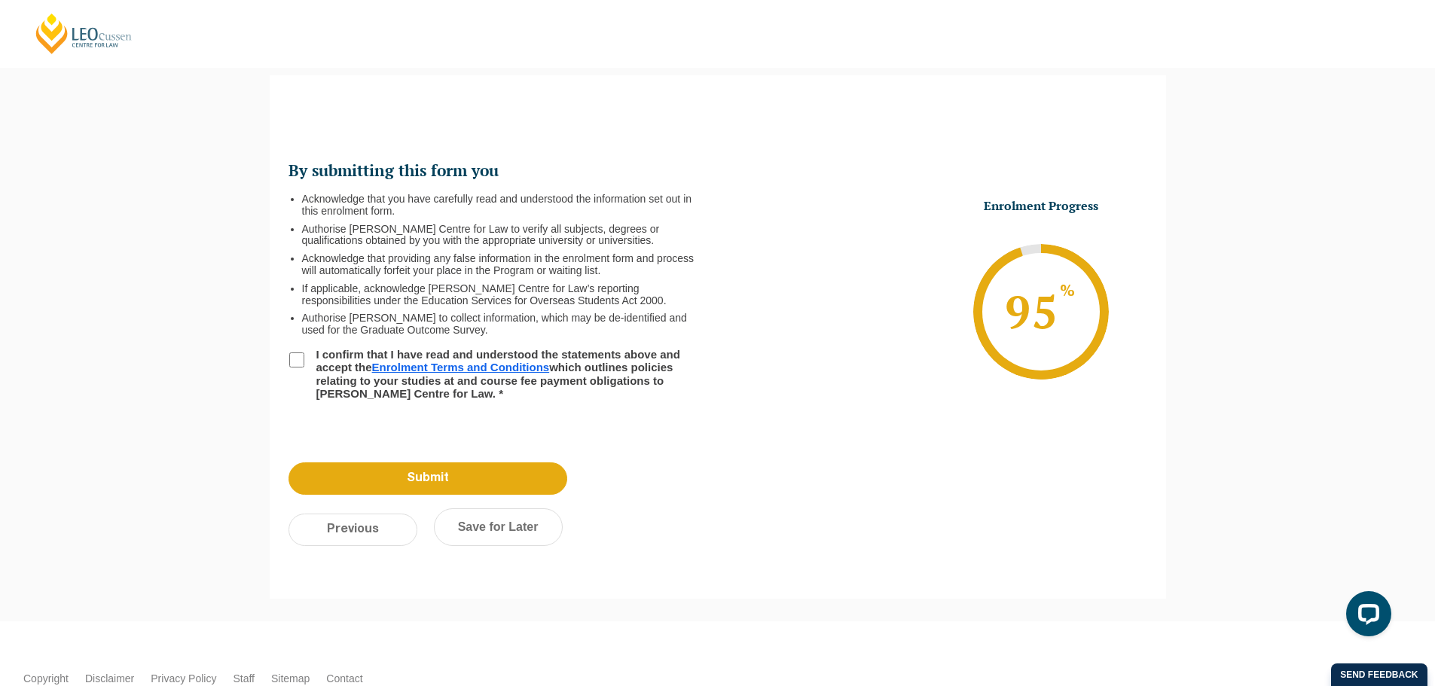
scroll to position [0, 0]
click at [295, 355] on input "I confirm that I have read and understood the statements above and accept the E…" at bounding box center [296, 360] width 15 height 15
checkbox input "true"
click at [430, 475] on input "Submit" at bounding box center [428, 479] width 279 height 32
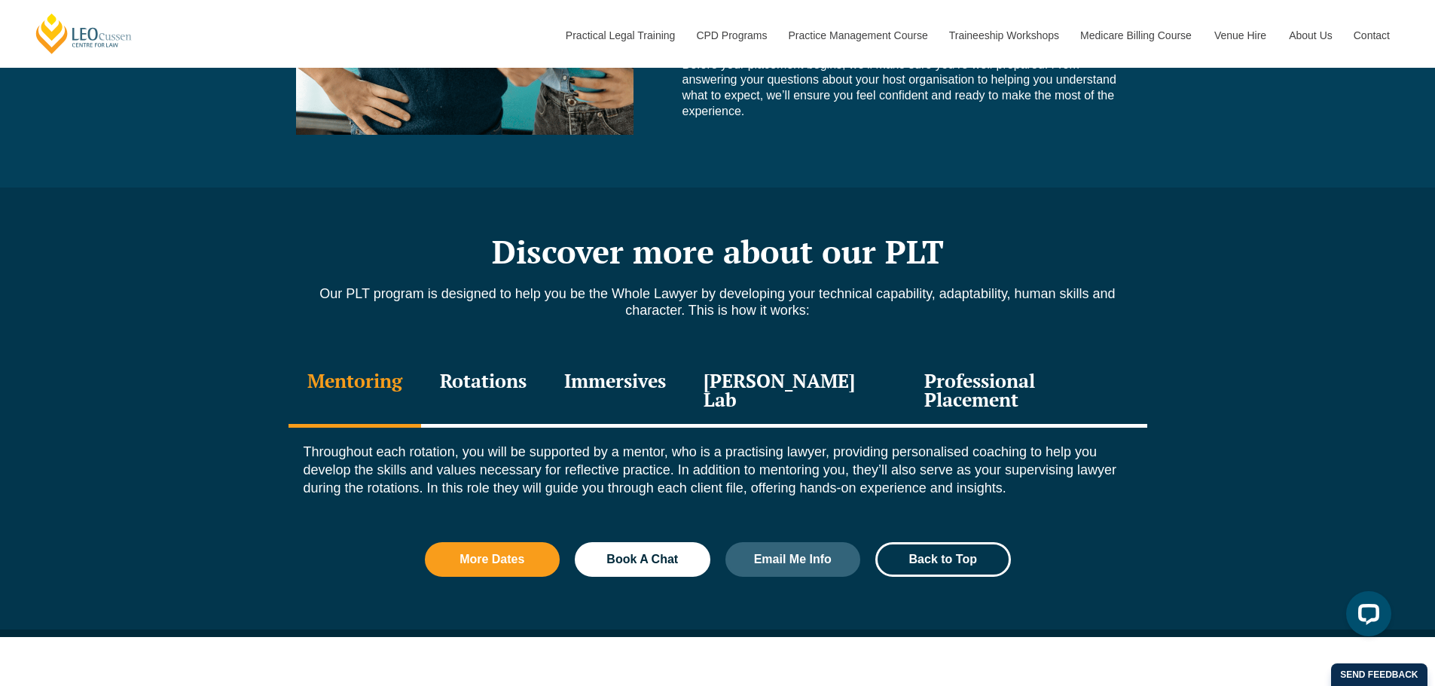
scroll to position [1477, 0]
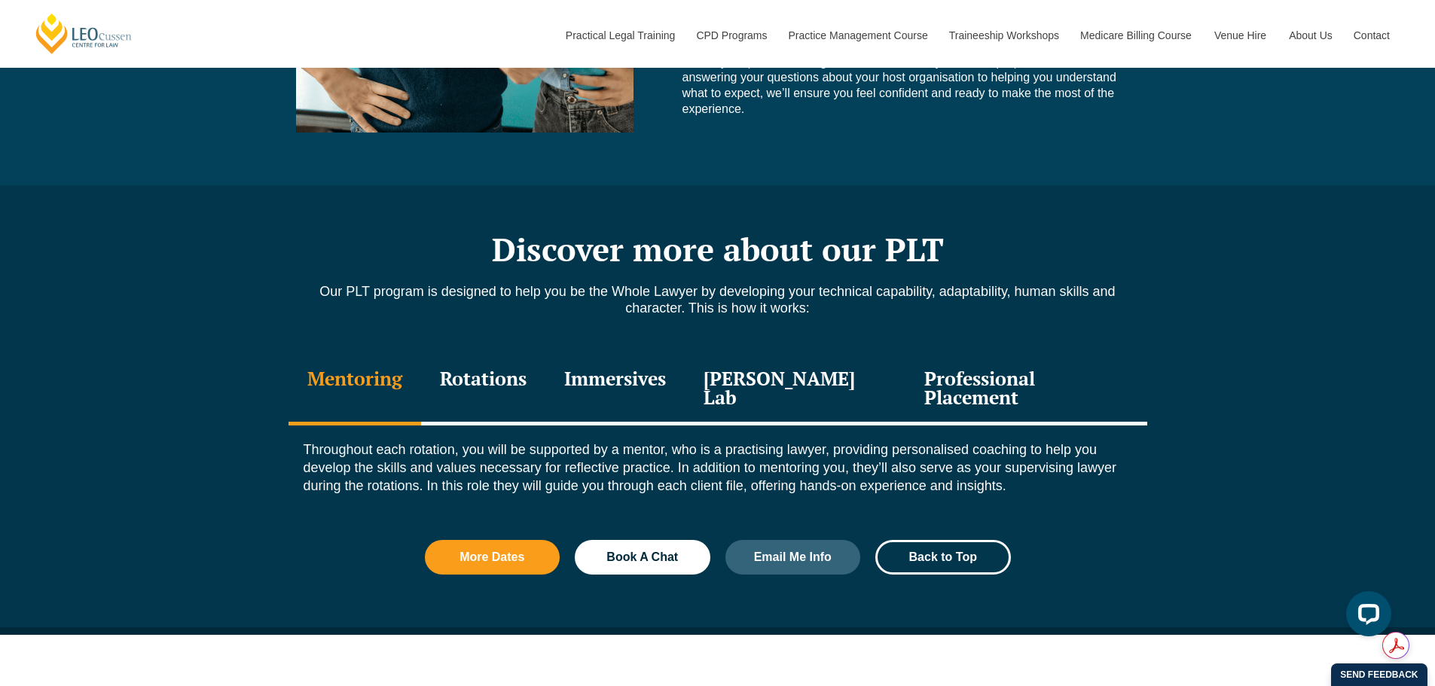
click at [656, 363] on div "Immersives" at bounding box center [614, 390] width 139 height 72
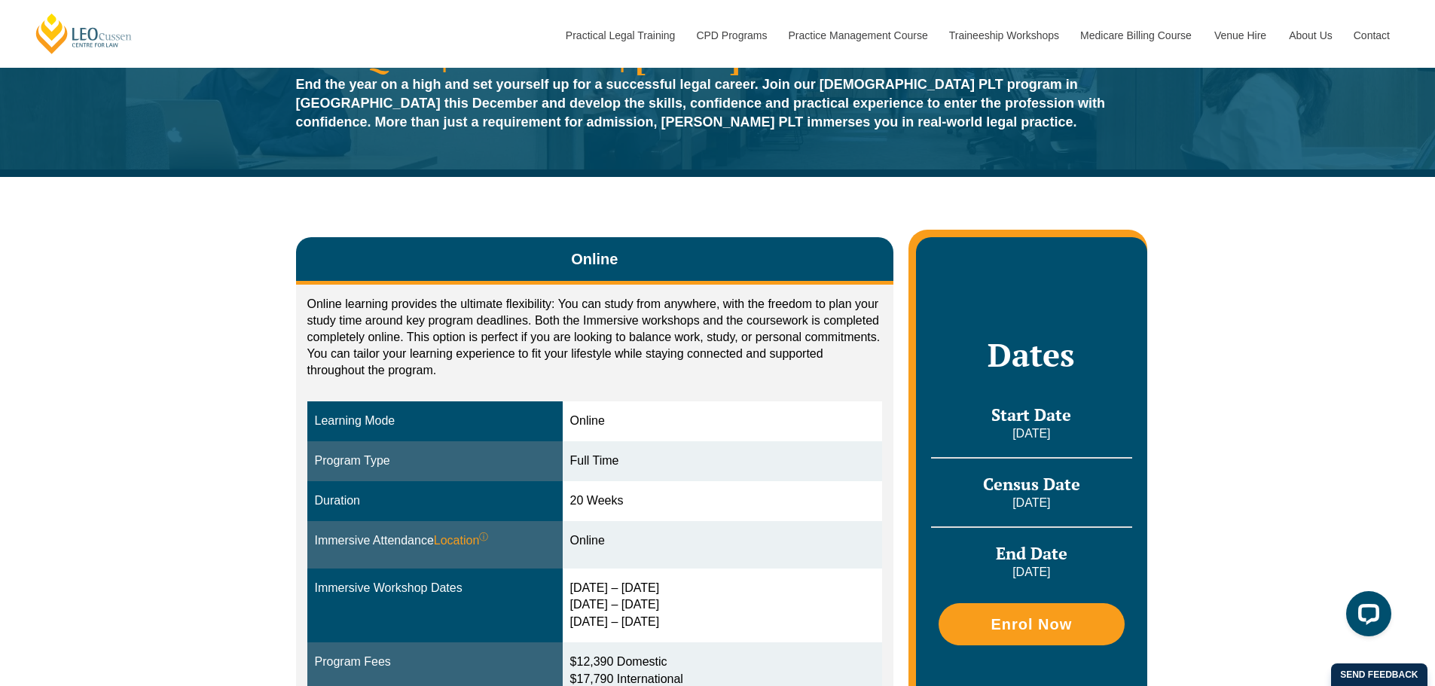
scroll to position [0, 0]
